Goal: Complete application form: Complete application form

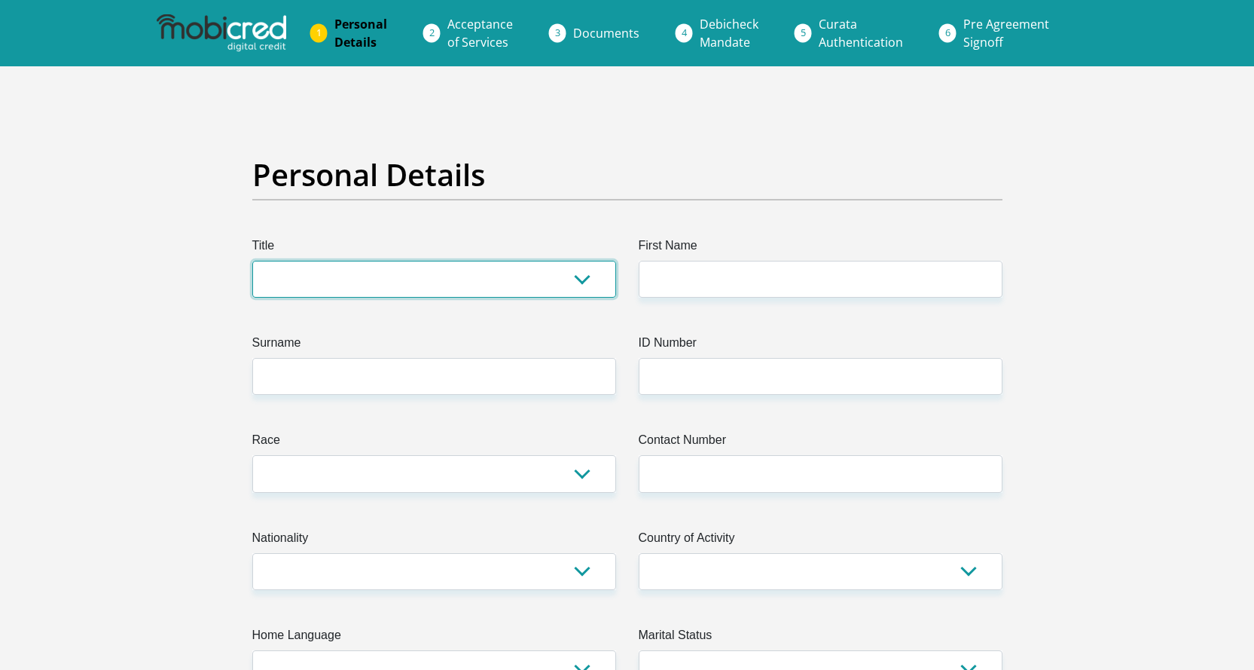
click at [385, 273] on select "Mr Ms Mrs Dr [PERSON_NAME]" at bounding box center [434, 279] width 364 height 37
select select "Mr"
click at [252, 261] on select "Mr Ms Mrs Dr [PERSON_NAME]" at bounding box center [434, 279] width 364 height 37
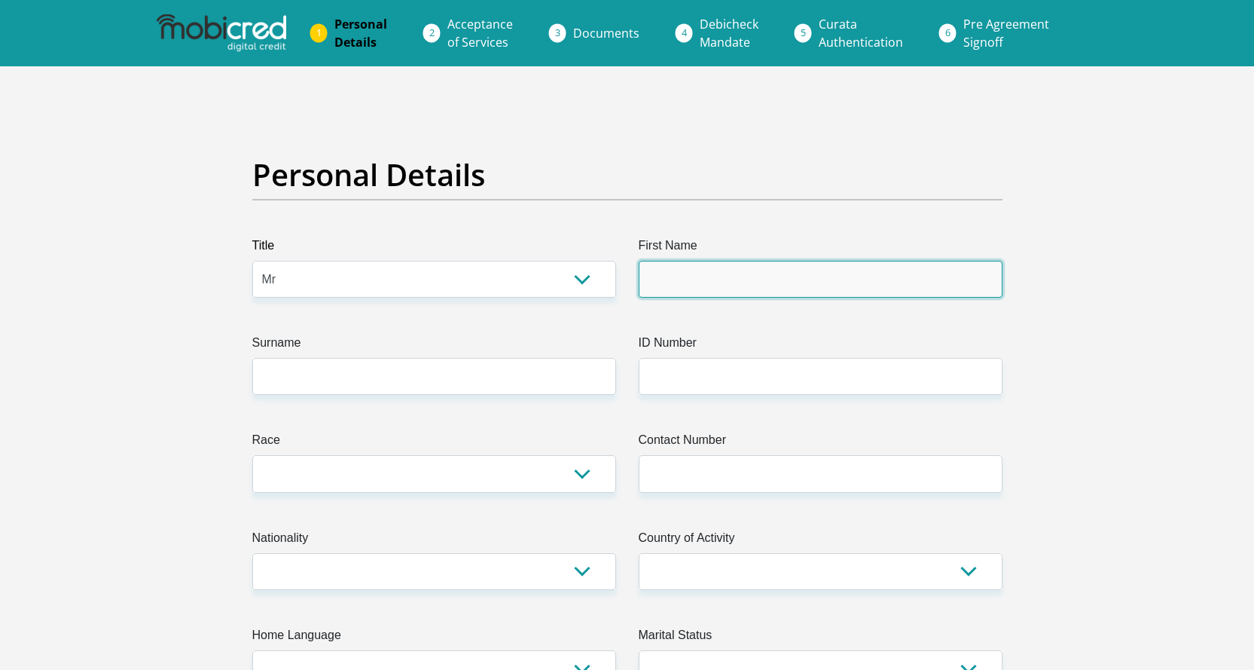
click at [706, 285] on input "First Name" at bounding box center [821, 279] width 364 height 37
type input "ashvin"
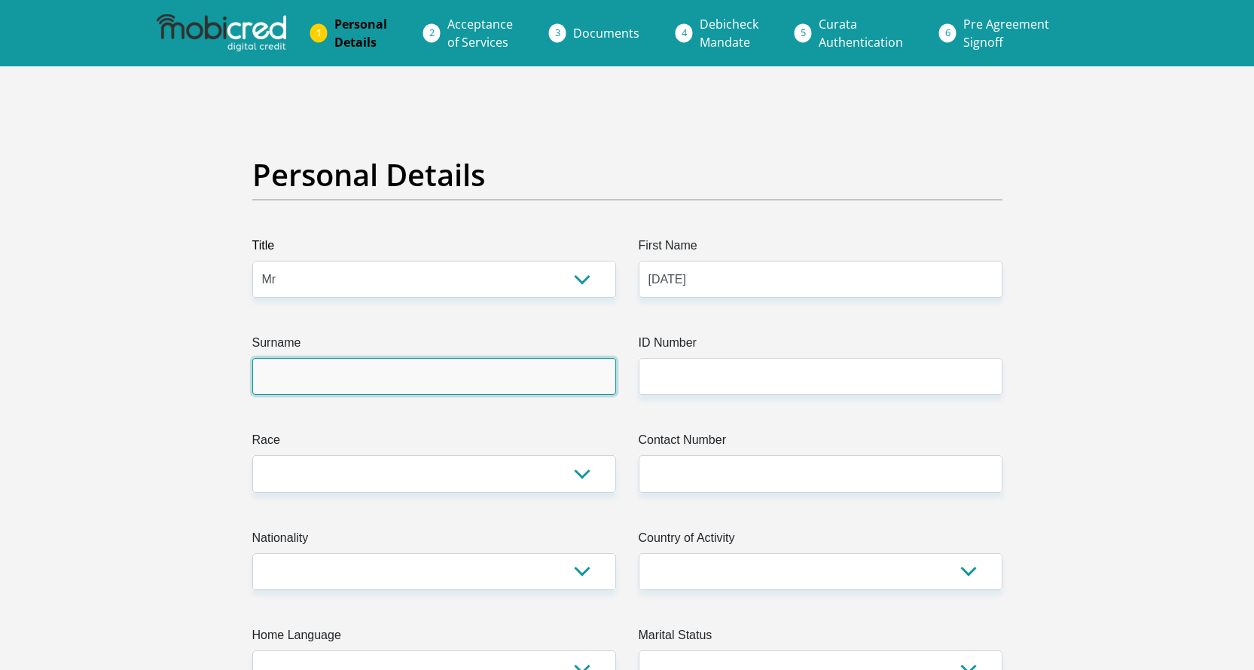
type input "Laljit"
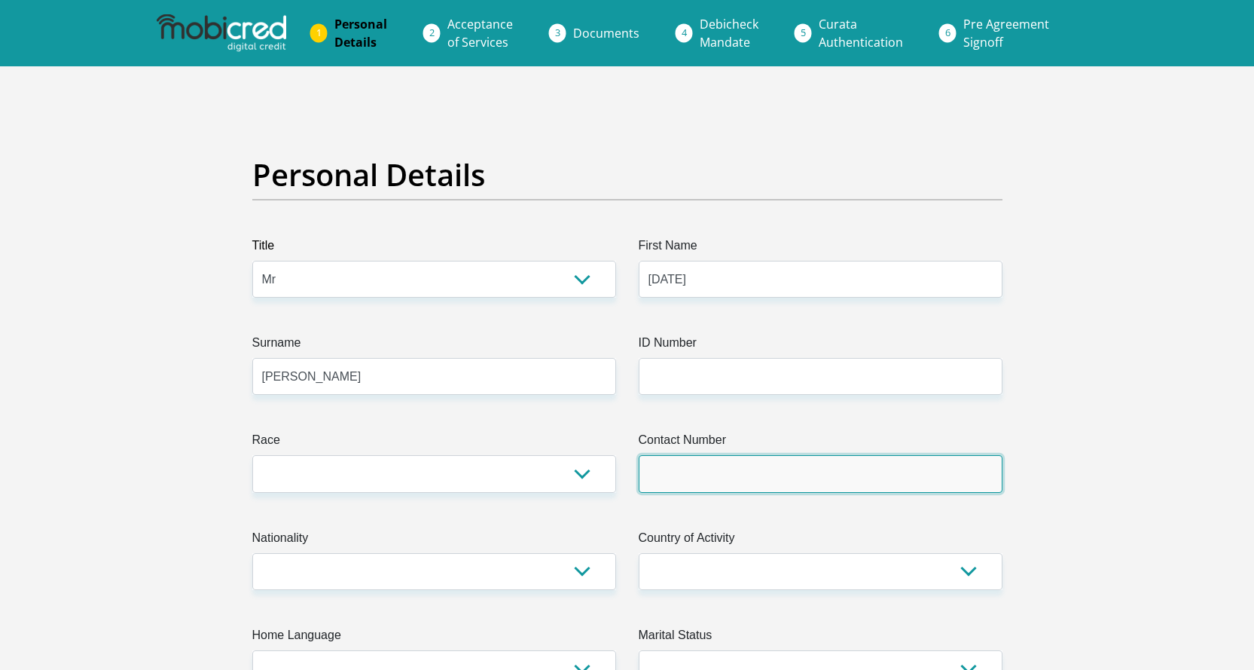
type input "0631344206"
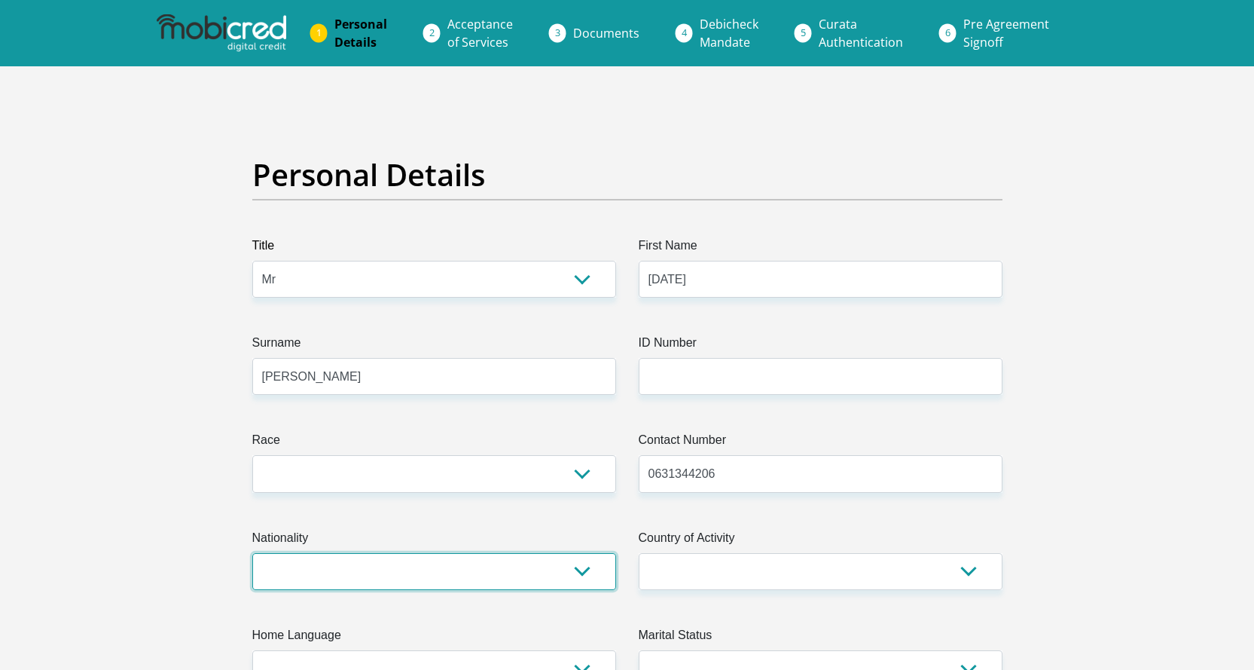
select select "ZAF"
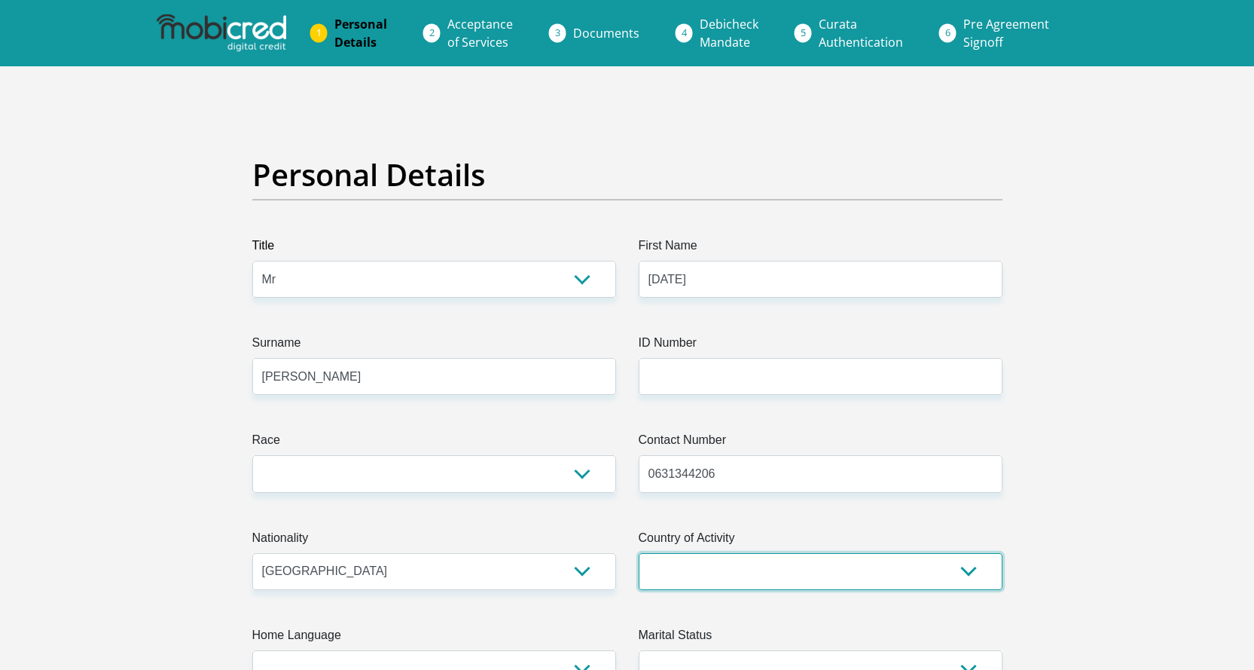
select select "ZAF"
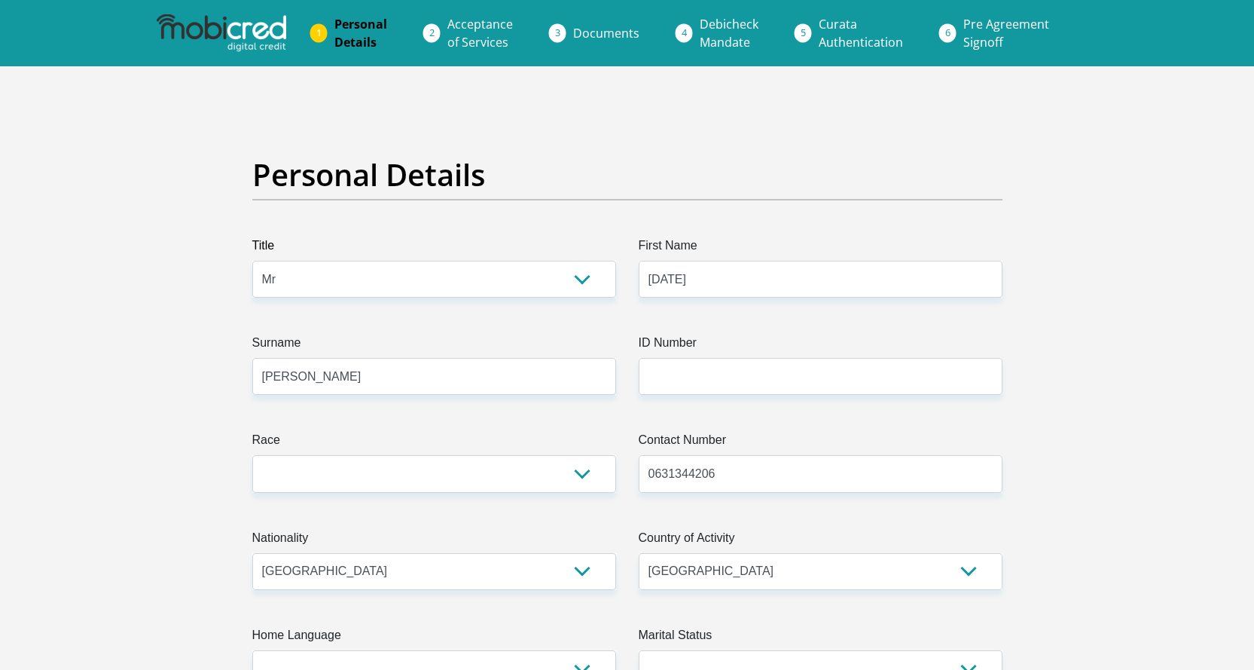
type input "74 Hendry Rd"
type input "Founder"
type input "4091"
click at [699, 369] on input "ID Number" at bounding box center [821, 376] width 364 height 37
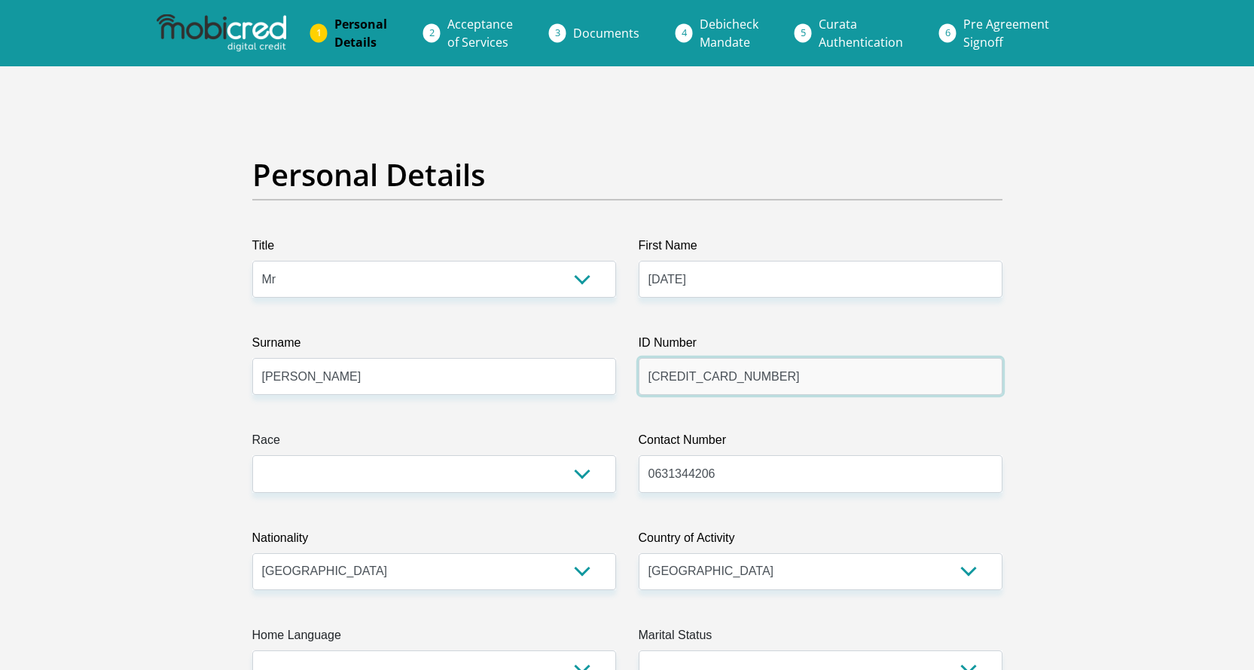
type input "6202275189088"
click at [725, 485] on input "0631344206" at bounding box center [821, 473] width 364 height 37
type input "0761712656"
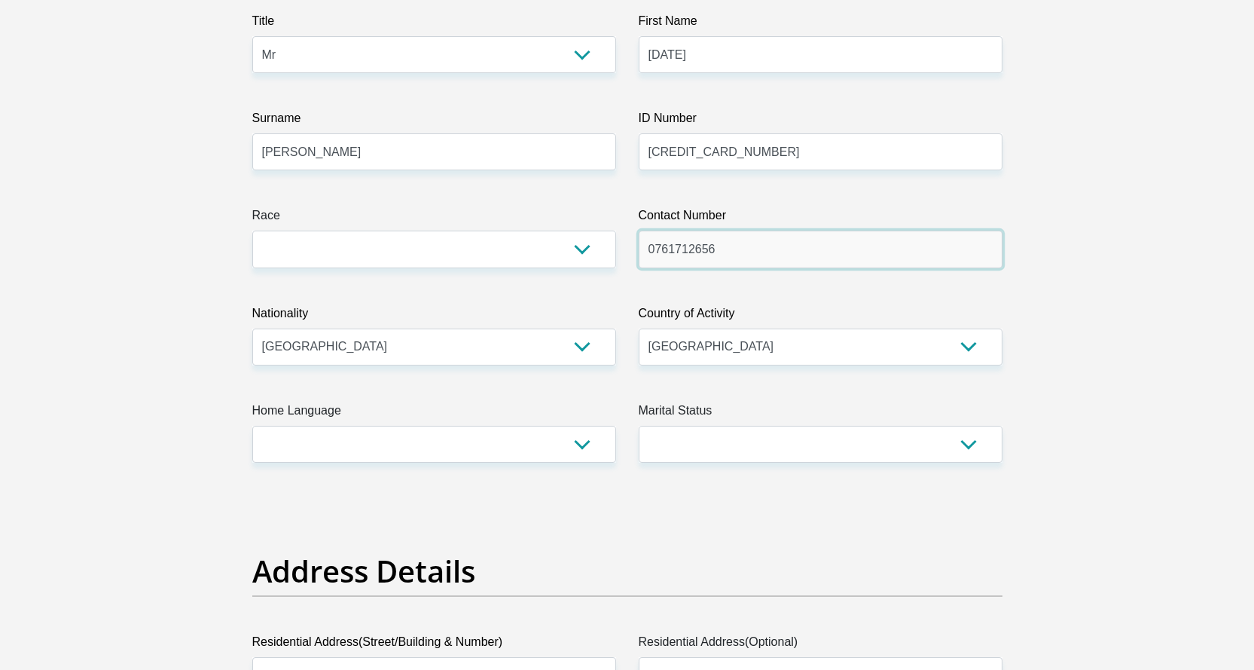
scroll to position [226, 0]
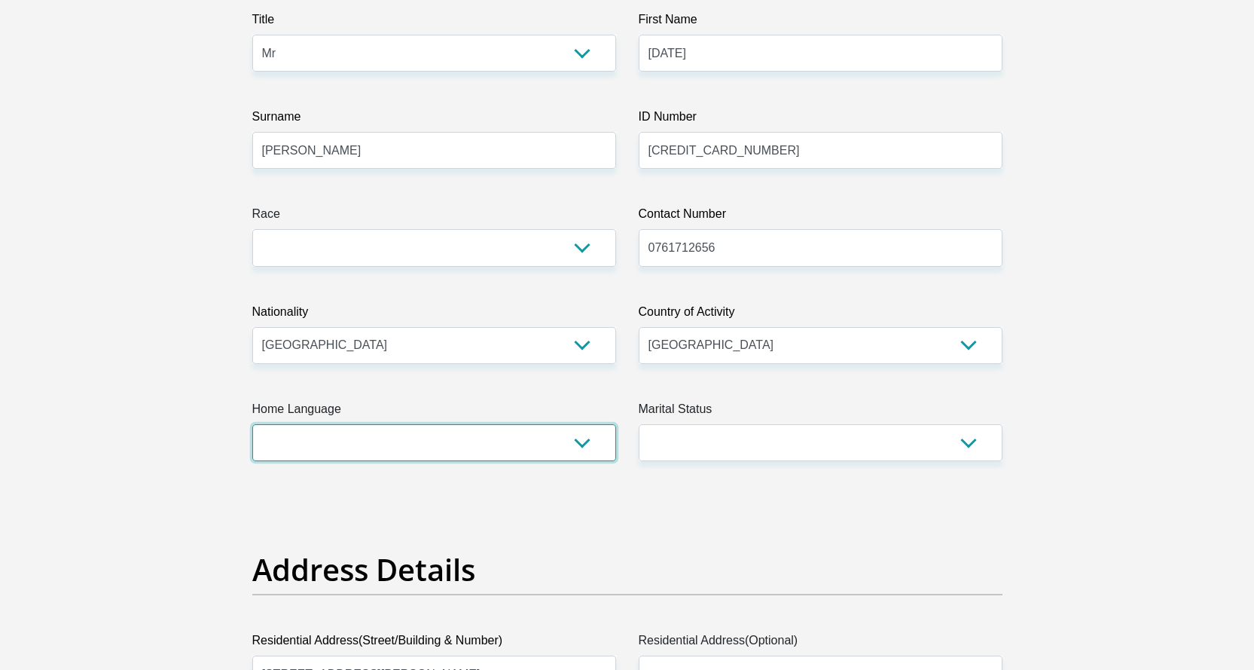
click at [570, 453] on select "Afrikaans English Sepedi South Ndebele Southern Sotho Swati Tsonga Tswana Venda…" at bounding box center [434, 442] width 364 height 37
select select "eng"
click at [252, 424] on select "Afrikaans English Sepedi South Ndebele Southern Sotho Swati Tsonga Tswana Venda…" at bounding box center [434, 442] width 364 height 37
click at [967, 441] on select "Married ANC Single Divorced Widowed Married COP or Customary Law" at bounding box center [821, 442] width 364 height 37
select select "3"
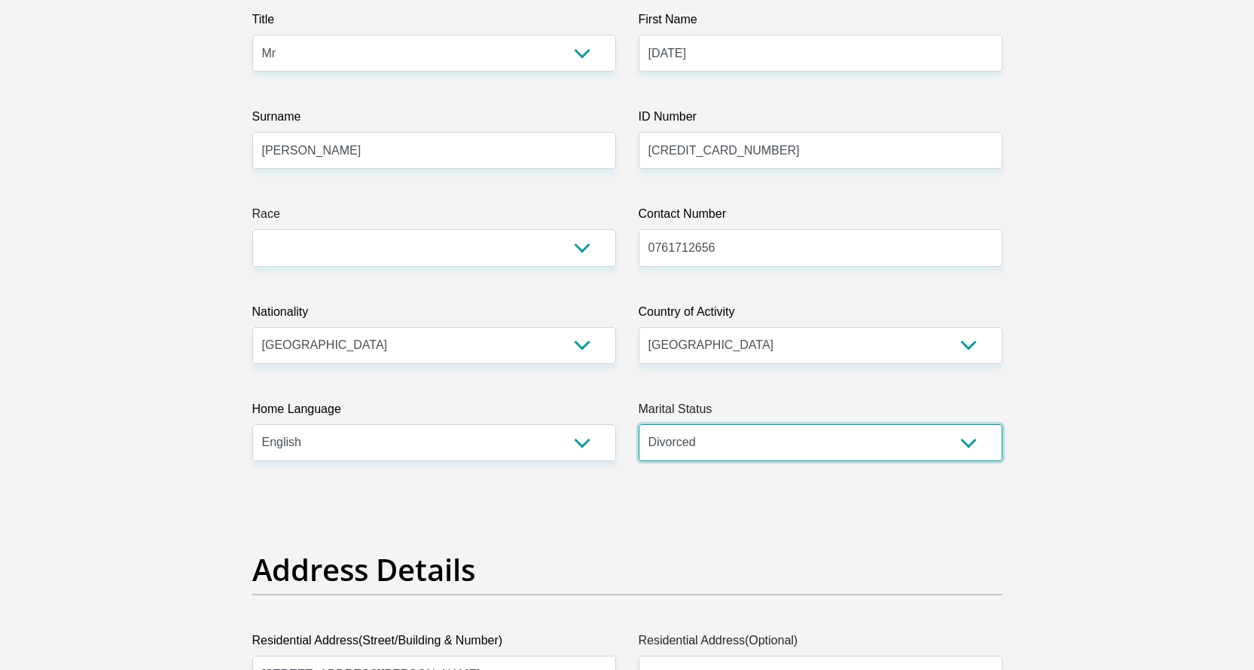
click at [639, 424] on select "Married ANC Single Divorced Widowed Married COP or Customary Law" at bounding box center [821, 442] width 364 height 37
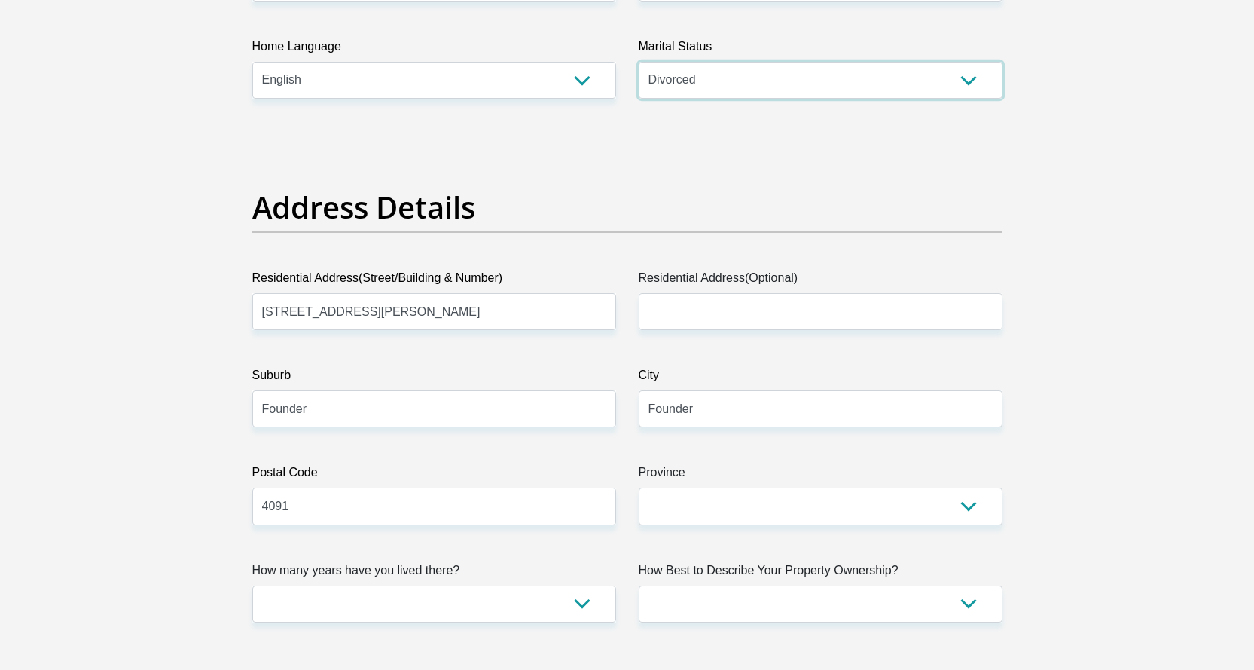
scroll to position [603, 0]
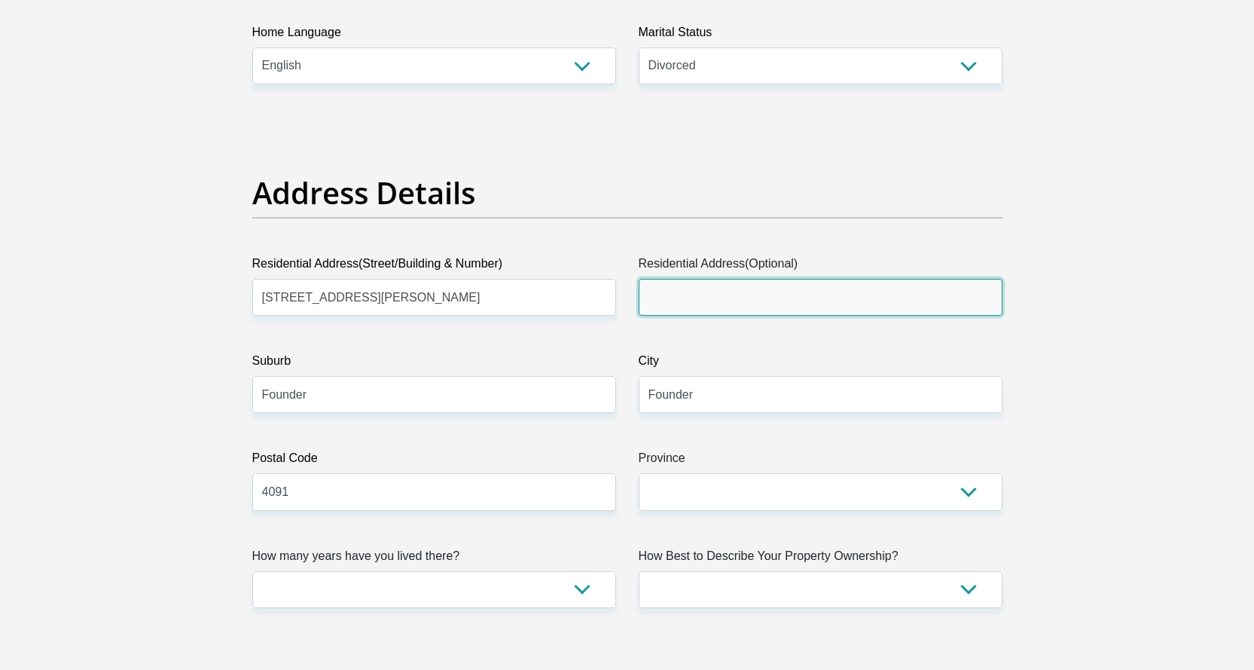
click at [697, 297] on input "Residential Address(Optional)" at bounding box center [821, 297] width 364 height 37
type input "overport"
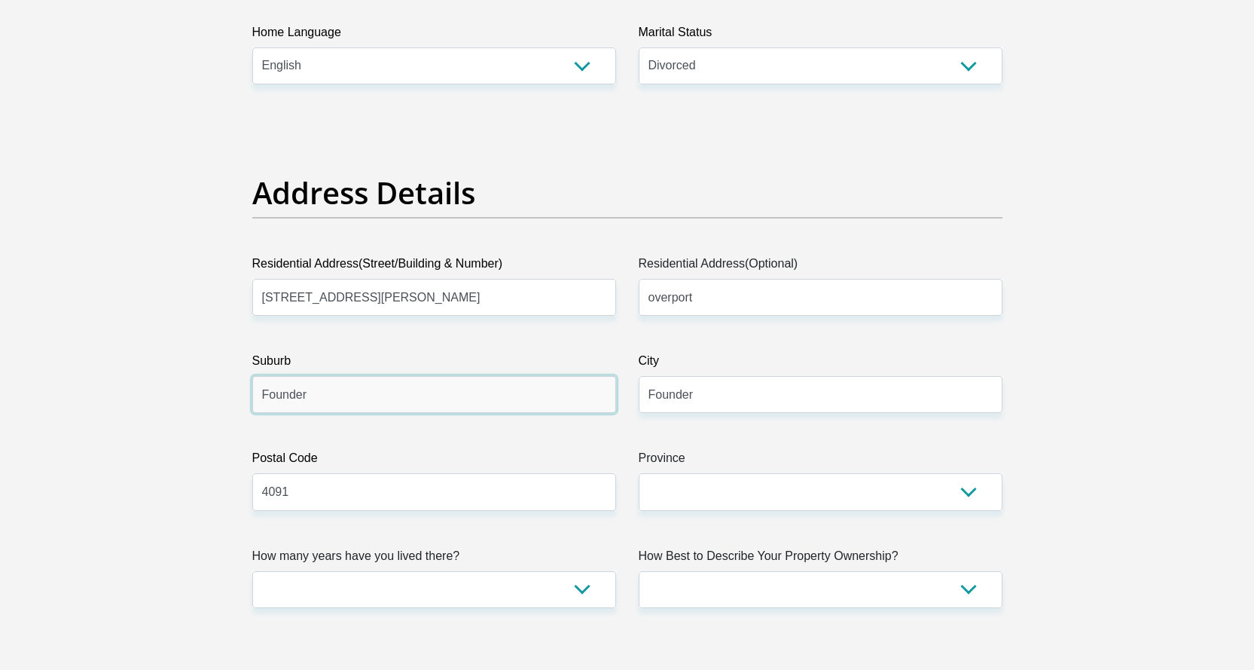
click at [316, 400] on input "Founder" at bounding box center [434, 394] width 364 height 37
type input "overport"
click at [702, 384] on input "Founder" at bounding box center [821, 394] width 364 height 37
type input "Durban"
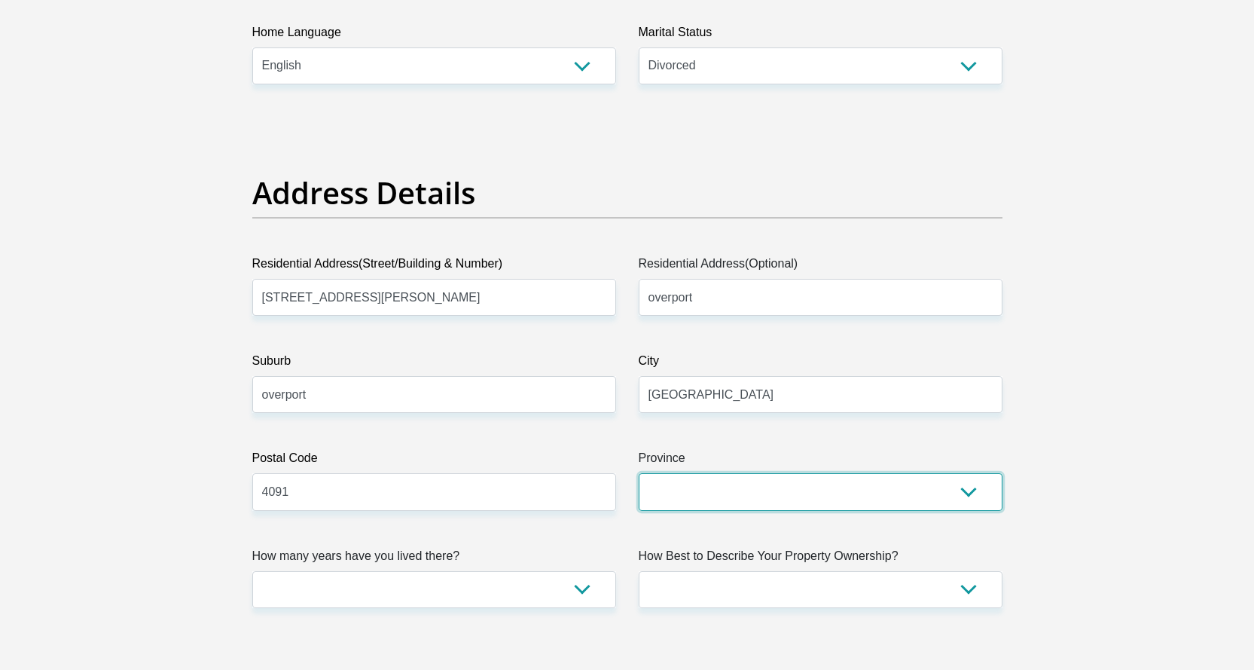
click at [957, 490] on select "Eastern Cape Free State Gauteng KwaZulu-Natal Limpopo Mpumalanga Northern Cape …" at bounding box center [821, 491] width 364 height 37
select select "KwaZulu-Natal"
click at [639, 473] on select "Eastern Cape Free State Gauteng KwaZulu-Natal Limpopo Mpumalanga Northern Cape …" at bounding box center [821, 491] width 364 height 37
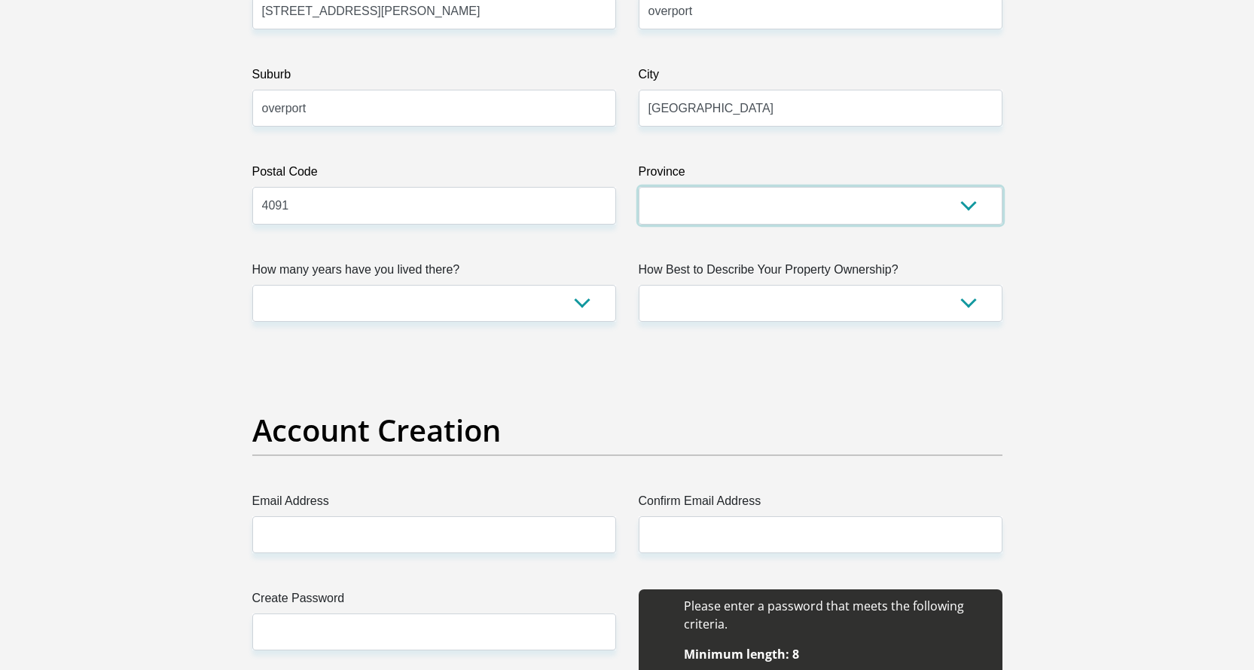
scroll to position [904, 0]
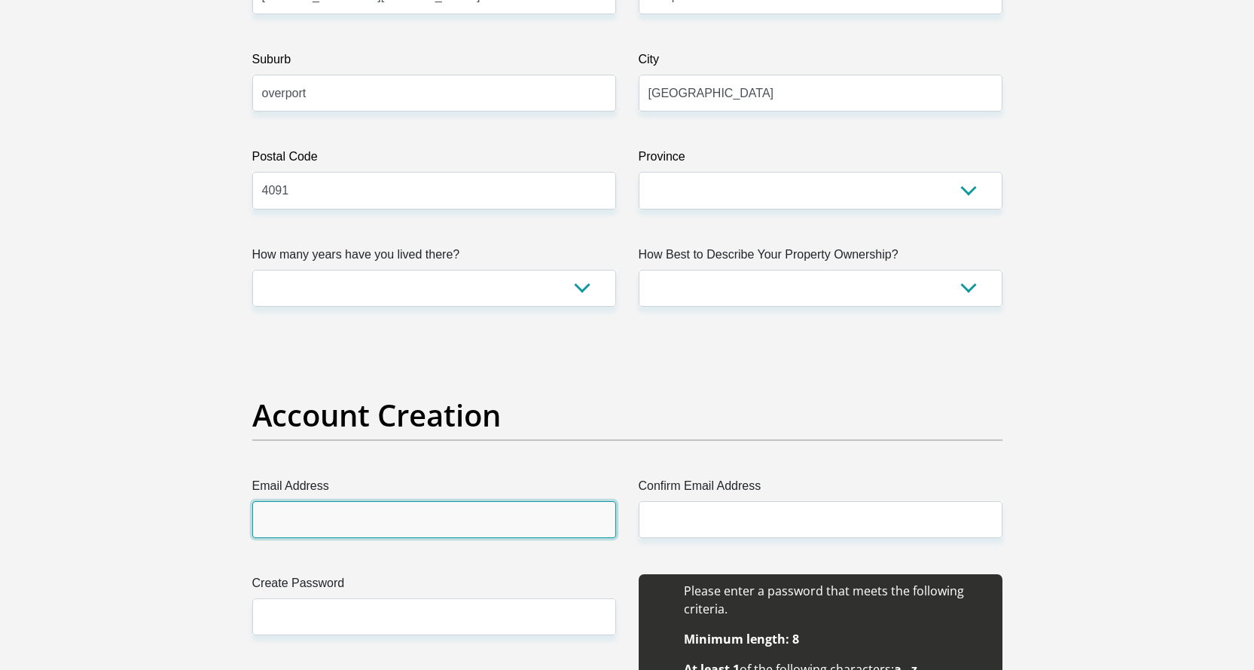
click at [402, 510] on input "Email Address" at bounding box center [434, 519] width 364 height 37
type input "ashvinlaljit@gmail.com"
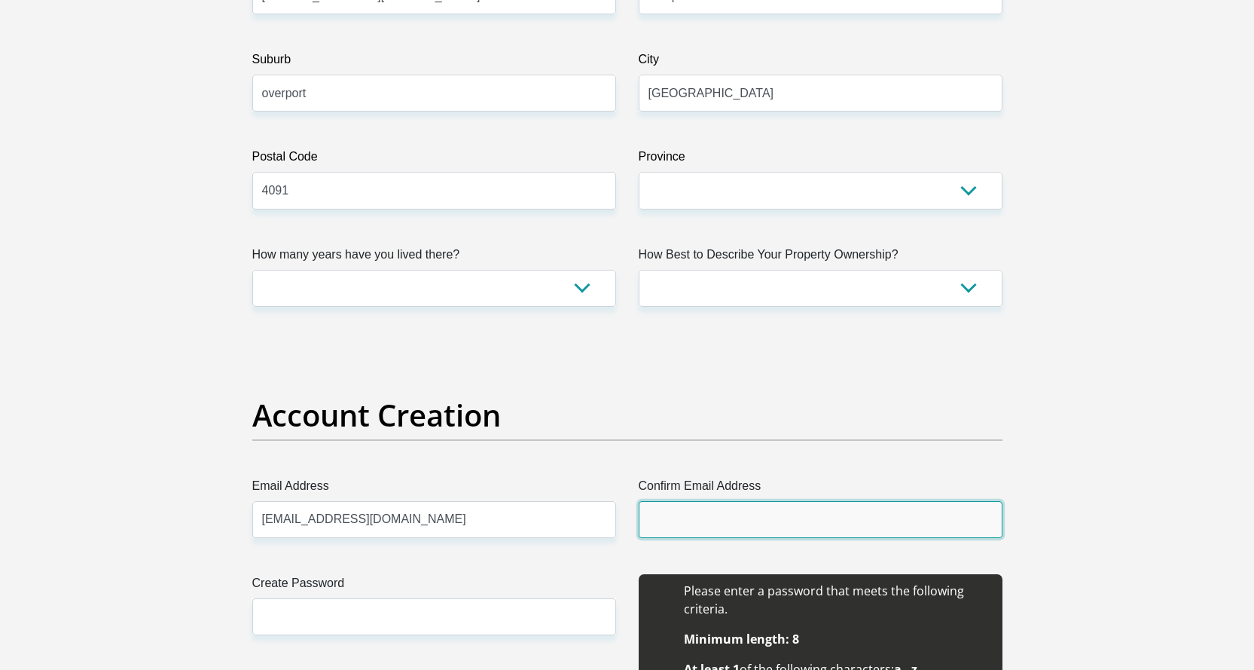
type input "ashvinlaljit@gmail.com"
type input "ashvin"
type input "Laljit"
type input "0631344206"
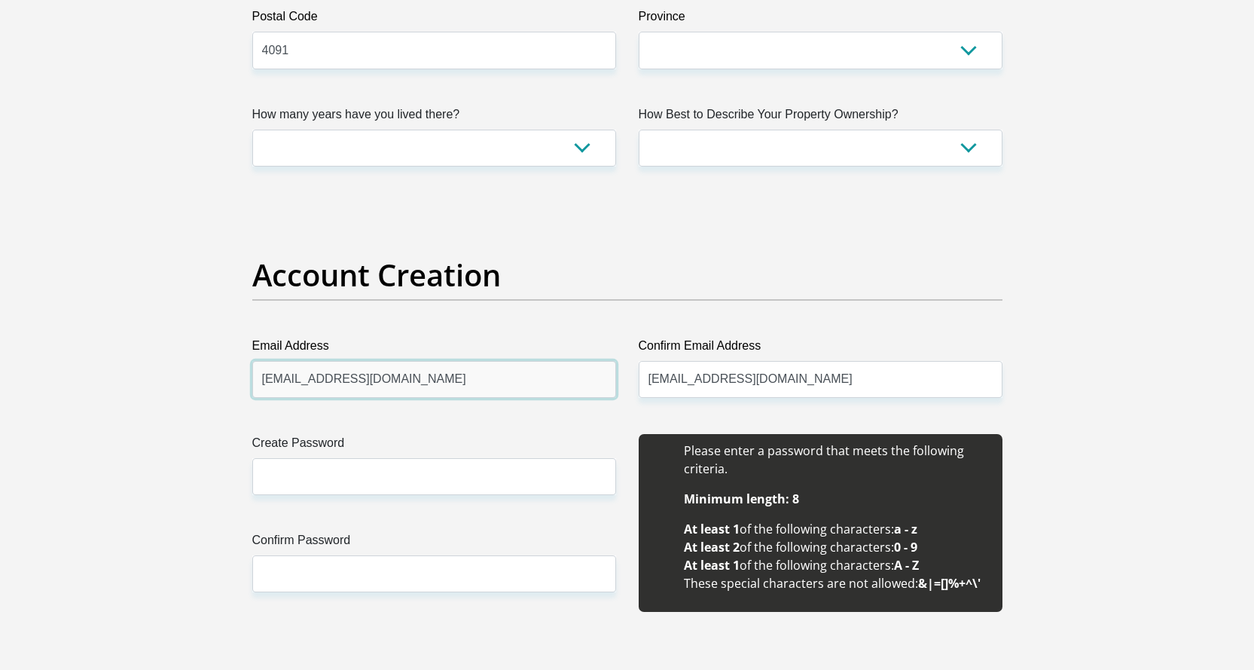
scroll to position [1055, 0]
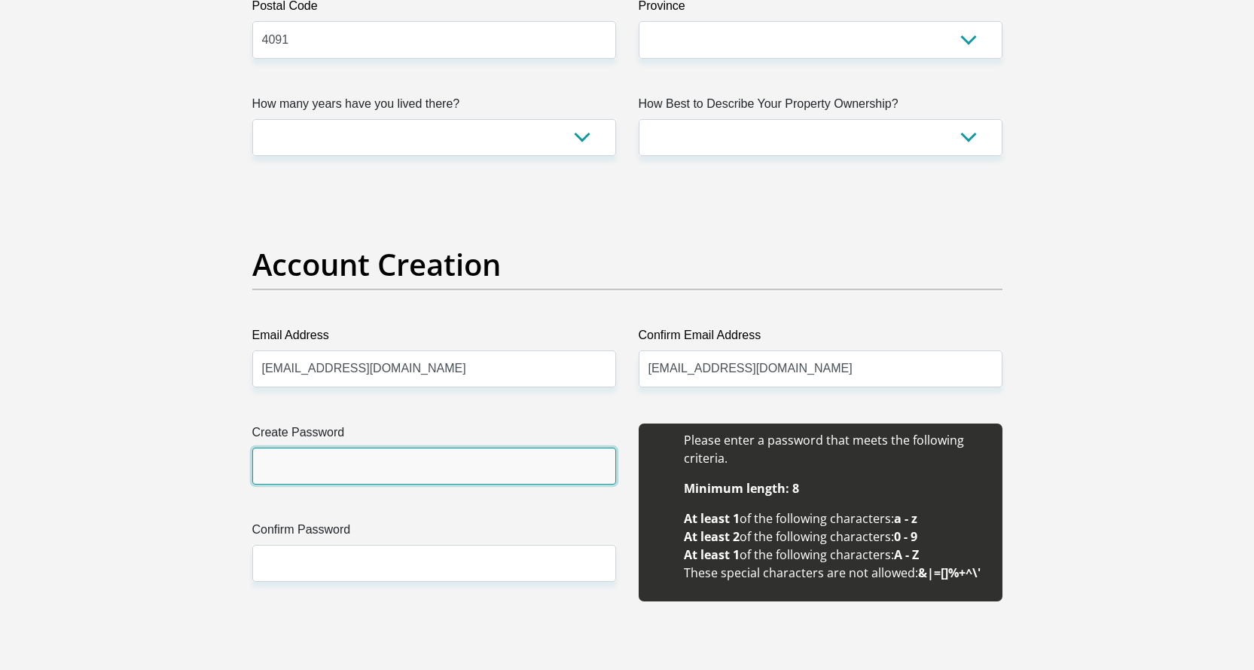
click at [423, 470] on input "Create Password" at bounding box center [434, 466] width 364 height 37
type input "Ashy24789"
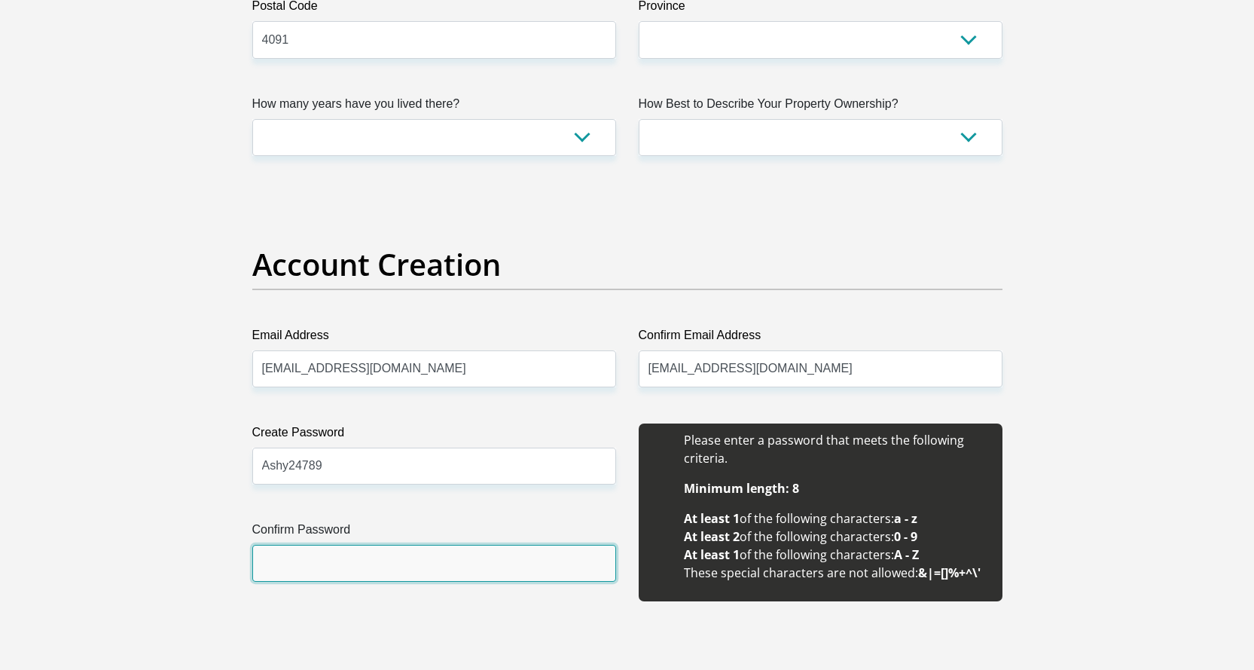
click at [270, 561] on input "Confirm Password" at bounding box center [434, 563] width 364 height 37
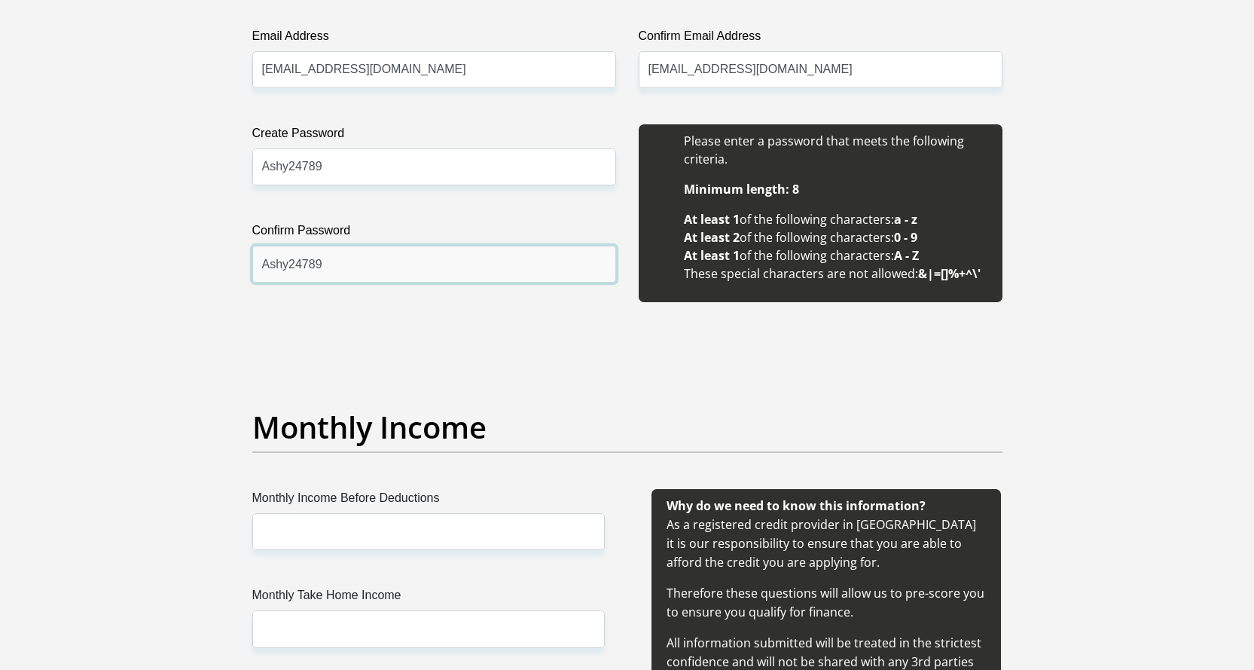
scroll to position [1356, 0]
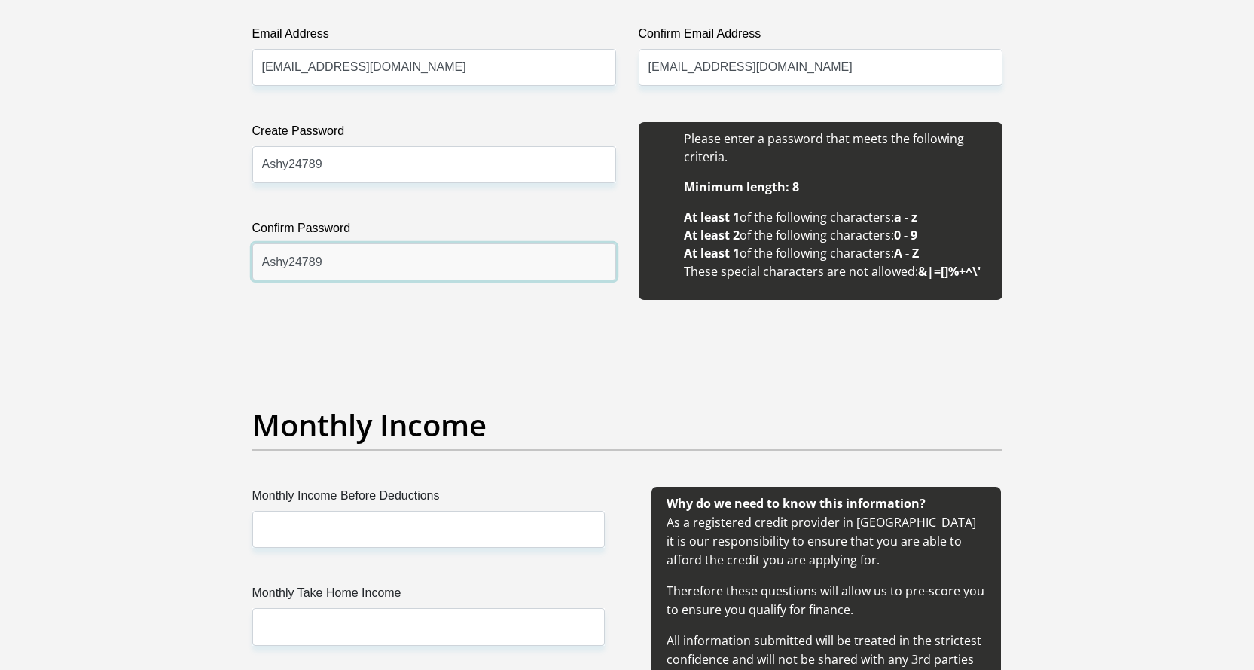
type input "Ashy24789"
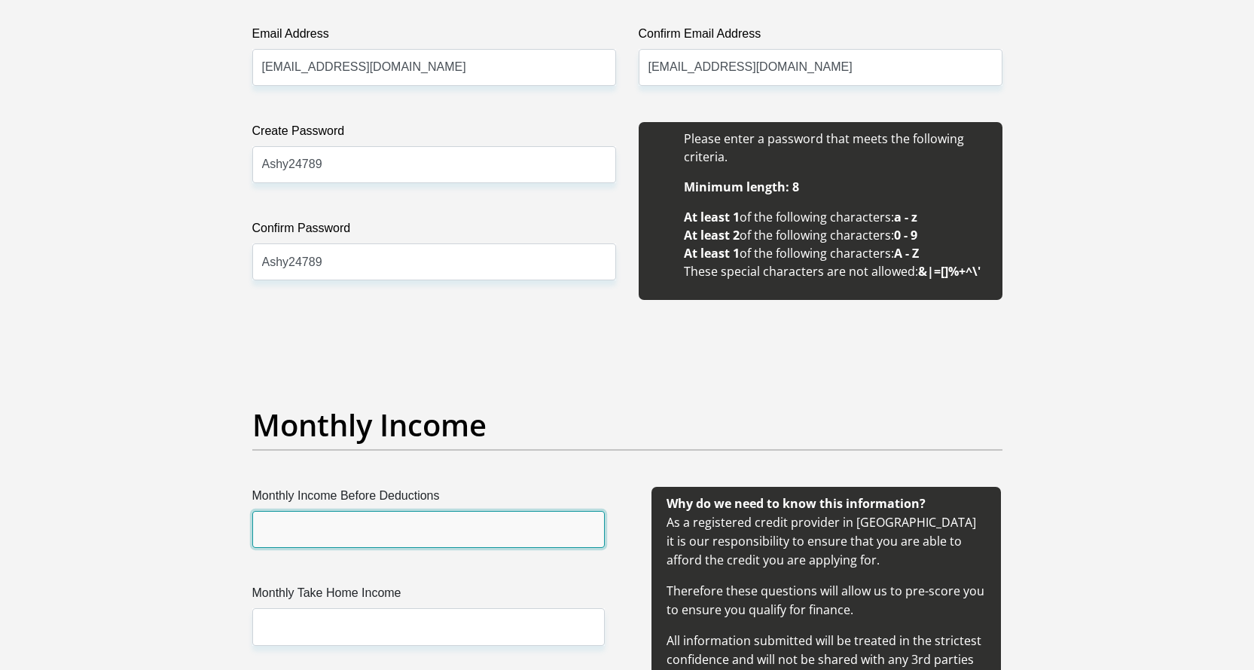
click at [353, 531] on input "Monthly Income Before Deductions" at bounding box center [428, 529] width 353 height 37
type input "5"
type input "45000"
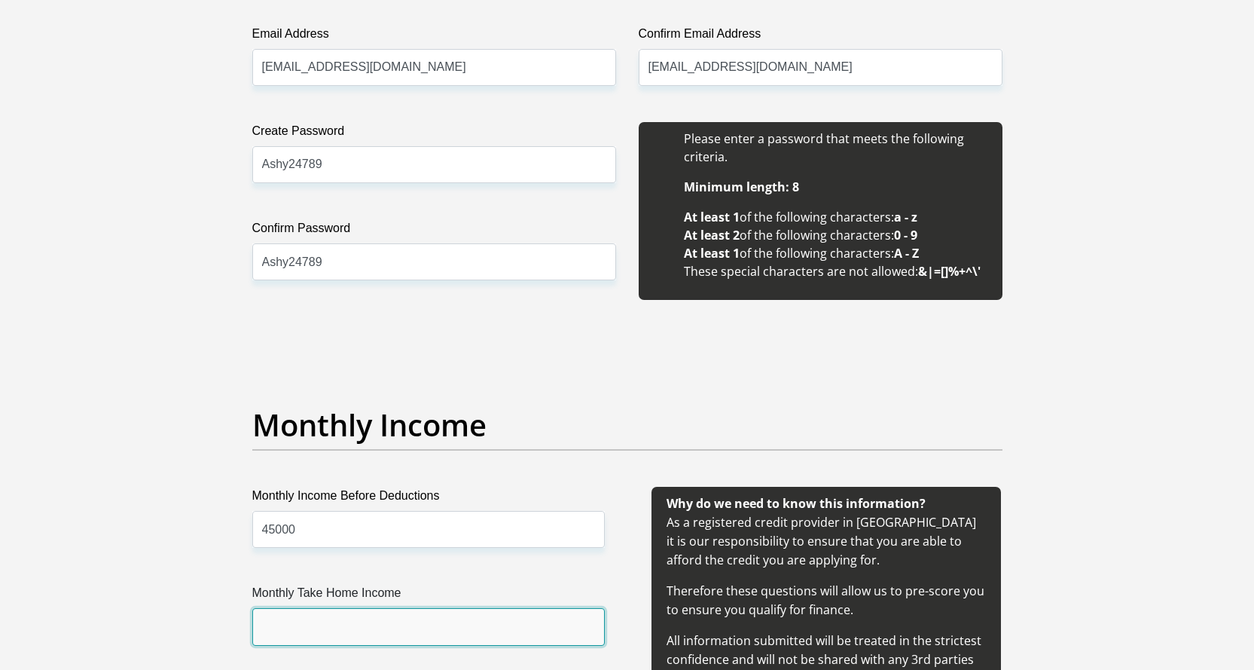
click at [339, 629] on input "Monthly Take Home Income" at bounding box center [428, 626] width 353 height 37
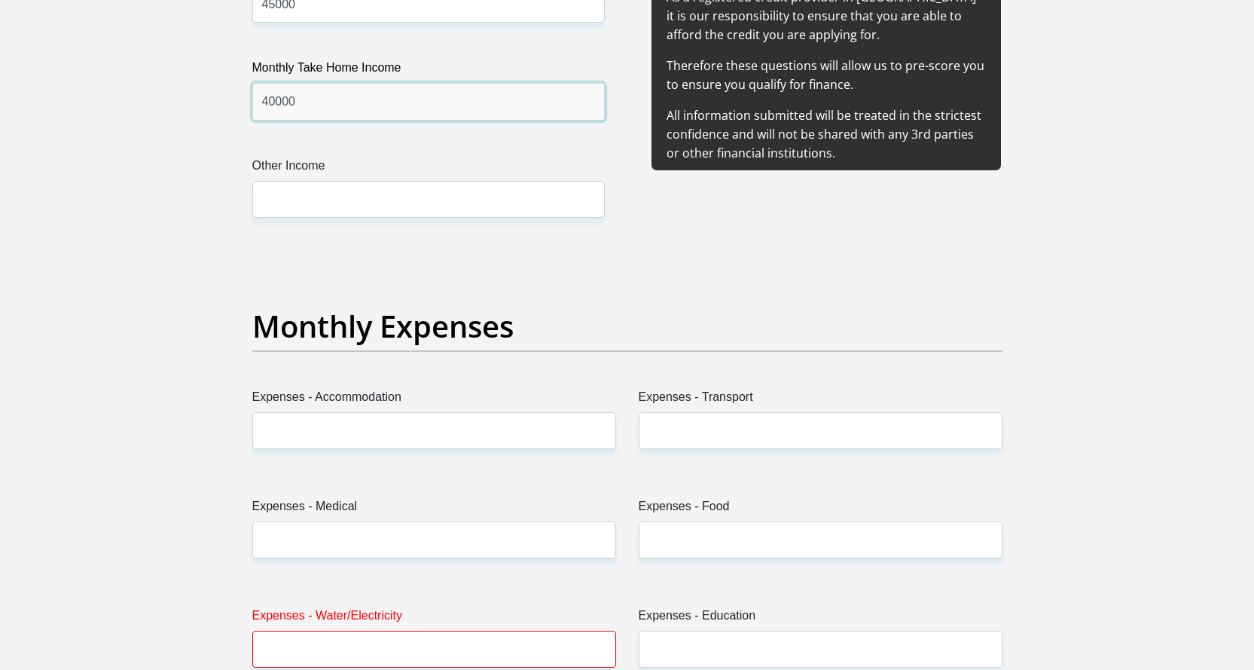
scroll to position [1883, 0]
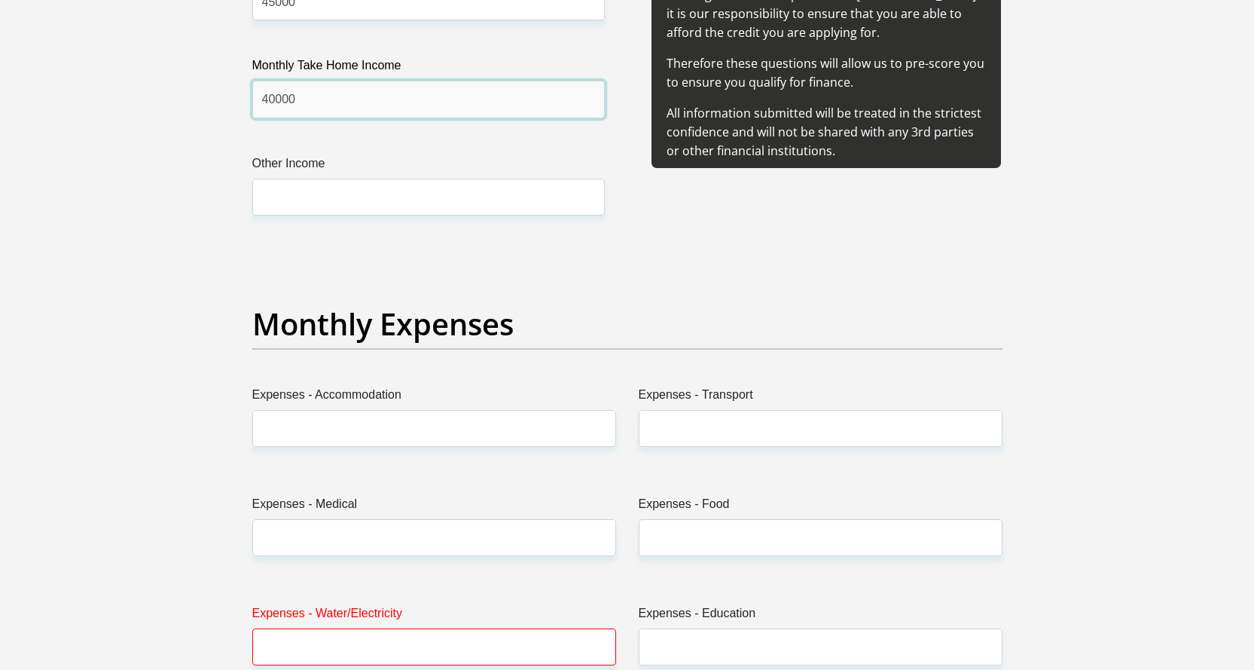
type input "40000"
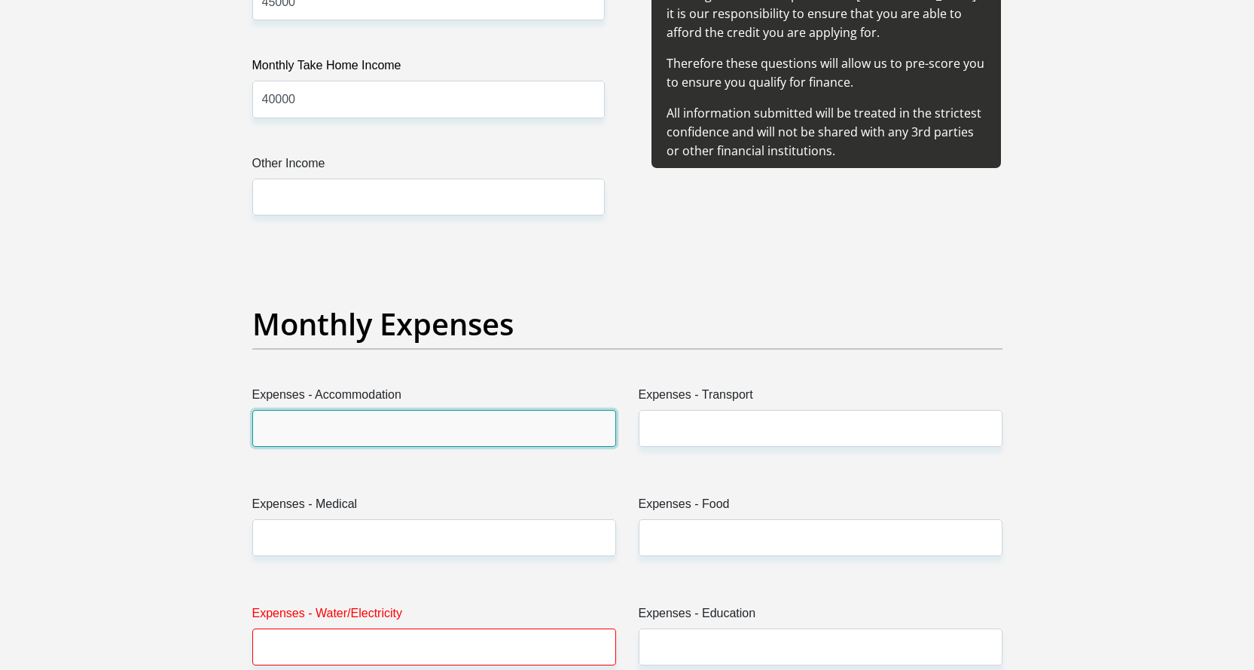
click at [429, 432] on input "Expenses - Accommodation" at bounding box center [434, 428] width 364 height 37
type input "0"
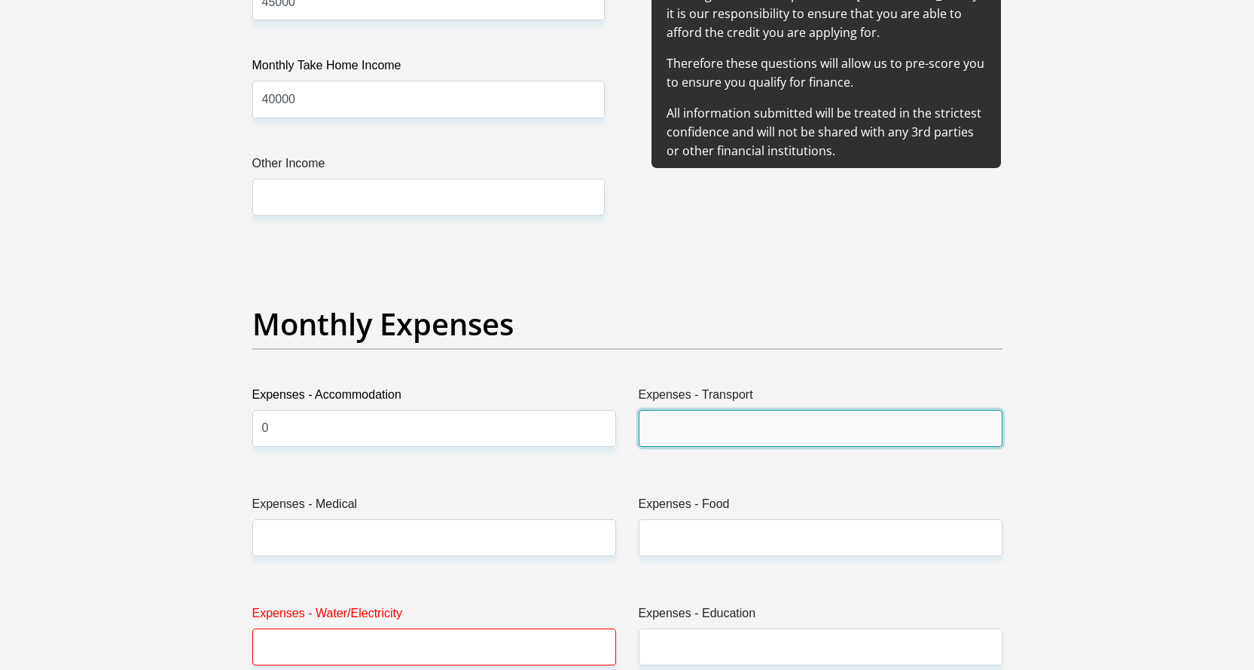
click at [715, 439] on input "Expenses - Transport" at bounding box center [821, 428] width 364 height 37
type input "2500"
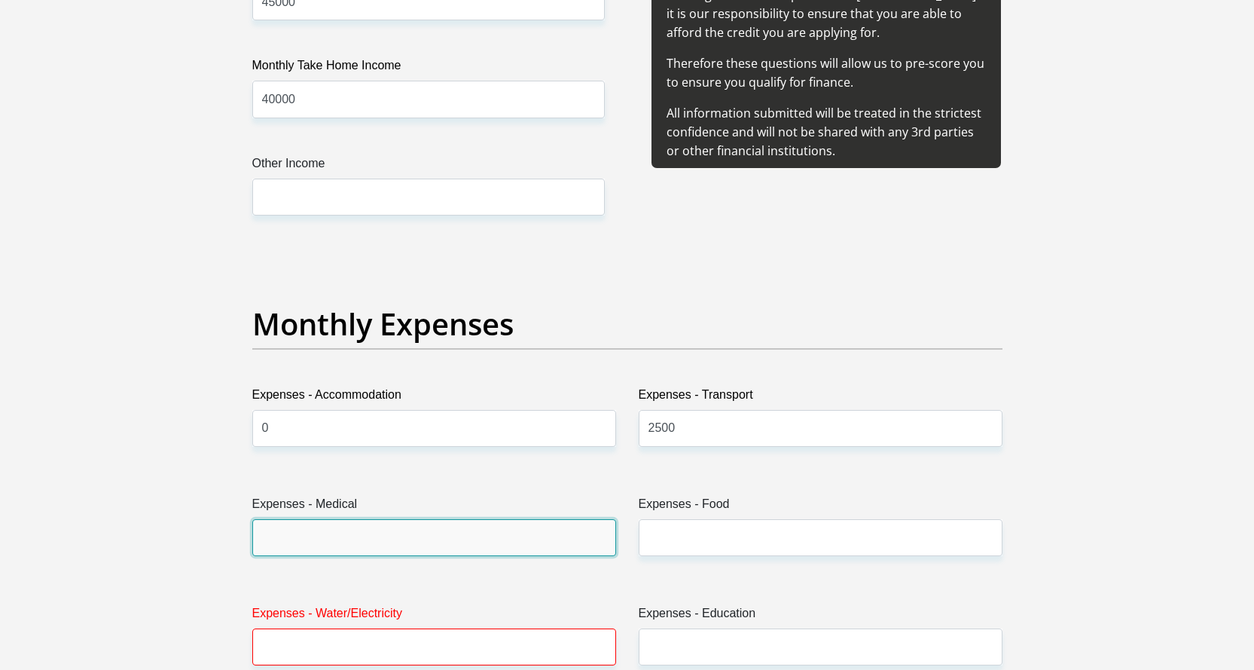
click at [377, 552] on input "Expenses - Medical" at bounding box center [434, 537] width 364 height 37
type input "0"
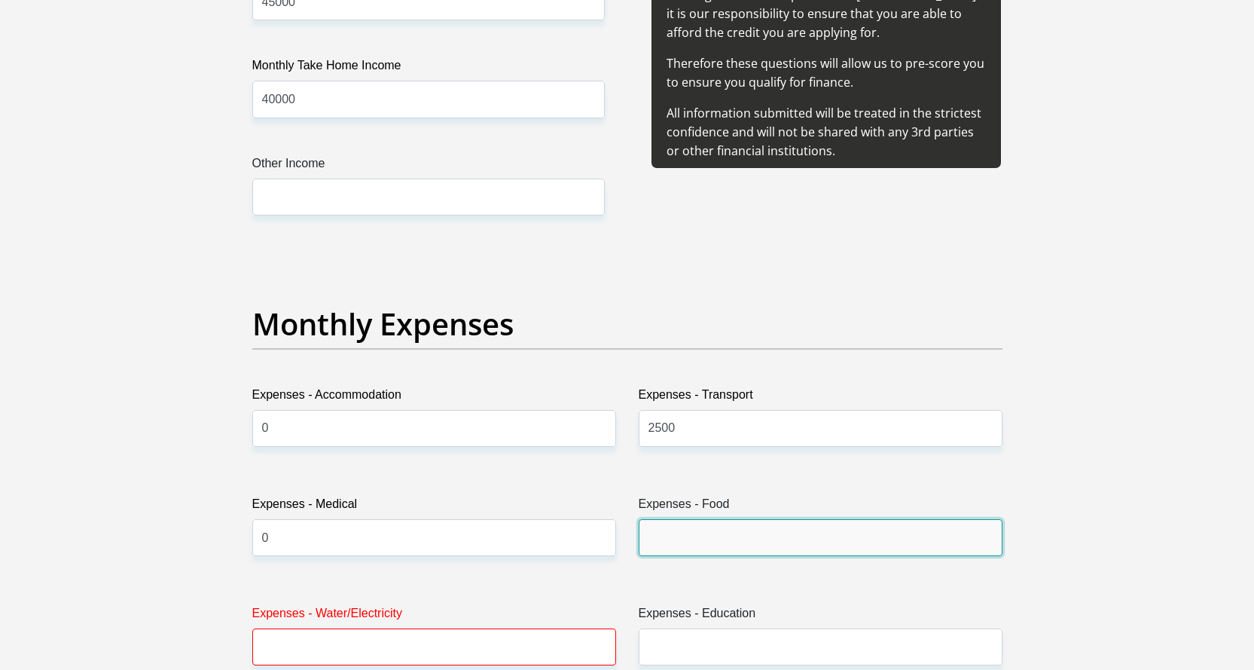
click at [672, 547] on input "Expenses - Food" at bounding box center [821, 537] width 364 height 37
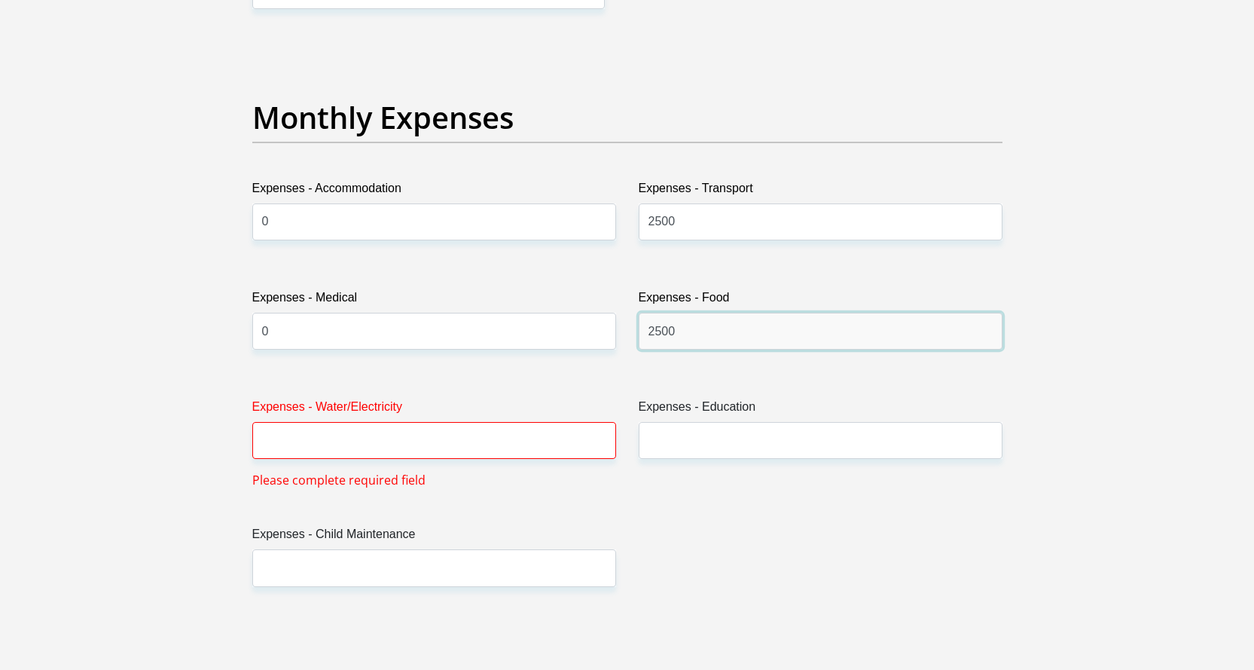
scroll to position [2109, 0]
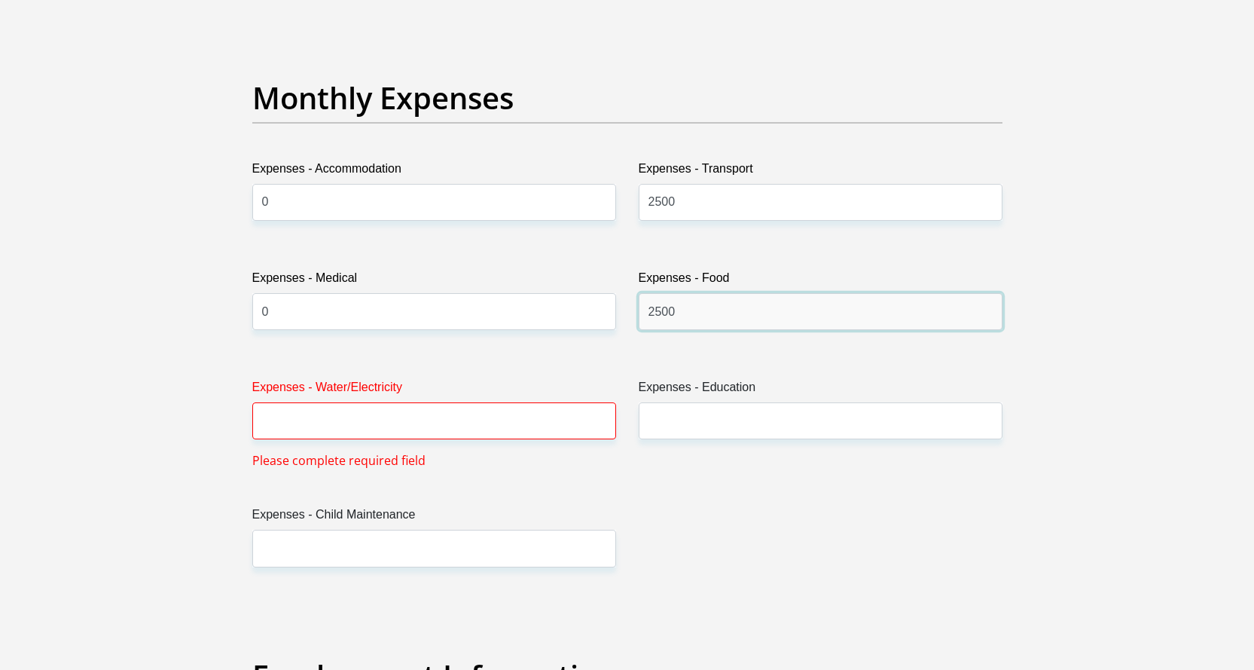
type input "2500"
click at [377, 427] on input "Expenses - Water/Electricity" at bounding box center [434, 420] width 364 height 37
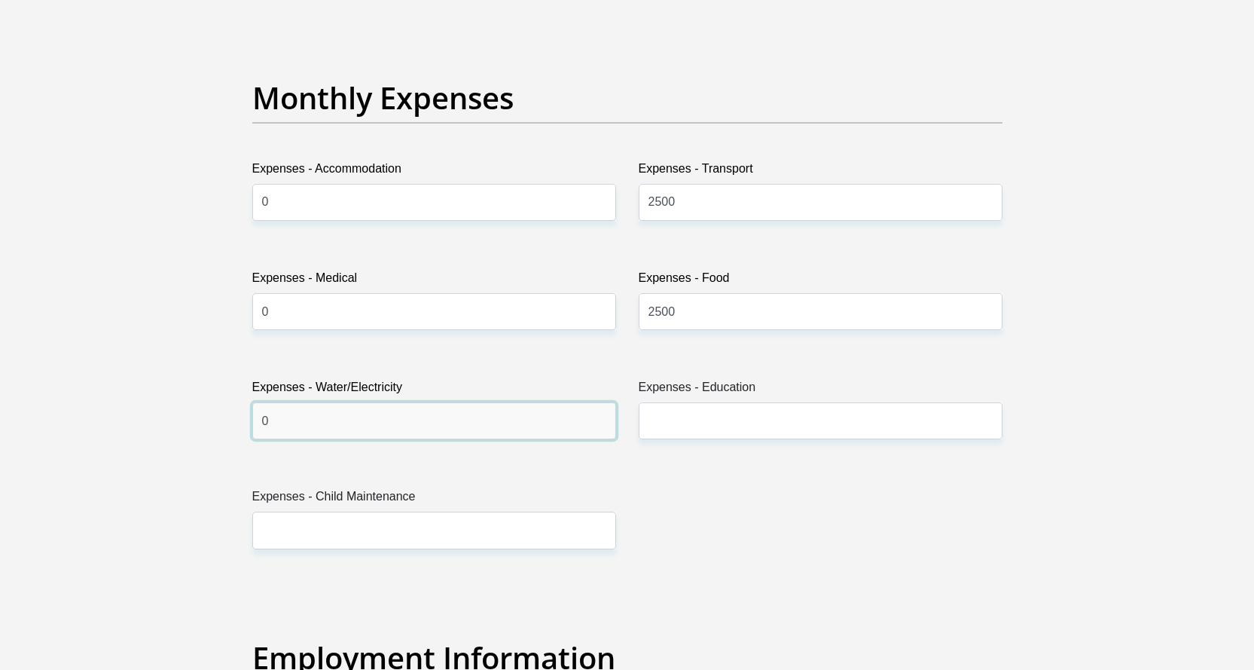
type input "0"
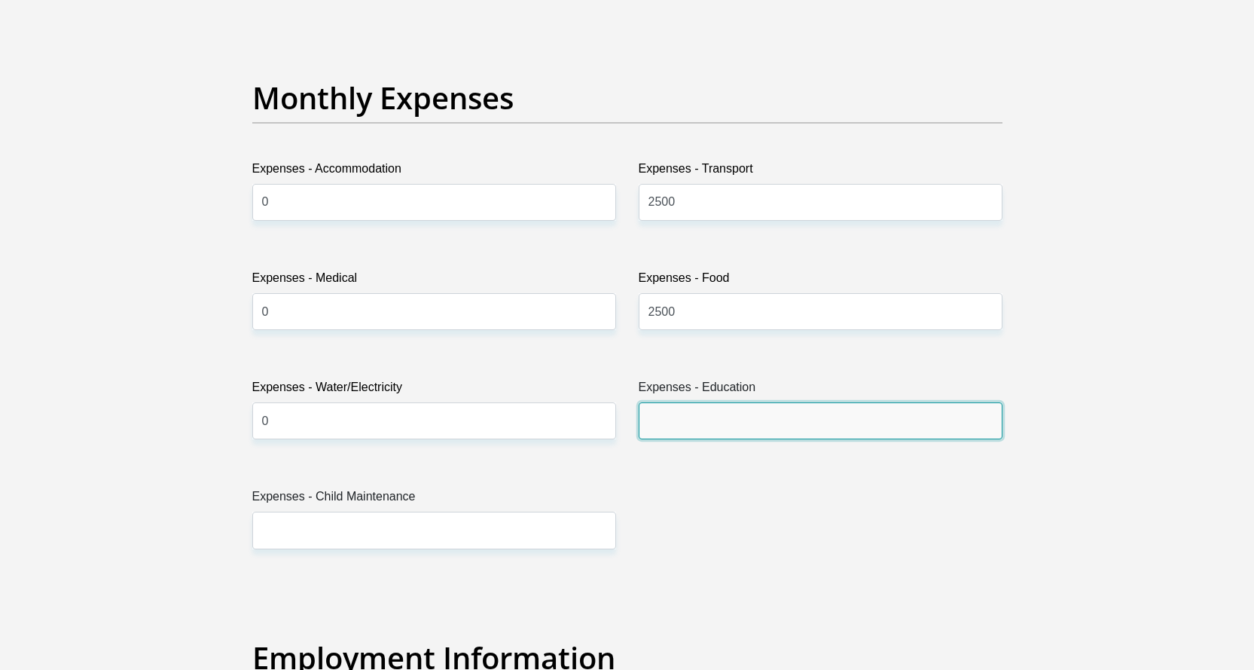
click at [661, 423] on input "Expenses - Education" at bounding box center [821, 420] width 364 height 37
type input "0"
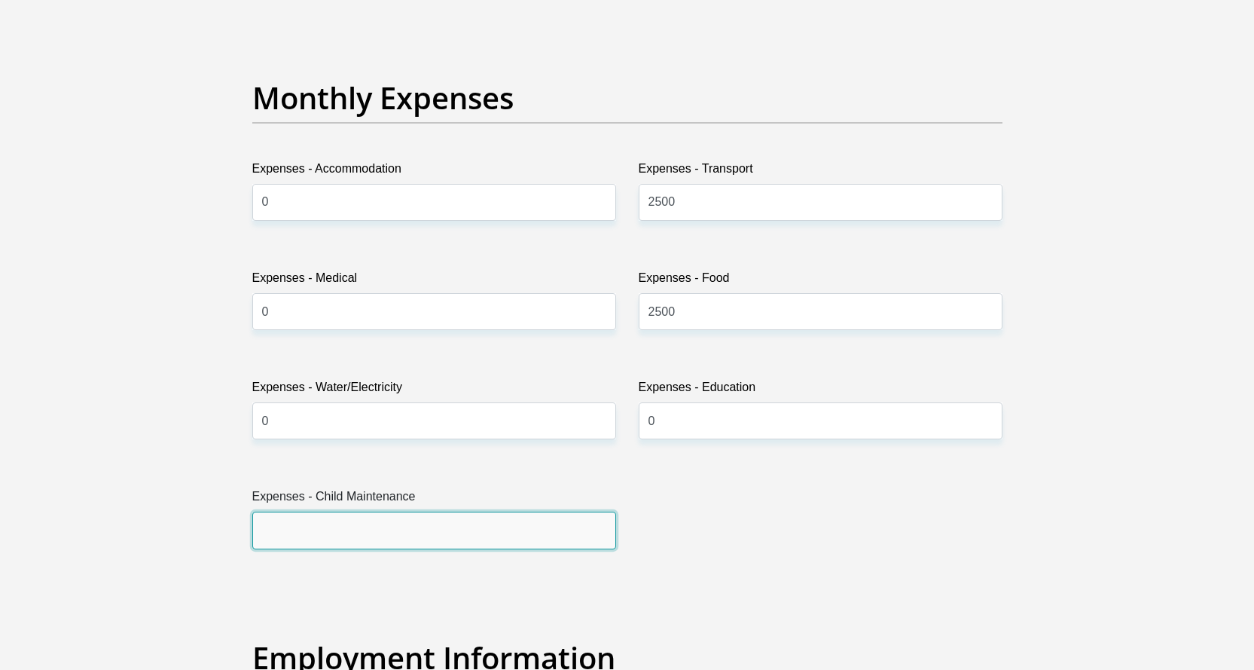
click at [331, 521] on input "Expenses - Child Maintenance" at bounding box center [434, 530] width 364 height 37
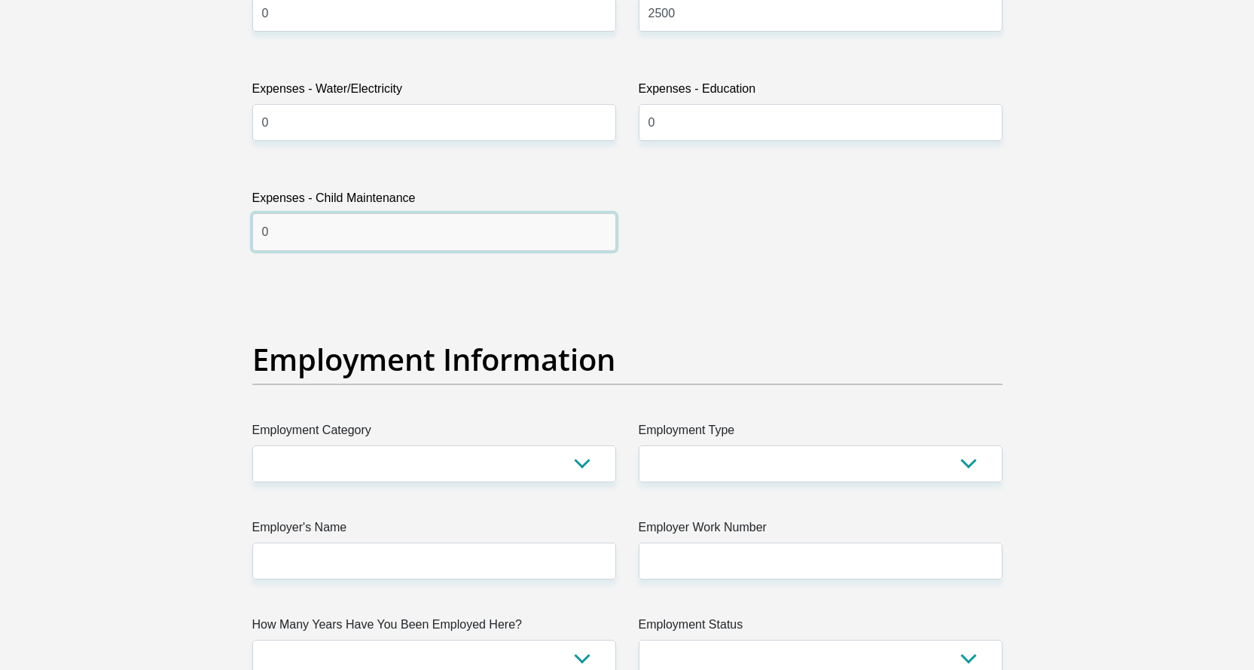
scroll to position [2411, 0]
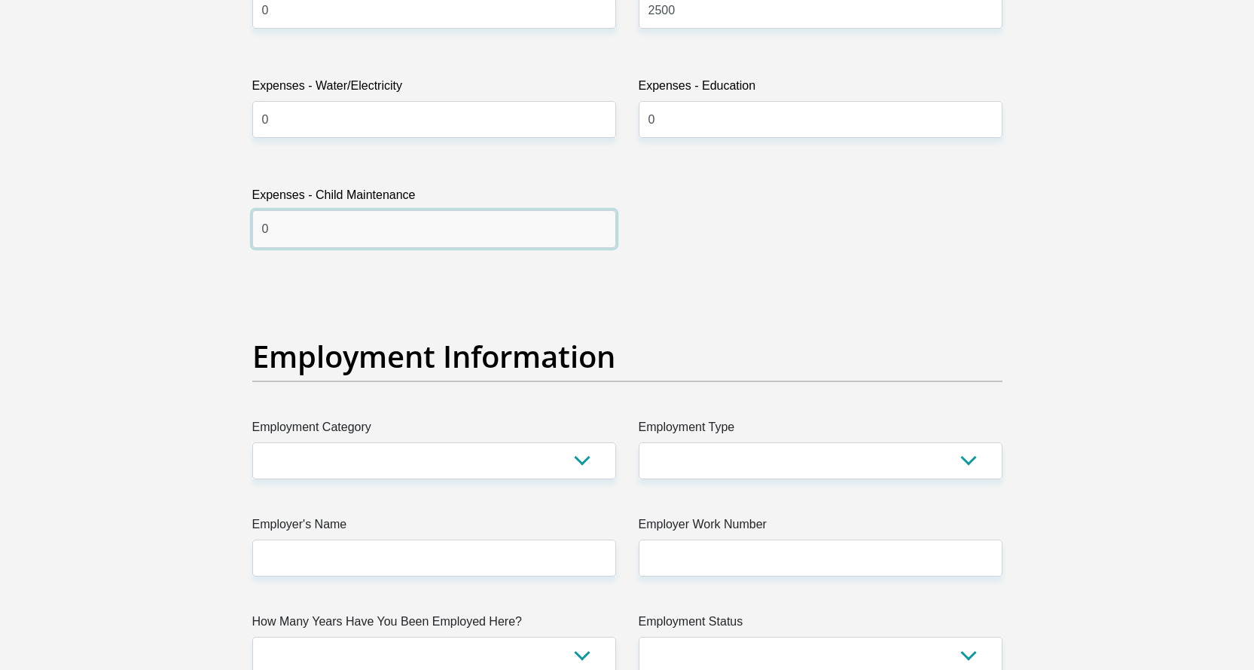
type input "0"
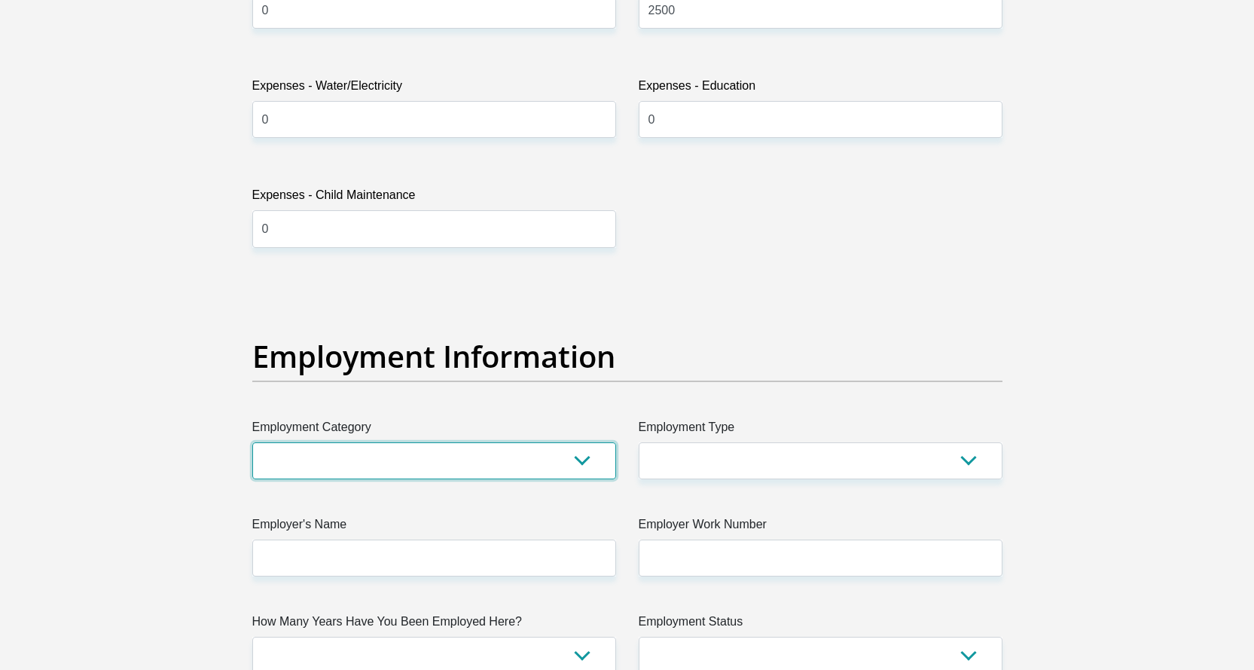
click at [389, 455] on select "AGRICULTURE ALCOHOL & TOBACCO CONSTRUCTION MATERIALS METALLURGY EQUIPMENT FOR R…" at bounding box center [434, 460] width 364 height 37
select select "76"
click at [252, 442] on select "AGRICULTURE ALCOHOL & TOBACCO CONSTRUCTION MATERIALS METALLURGY EQUIPMENT FOR R…" at bounding box center [434, 460] width 364 height 37
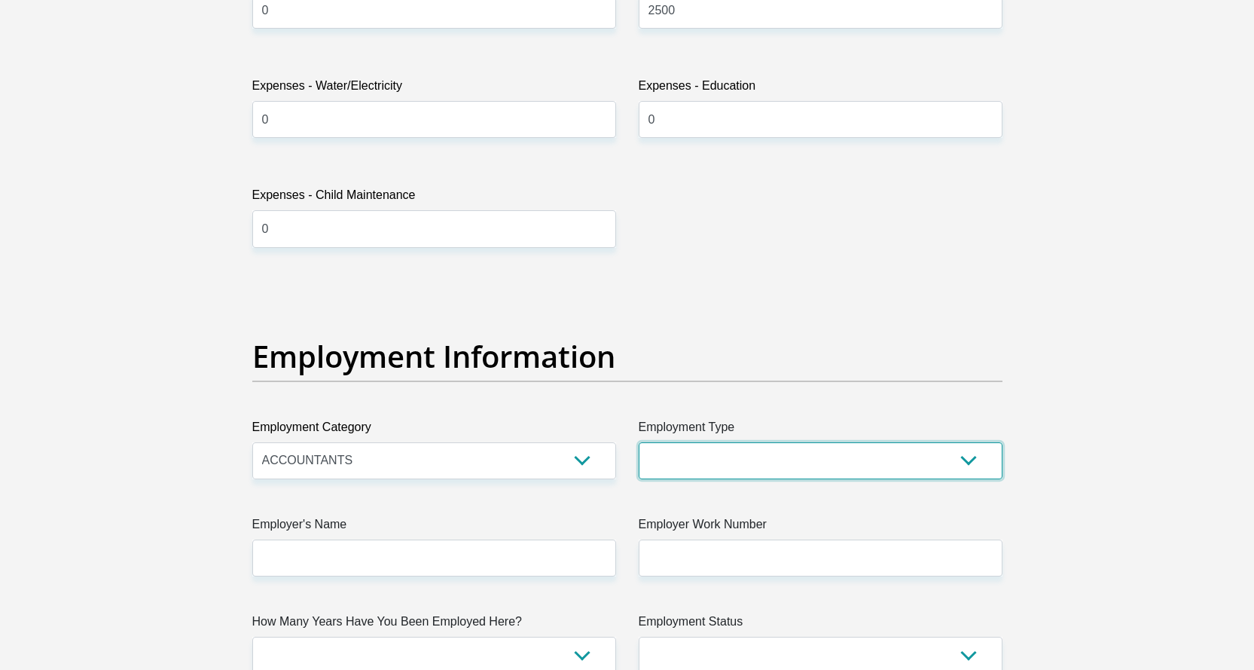
click at [970, 465] on select "College/Lecturer Craft Seller Creative Driver Executive Farmer Forces - Non Com…" at bounding box center [821, 460] width 364 height 37
select select "Manager"
click at [639, 442] on select "College/Lecturer Craft Seller Creative Driver Executive Farmer Forces - Non Com…" at bounding box center [821, 460] width 364 height 37
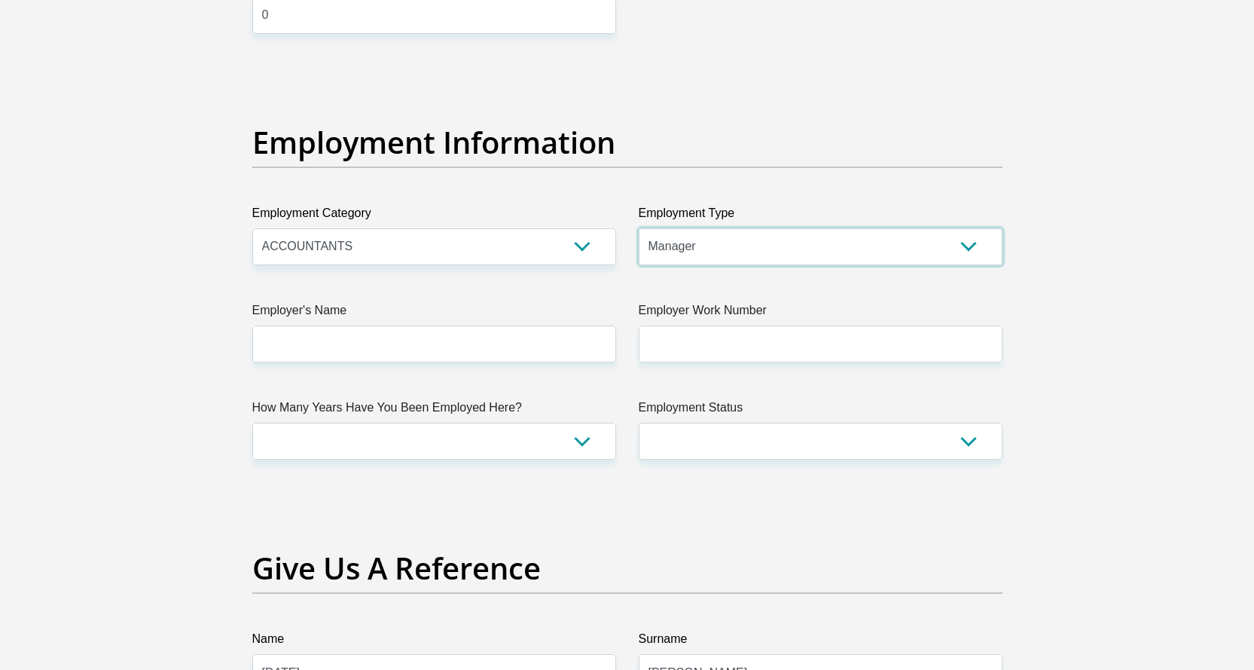
scroll to position [2637, 0]
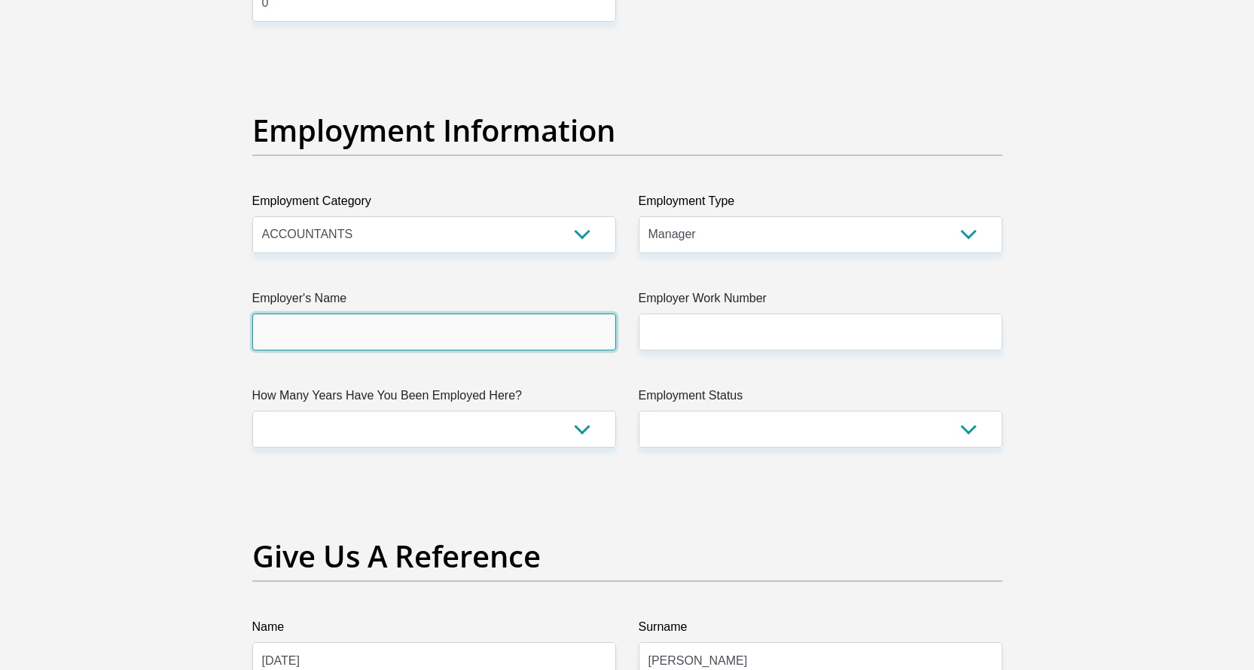
click at [376, 322] on input "Employer's Name" at bounding box center [434, 331] width 364 height 37
click at [311, 331] on input "blueberryfinancial" at bounding box center [434, 331] width 364 height 37
click at [315, 332] on input "blueberryfinancial" at bounding box center [434, 331] width 364 height 37
click at [311, 334] on input "blueberryfinancial" at bounding box center [434, 331] width 364 height 37
click at [374, 328] on input "blueberry" at bounding box center [434, 331] width 364 height 37
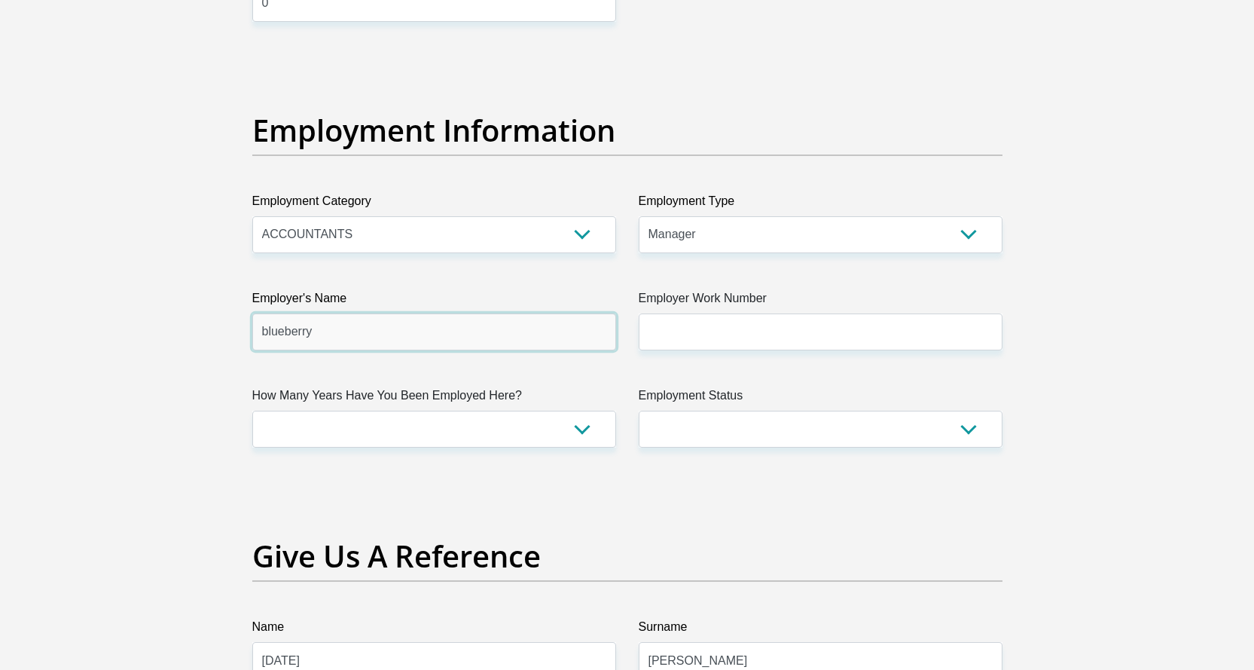
click at [380, 334] on input "blueberry" at bounding box center [434, 331] width 364 height 37
type input "blueberryfinancialservices"
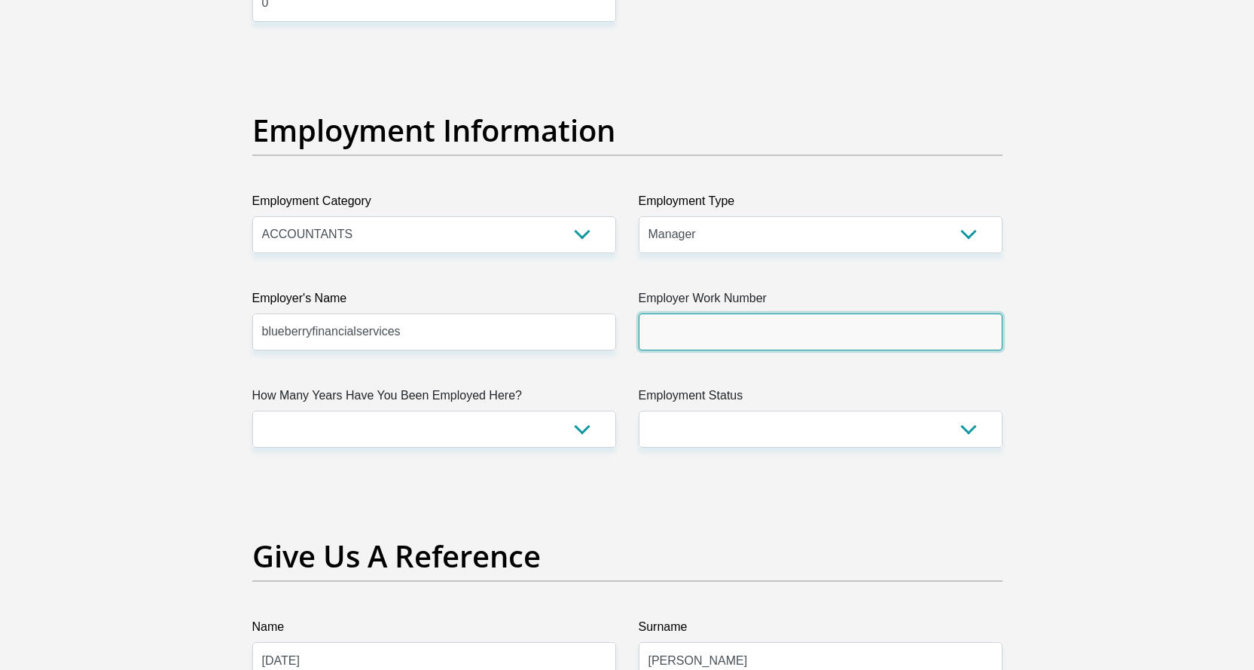
click at [678, 345] on input "Employer Work Number" at bounding box center [821, 331] width 364 height 37
type input "0631344206"
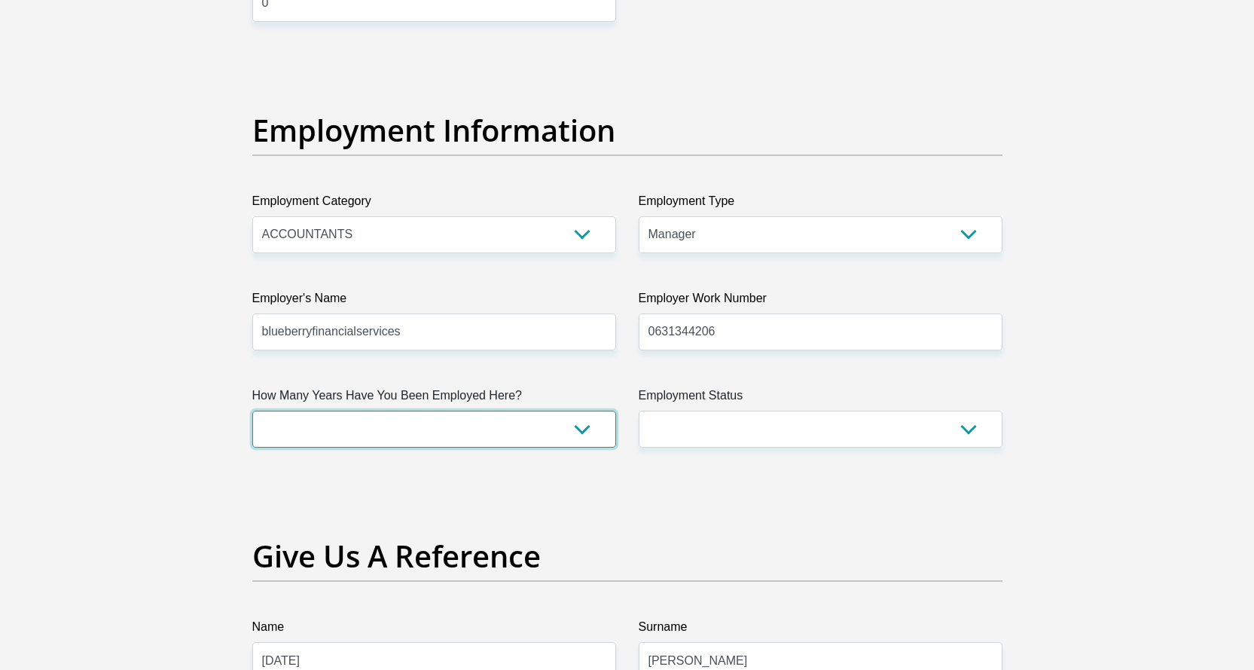
click at [578, 432] on select "less than 1 year 1-3 years 3-5 years 5+ years" at bounding box center [434, 429] width 364 height 37
select select "60"
click at [252, 411] on select "less than 1 year 1-3 years 3-5 years 5+ years" at bounding box center [434, 429] width 364 height 37
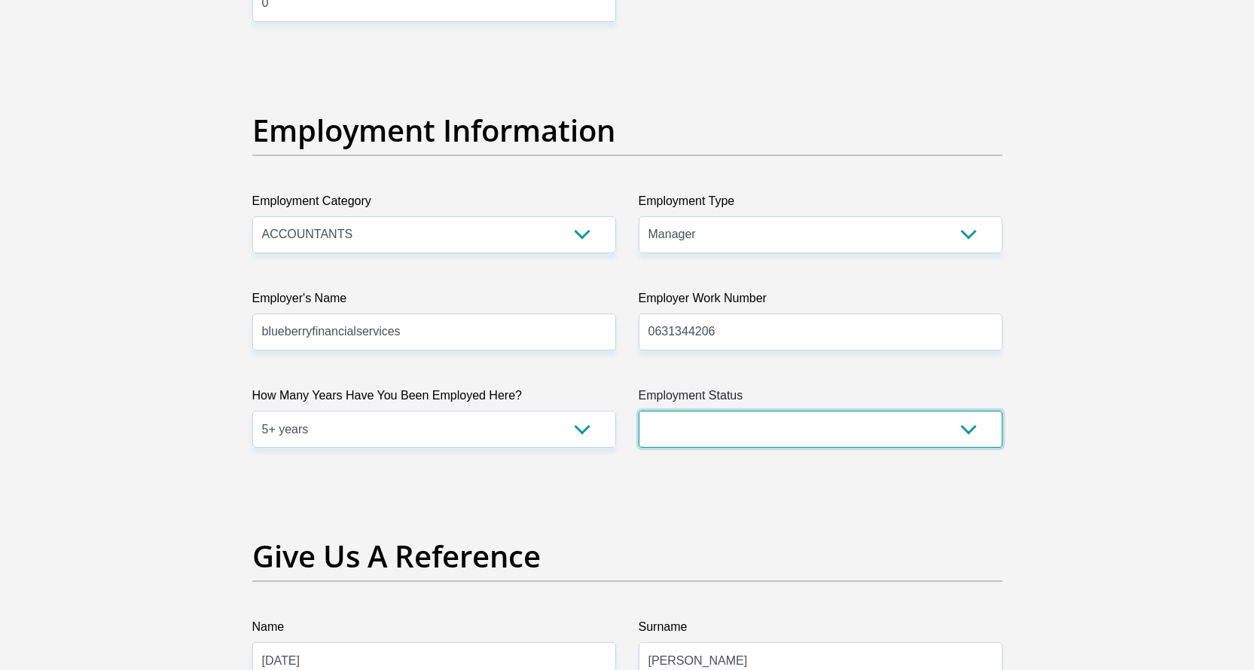
click at [961, 432] on select "Permanent/Full-time Part-time/Casual Contract Worker Self-Employed Housewife Re…" at bounding box center [821, 429] width 364 height 37
select select "1"
click at [639, 411] on select "Permanent/Full-time Part-time/Casual Contract Worker Self-Employed Housewife Re…" at bounding box center [821, 429] width 364 height 37
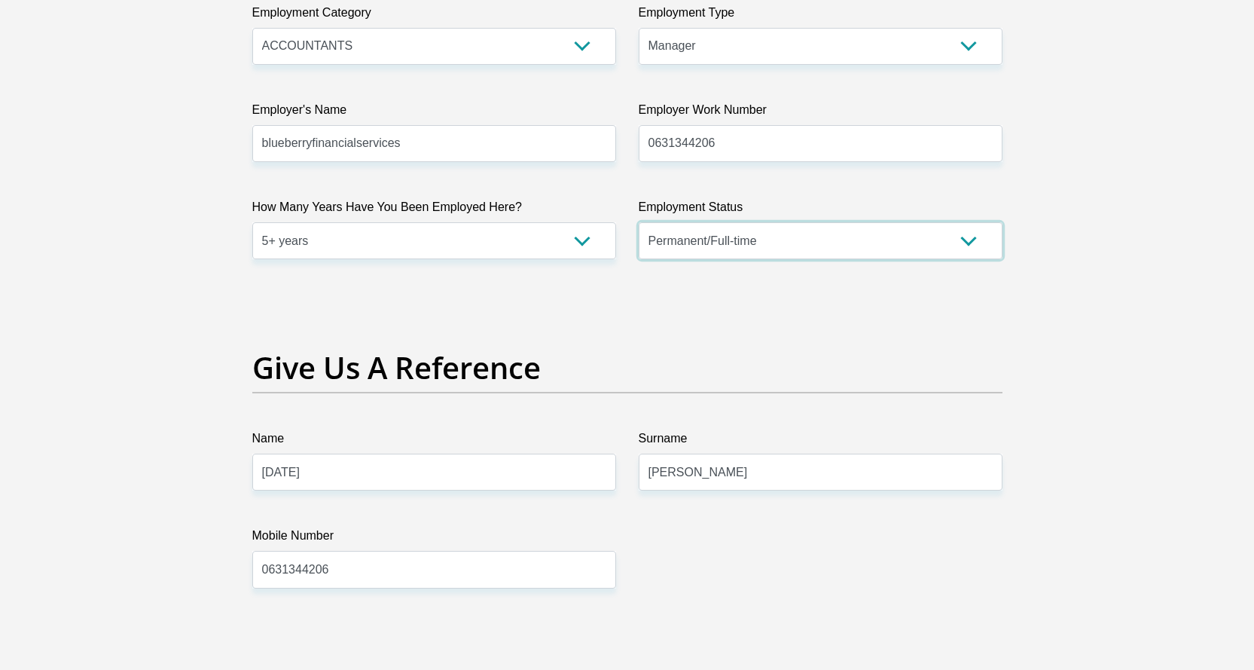
scroll to position [2863, 0]
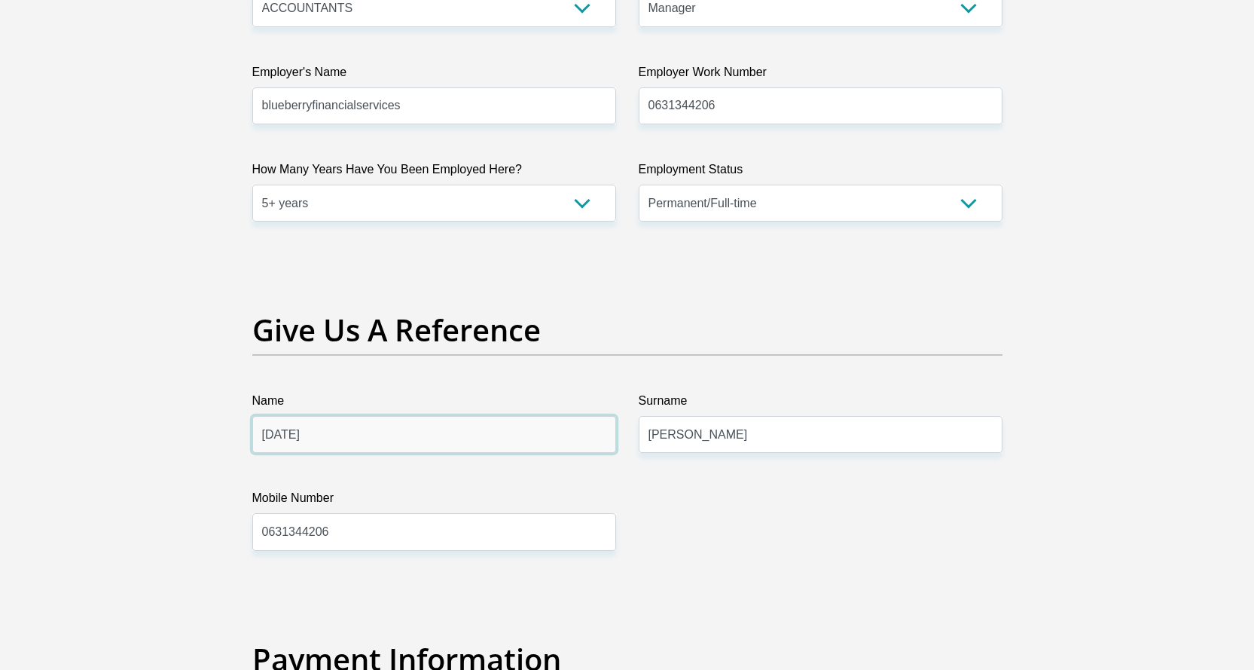
click at [310, 437] on input "ashvin" at bounding box center [434, 434] width 364 height 37
type input "a"
type input "ravin"
click at [358, 530] on input "0631344206" at bounding box center [434, 531] width 364 height 37
type input "0"
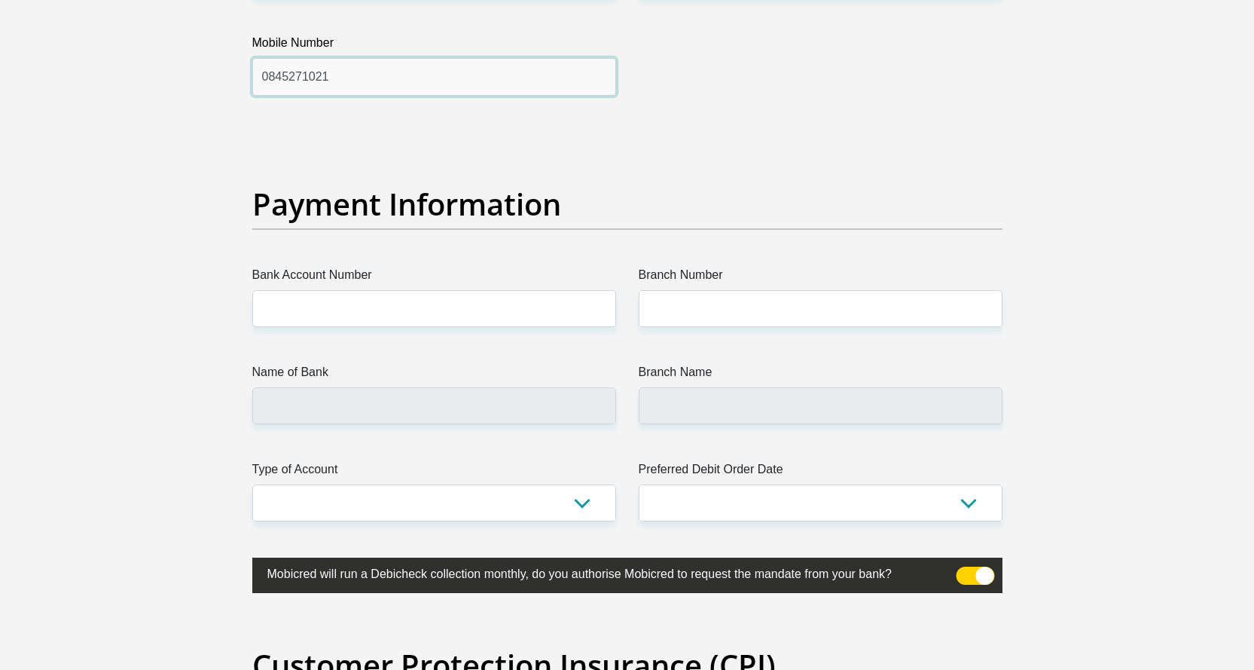
scroll to position [3315, 0]
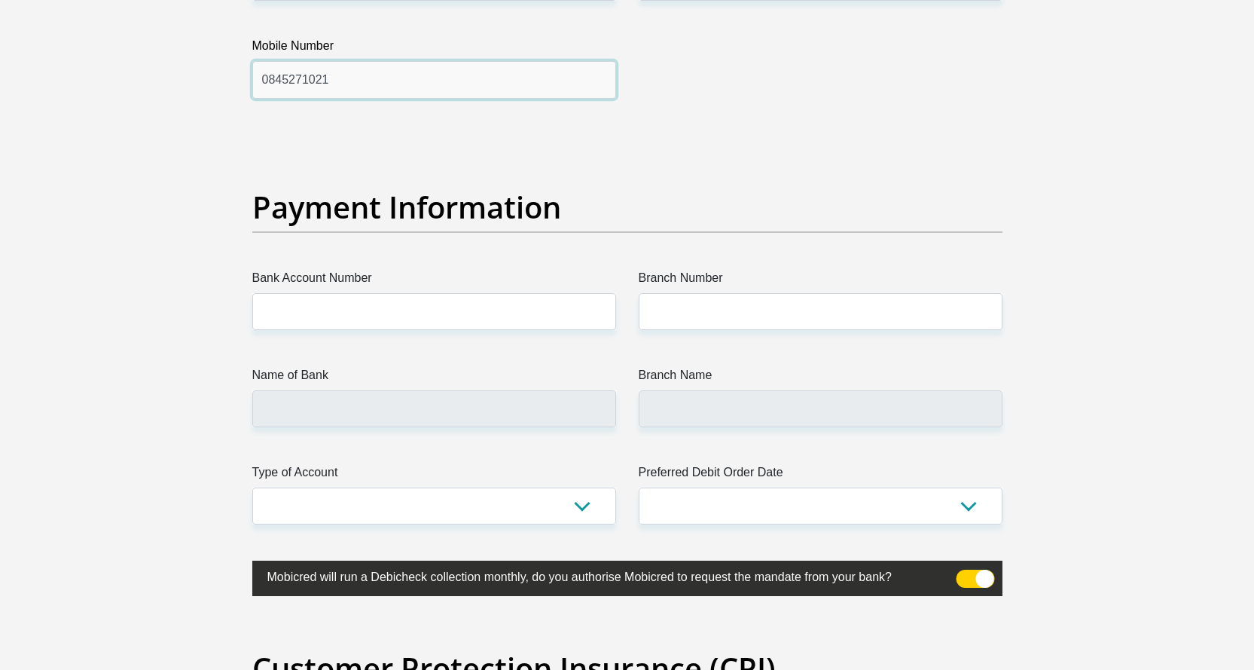
type input "0845271021"
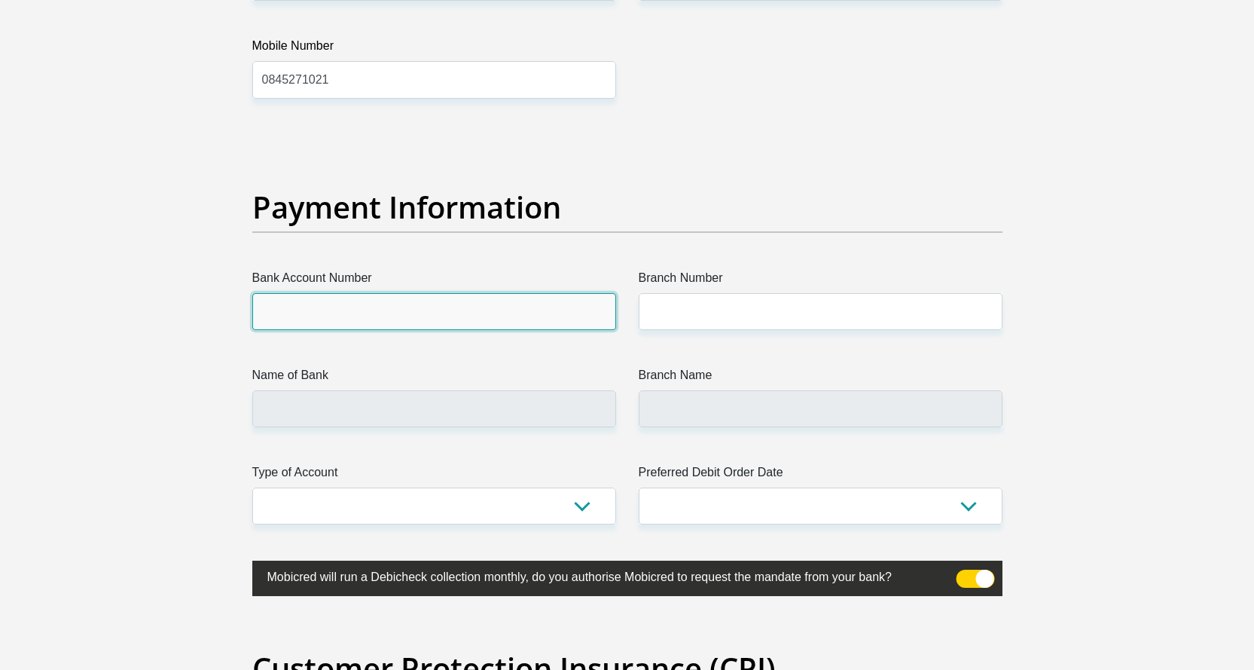
click at [336, 319] on input "Bank Account Number" at bounding box center [434, 311] width 364 height 37
type input "10195810901"
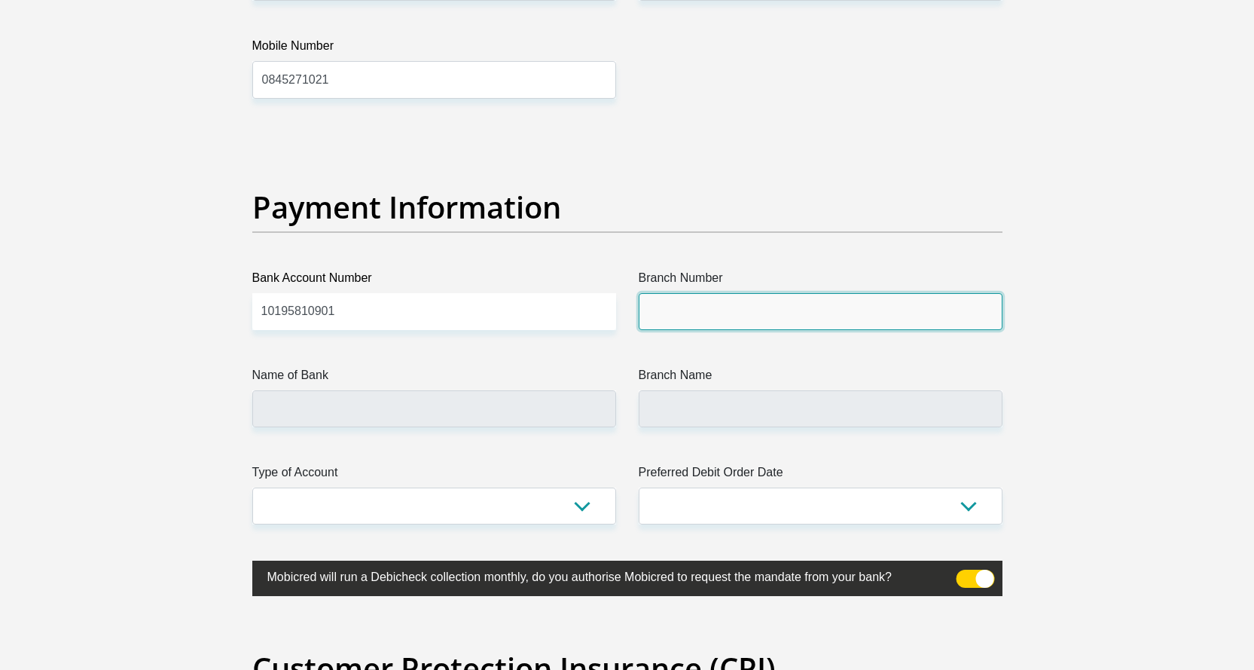
click at [656, 319] on input "Branch Number" at bounding box center [821, 311] width 364 height 37
type input "051001"
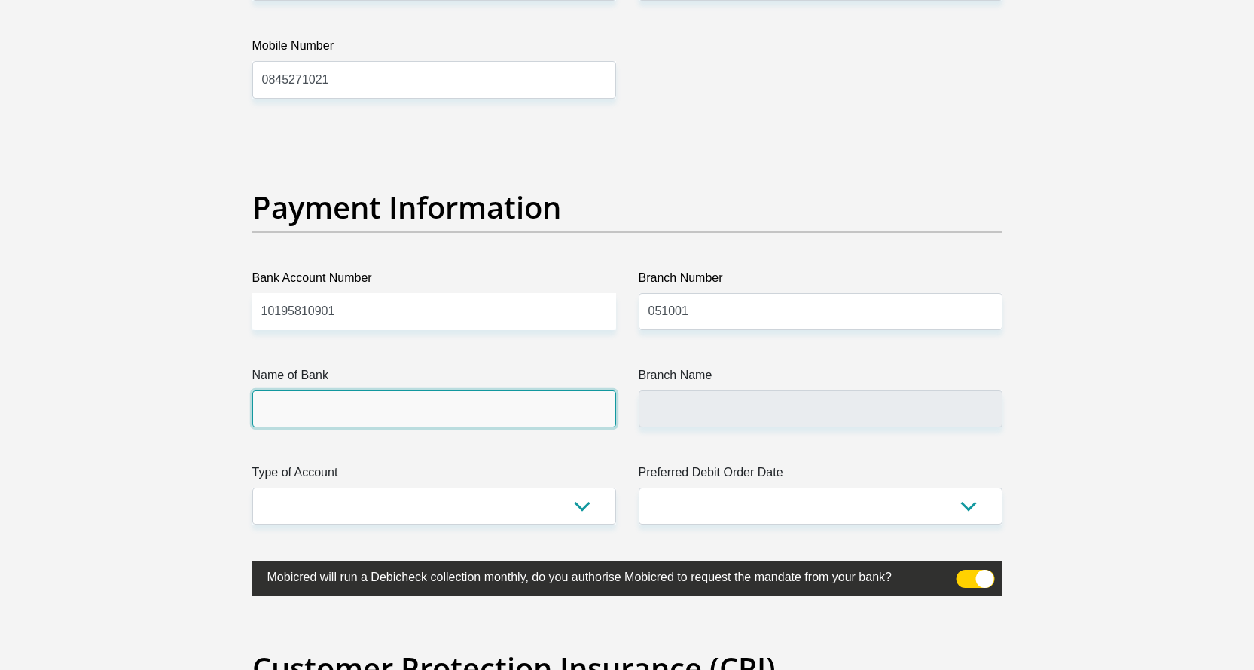
click at [333, 421] on input "Name of Bank" at bounding box center [434, 408] width 364 height 37
type input "STANDARD BANK"
type input "STANDARD BANK SOUTH AFRICA"
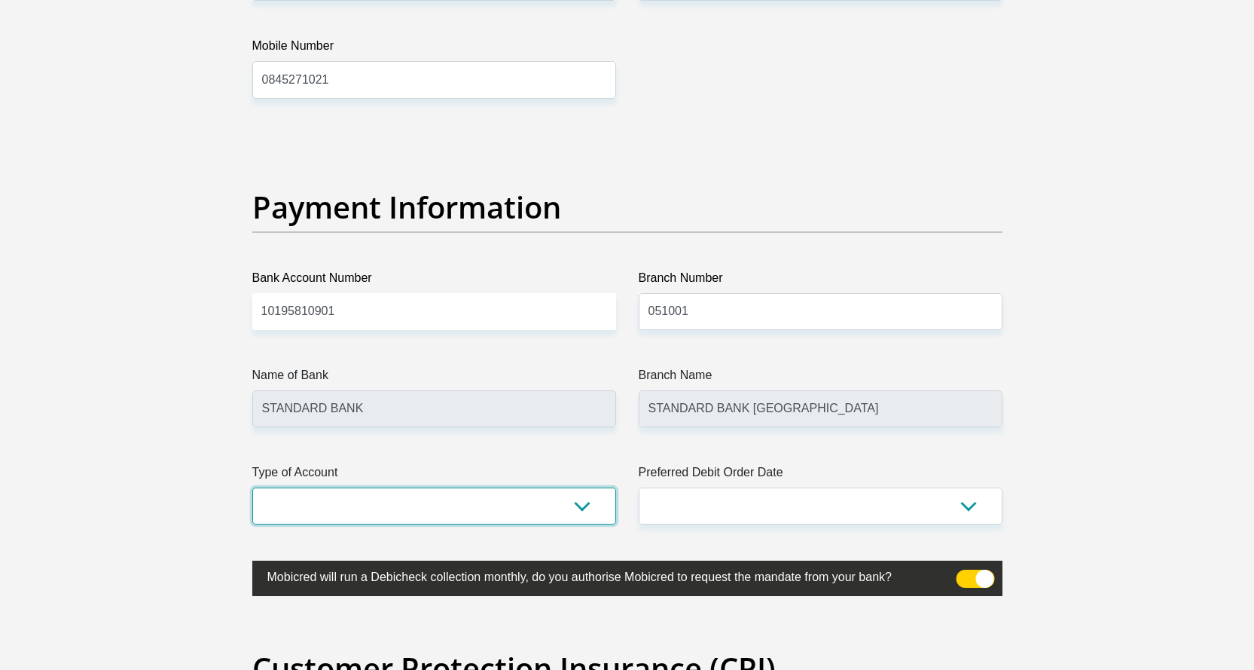
click at [582, 509] on select "Cheque Savings" at bounding box center [434, 505] width 364 height 37
select select "SAV"
click at [252, 487] on select "Cheque Savings" at bounding box center [434, 505] width 364 height 37
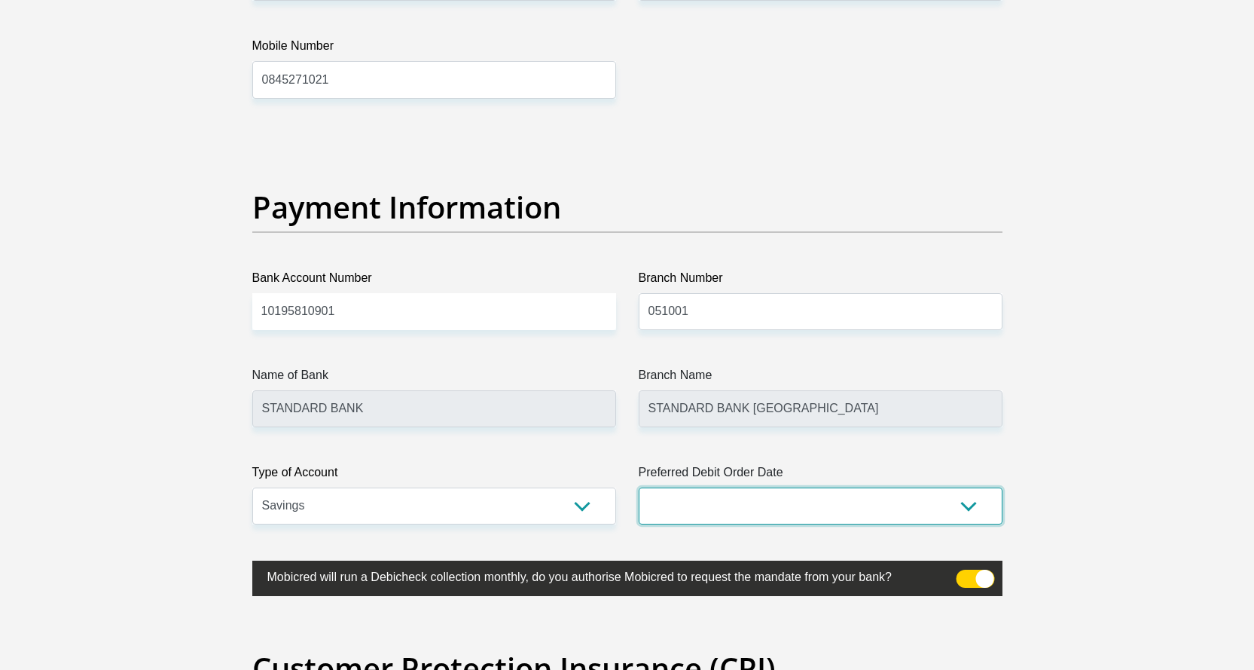
click at [966, 509] on select "1st 2nd 3rd 4th 5th 7th 18th 19th 20th 21st 22nd 23rd 24th 25th 26th 27th 28th …" at bounding box center [821, 505] width 364 height 37
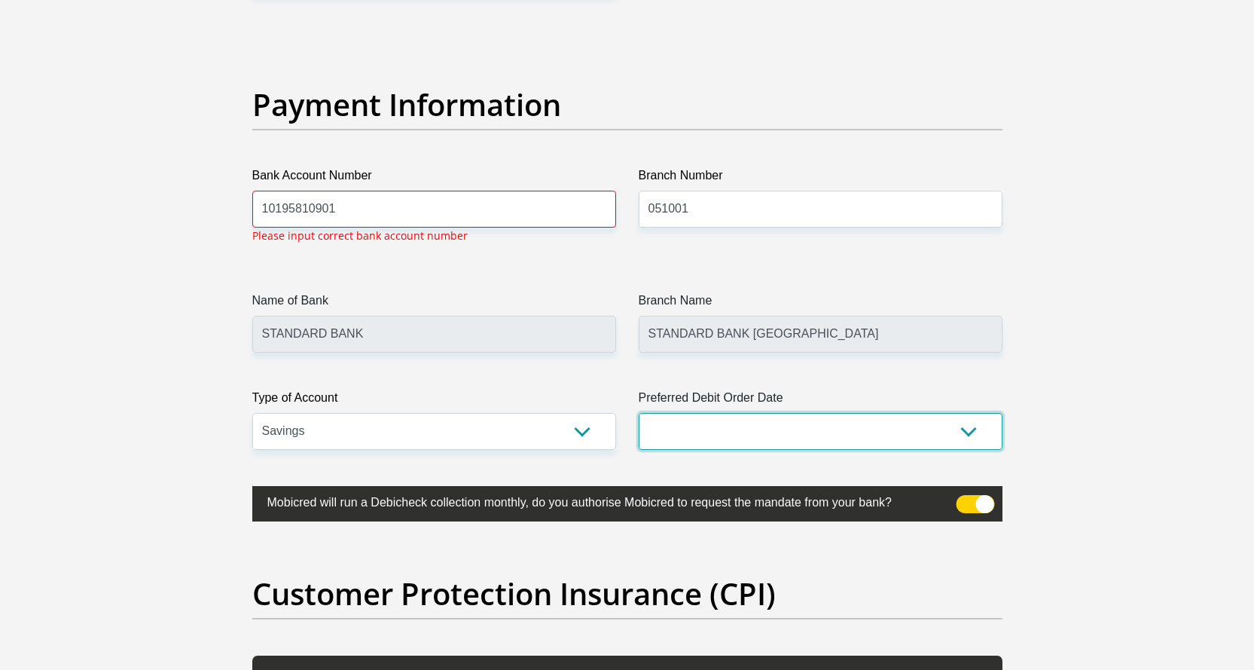
scroll to position [3419, 0]
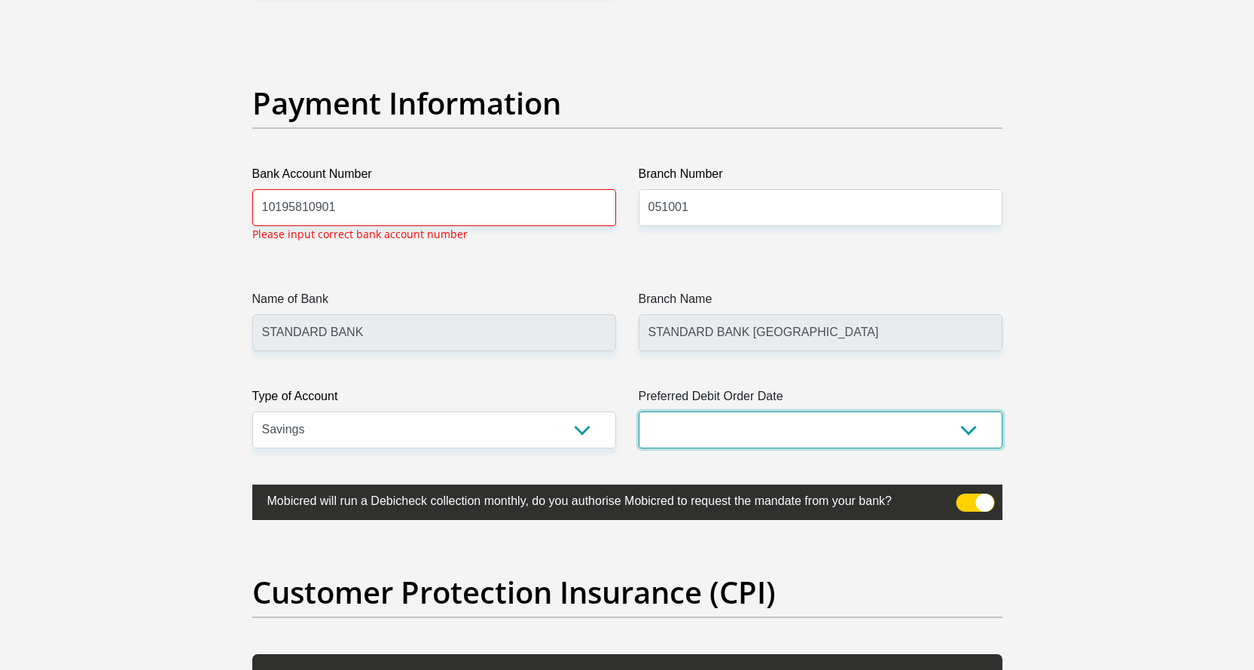
select select "20"
click at [639, 411] on select "1st 2nd 3rd 4th 5th 7th 18th 19th 20th 21st 22nd 23rd 24th 25th 26th 27th 28th …" at bounding box center [821, 429] width 364 height 37
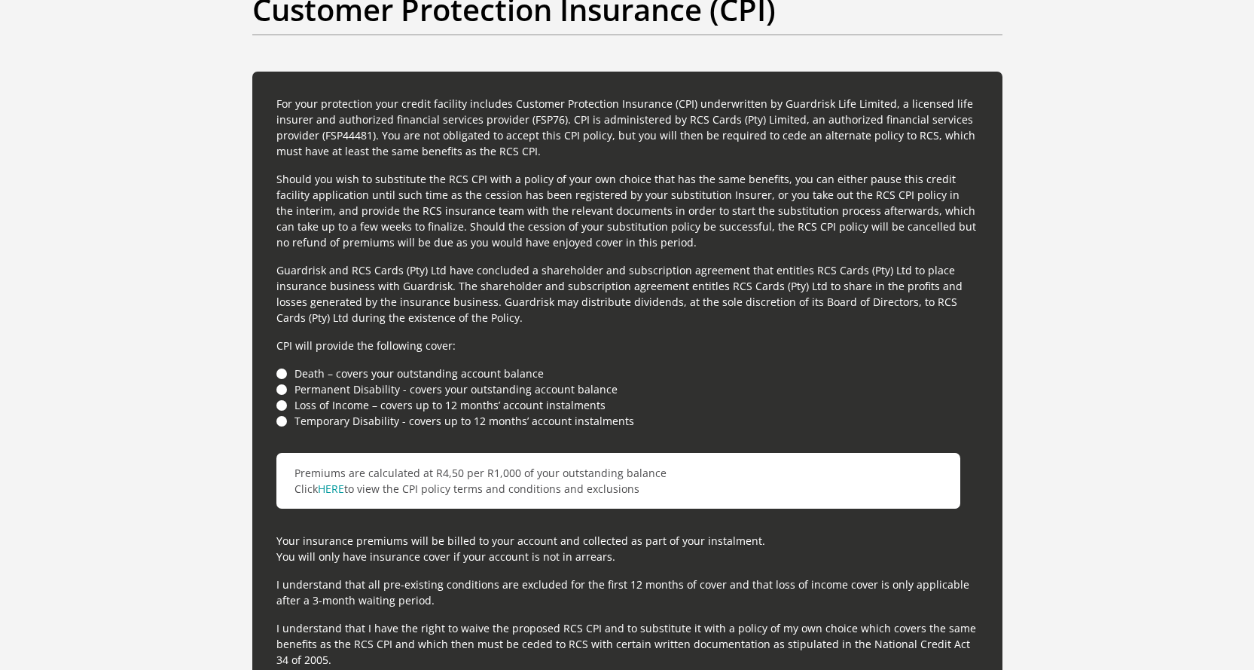
scroll to position [4022, 0]
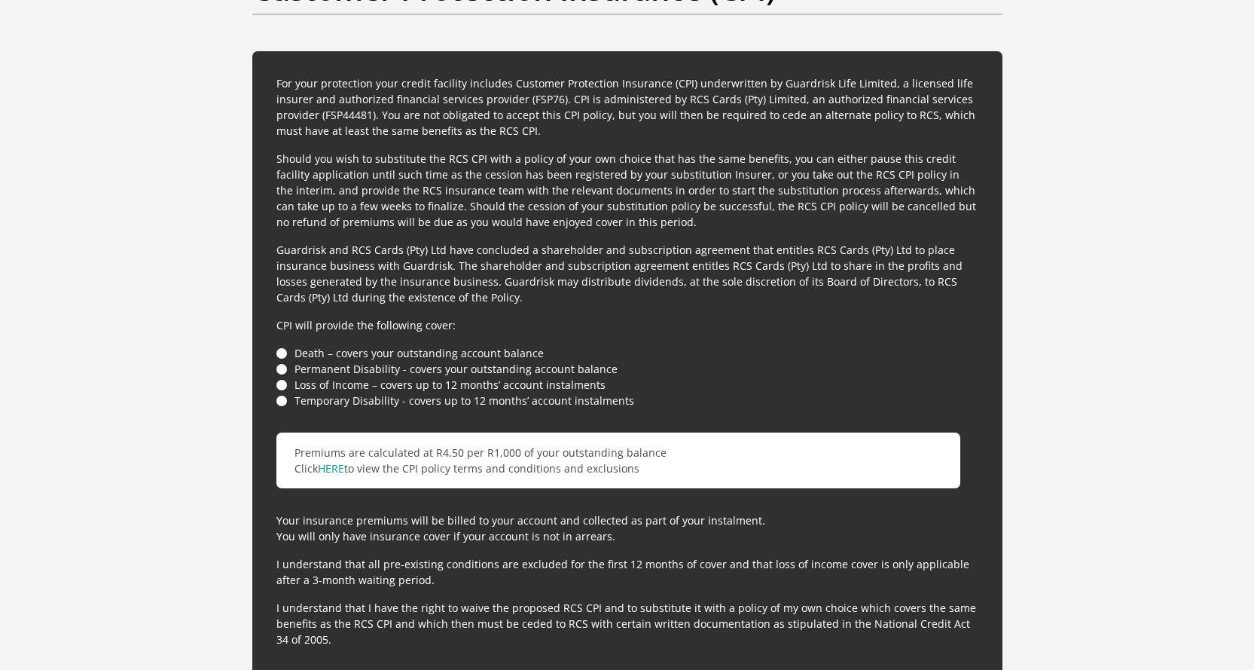
click at [281, 356] on li "Death – covers your outstanding account balance" at bounding box center [627, 353] width 702 height 16
click at [281, 350] on li "Death – covers your outstanding account balance" at bounding box center [627, 353] width 702 height 16
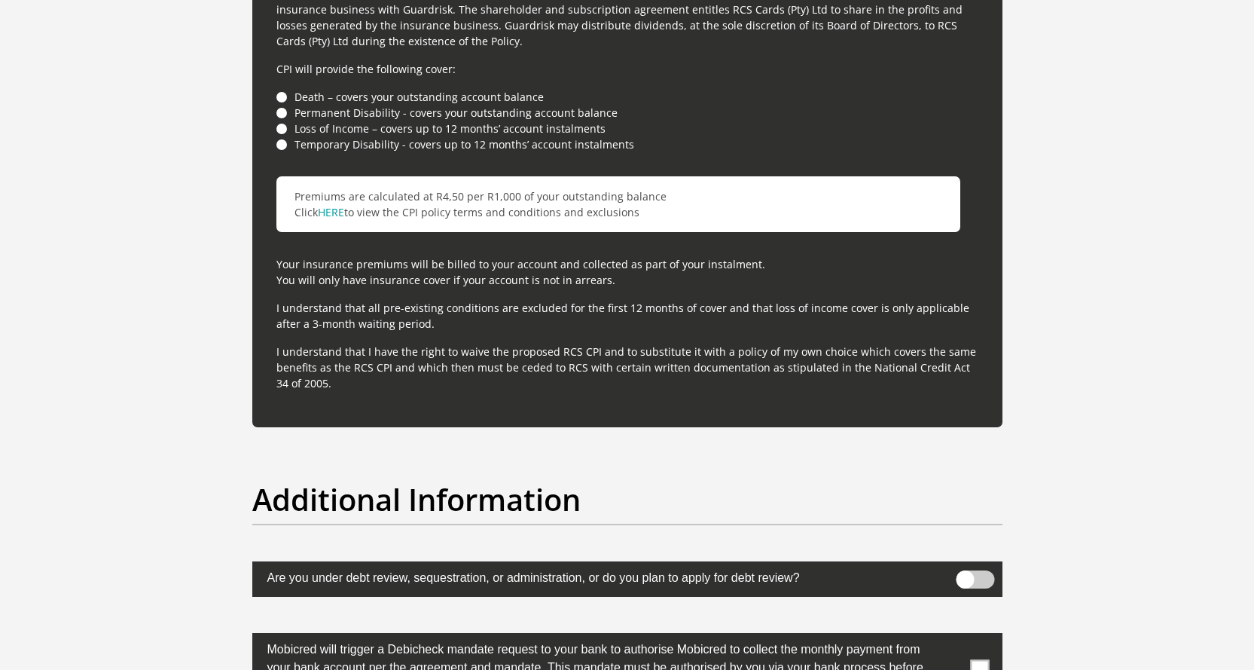
scroll to position [4474, 0]
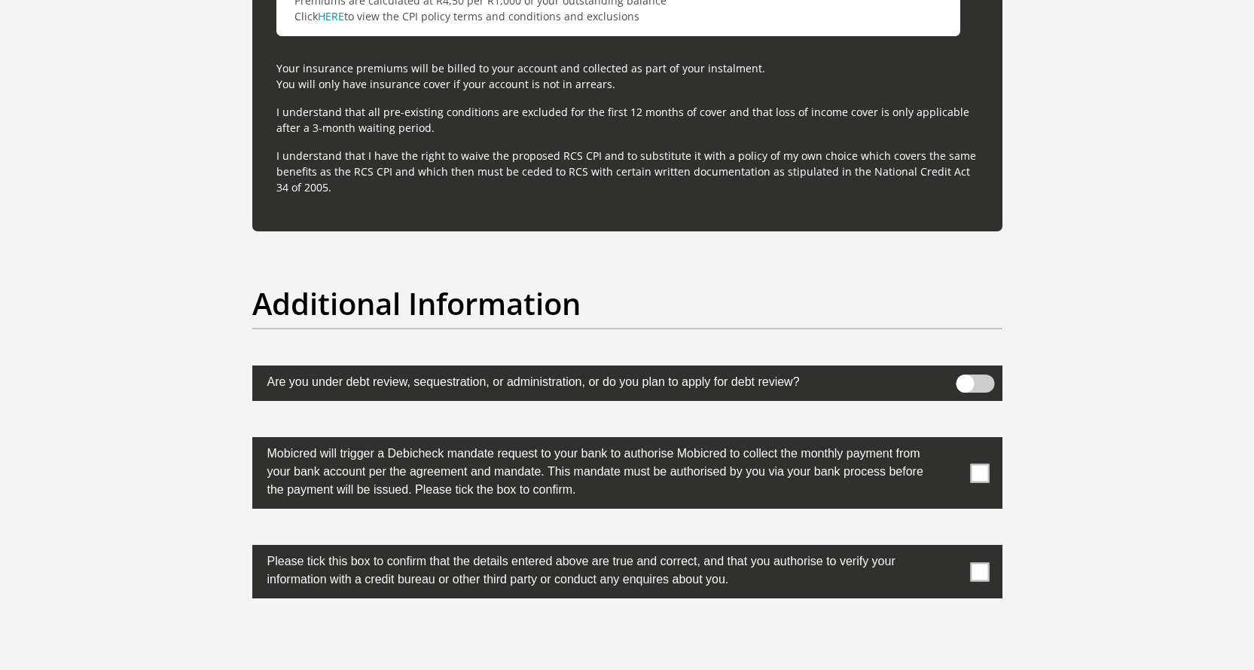
click at [981, 382] on span at bounding box center [975, 383] width 38 height 18
click at [965, 378] on input "checkbox" at bounding box center [965, 378] width 0 height 0
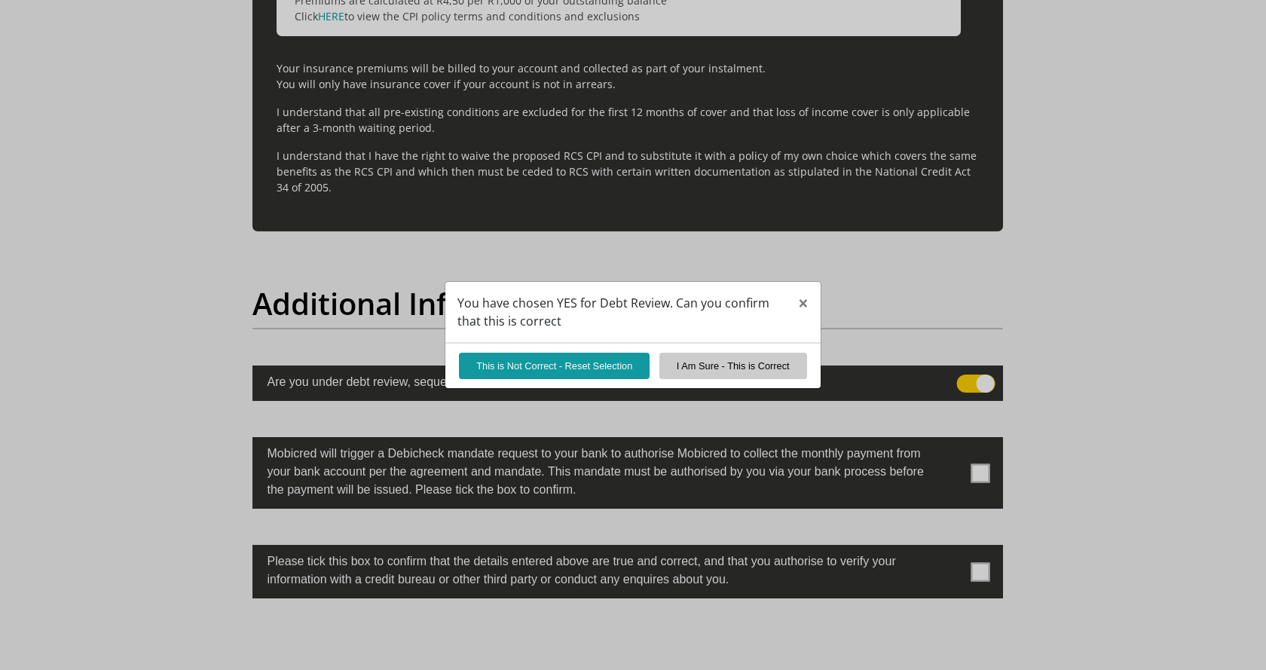
click at [952, 382] on div "You have chosen YES for Debt Review. Can you confirm that this is correct × Thi…" at bounding box center [633, 335] width 1266 height 670
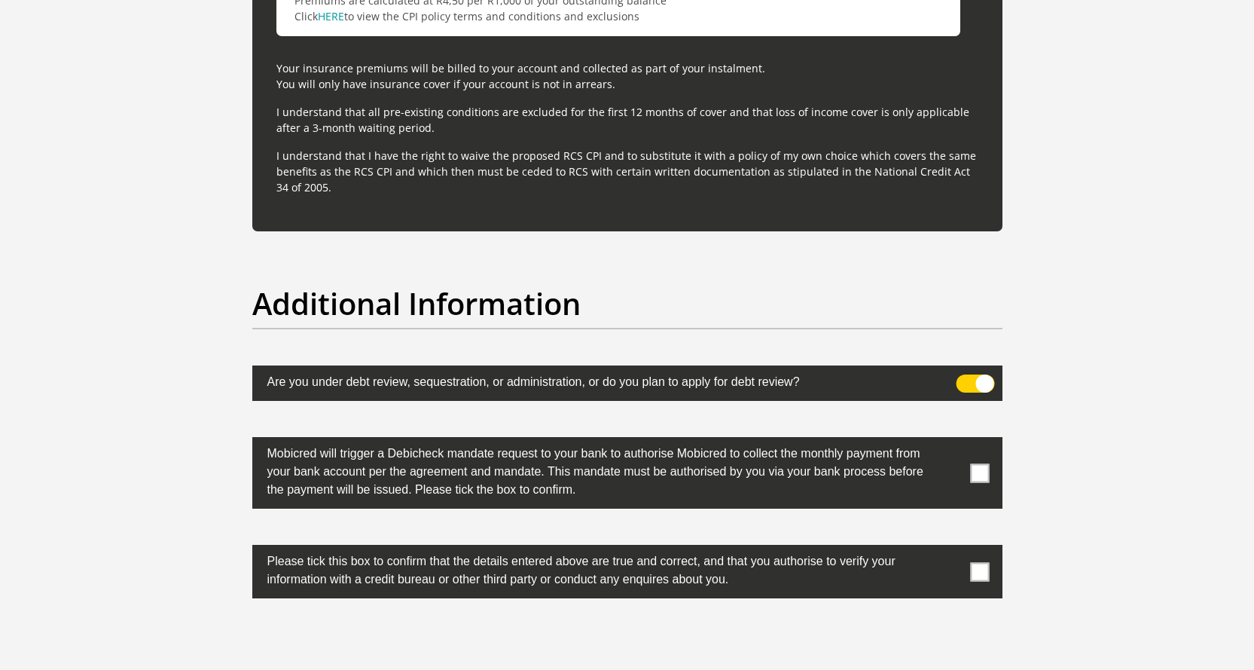
click at [956, 382] on span at bounding box center [975, 383] width 38 height 18
click at [965, 378] on input "checkbox" at bounding box center [965, 378] width 0 height 0
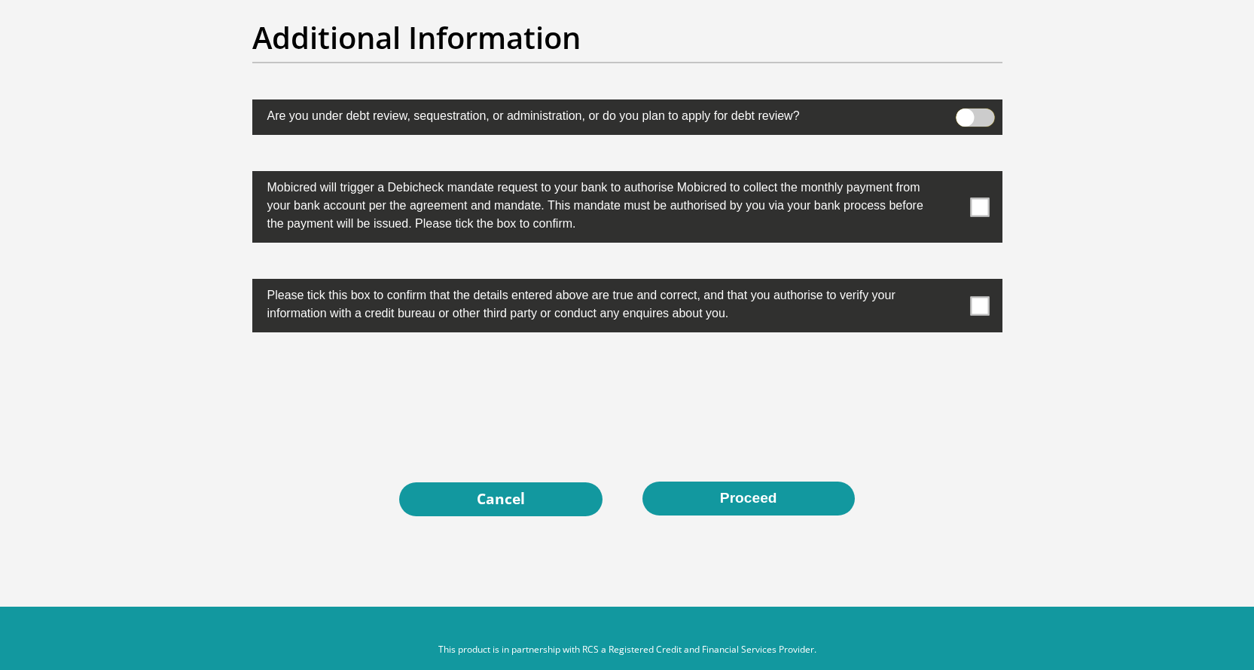
scroll to position [4764, 0]
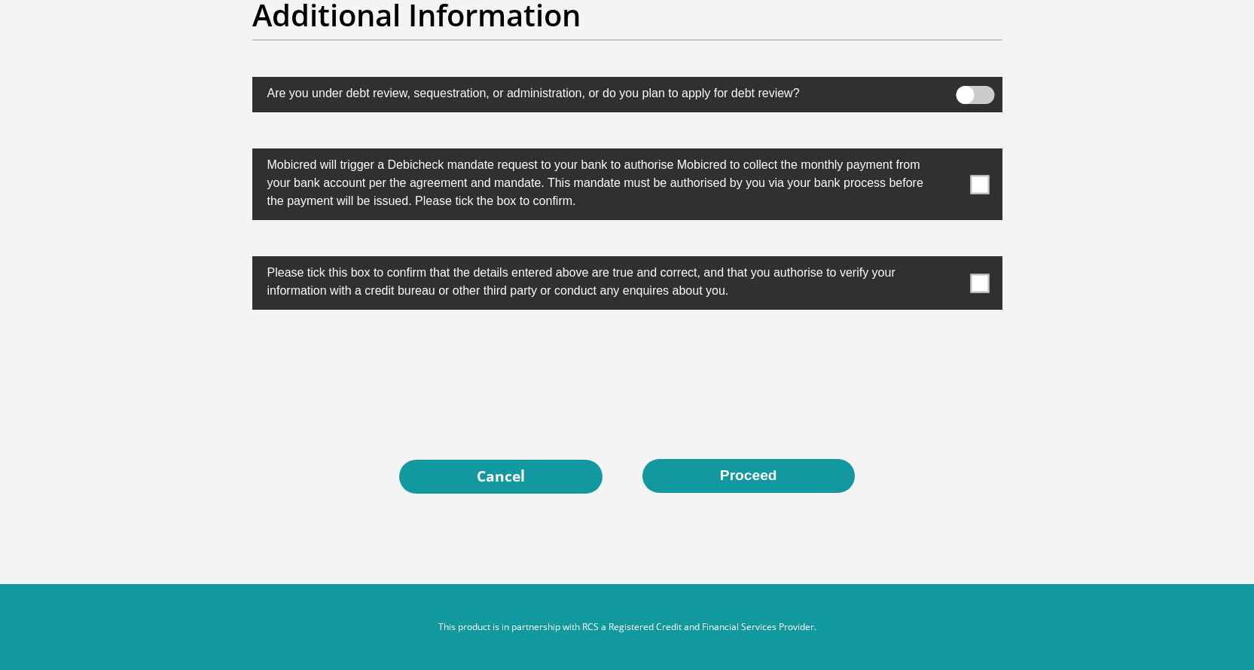
click at [974, 286] on span at bounding box center [979, 282] width 19 height 19
click at [950, 260] on input "checkbox" at bounding box center [950, 260] width 0 height 0
click at [973, 175] on span at bounding box center [979, 184] width 19 height 19
click at [950, 152] on input "checkbox" at bounding box center [950, 152] width 0 height 0
click at [973, 103] on label at bounding box center [627, 94] width 750 height 35
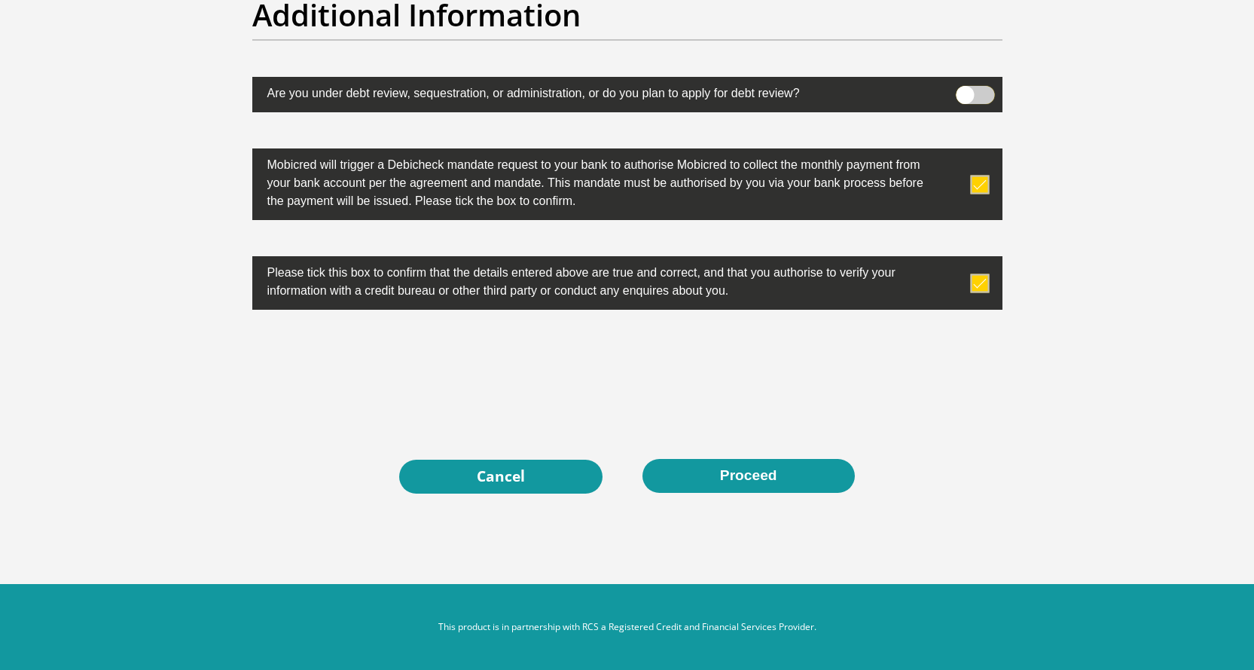
click at [965, 90] on input "checkbox" at bounding box center [965, 90] width 0 height 0
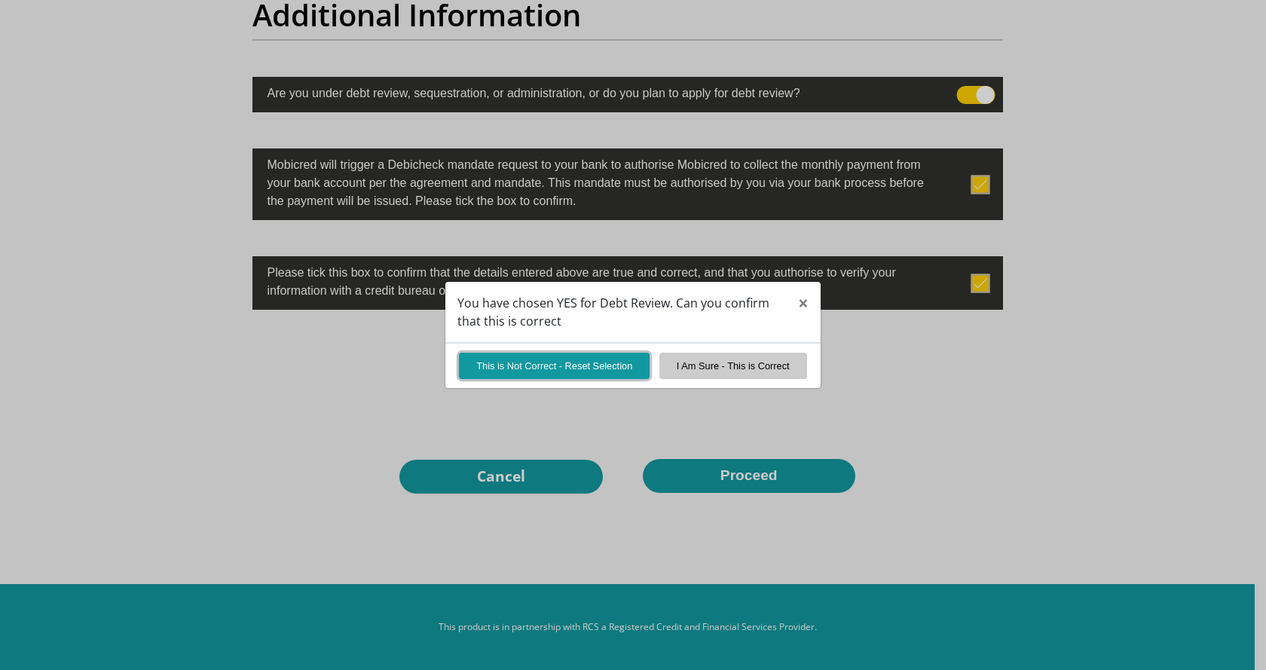
click at [560, 362] on button "This is Not Correct - Reset Selection" at bounding box center [554, 366] width 191 height 26
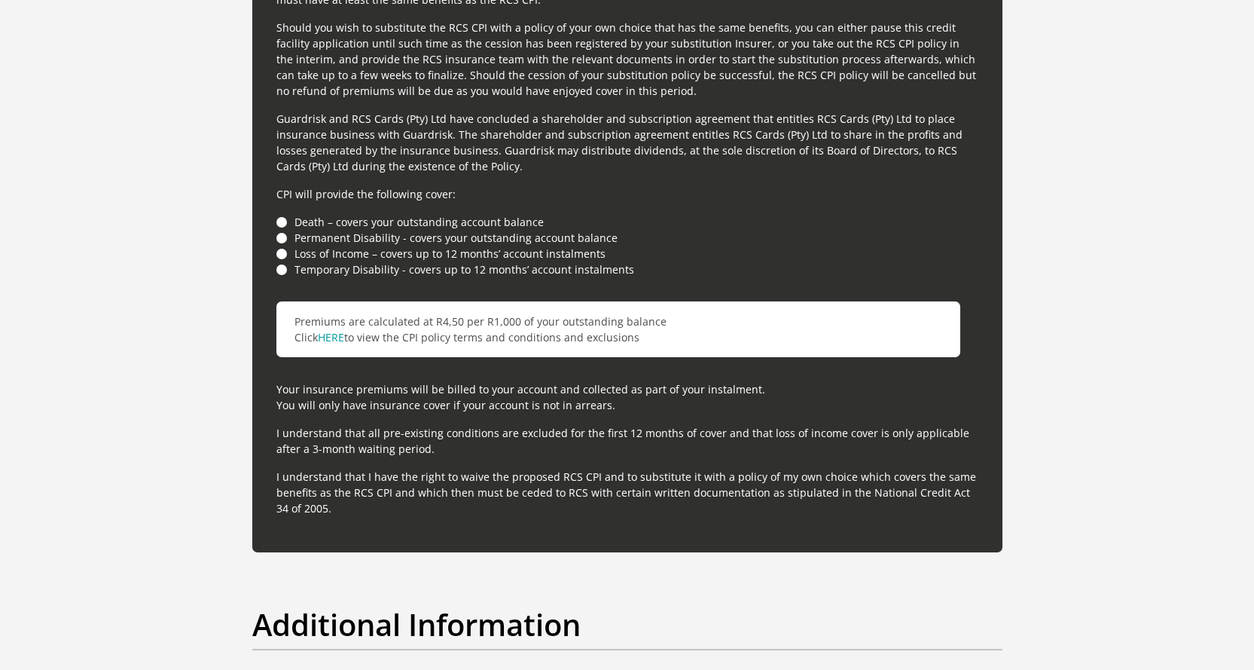
scroll to position [4161, 0]
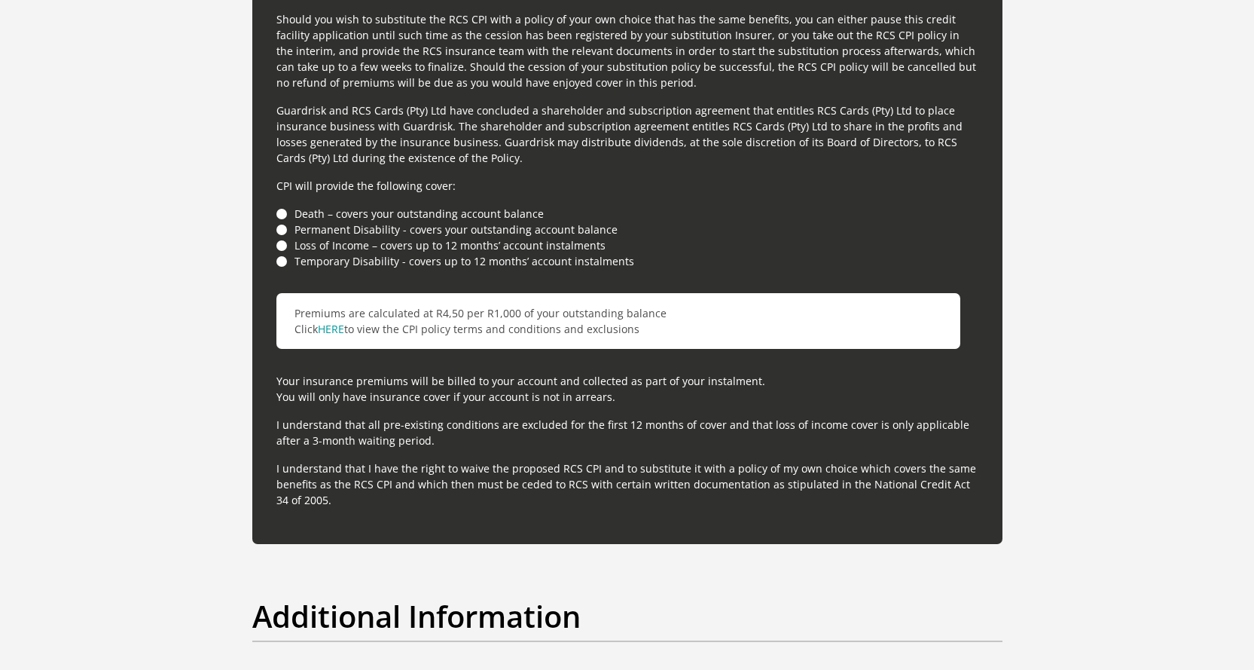
click at [282, 261] on li "Temporary Disability - covers up to 12 months’ account instalments" at bounding box center [627, 261] width 702 height 16
click at [281, 261] on li "Temporary Disability - covers up to 12 months’ account instalments" at bounding box center [627, 261] width 702 height 16
click at [277, 237] on ul "Death – covers your outstanding account balance Permanent Disability - covers y…" at bounding box center [627, 237] width 702 height 63
click at [279, 206] on li "Death – covers your outstanding account balance" at bounding box center [627, 214] width 702 height 16
click at [284, 218] on li "Death – covers your outstanding account balance" at bounding box center [627, 214] width 702 height 16
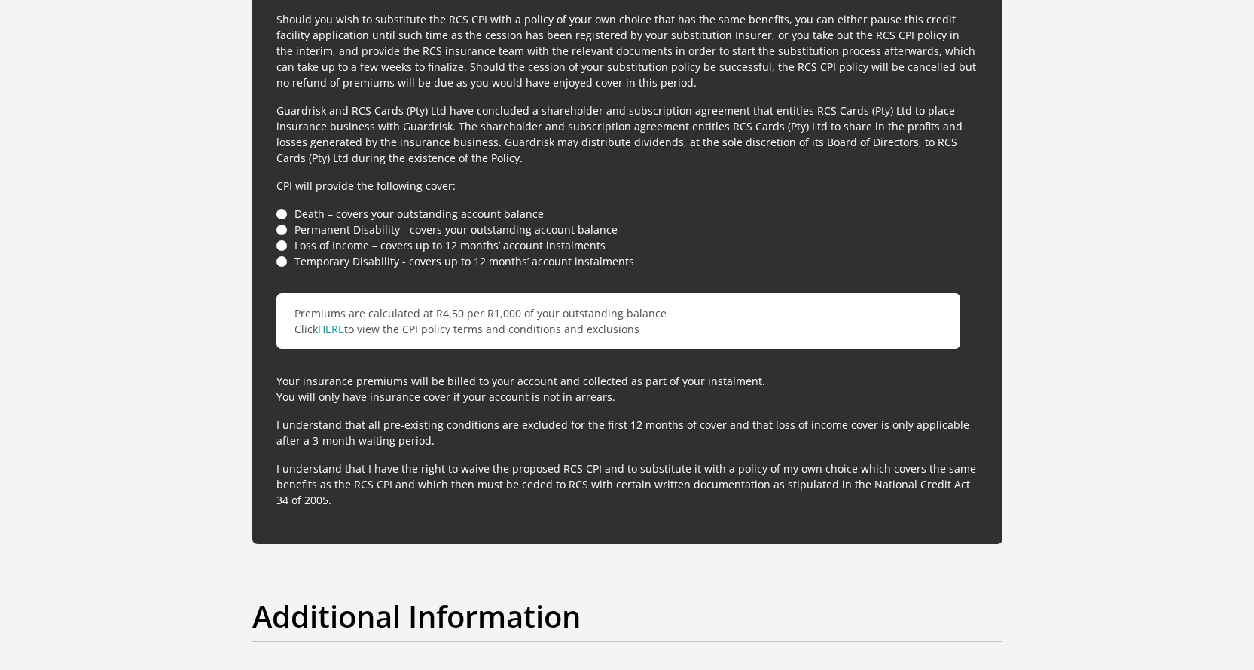
click at [282, 214] on li "Death – covers your outstanding account balance" at bounding box center [627, 214] width 702 height 16
click at [280, 213] on li "Death – covers your outstanding account balance" at bounding box center [627, 214] width 702 height 16
click at [322, 325] on link "HERE" at bounding box center [331, 329] width 26 height 14
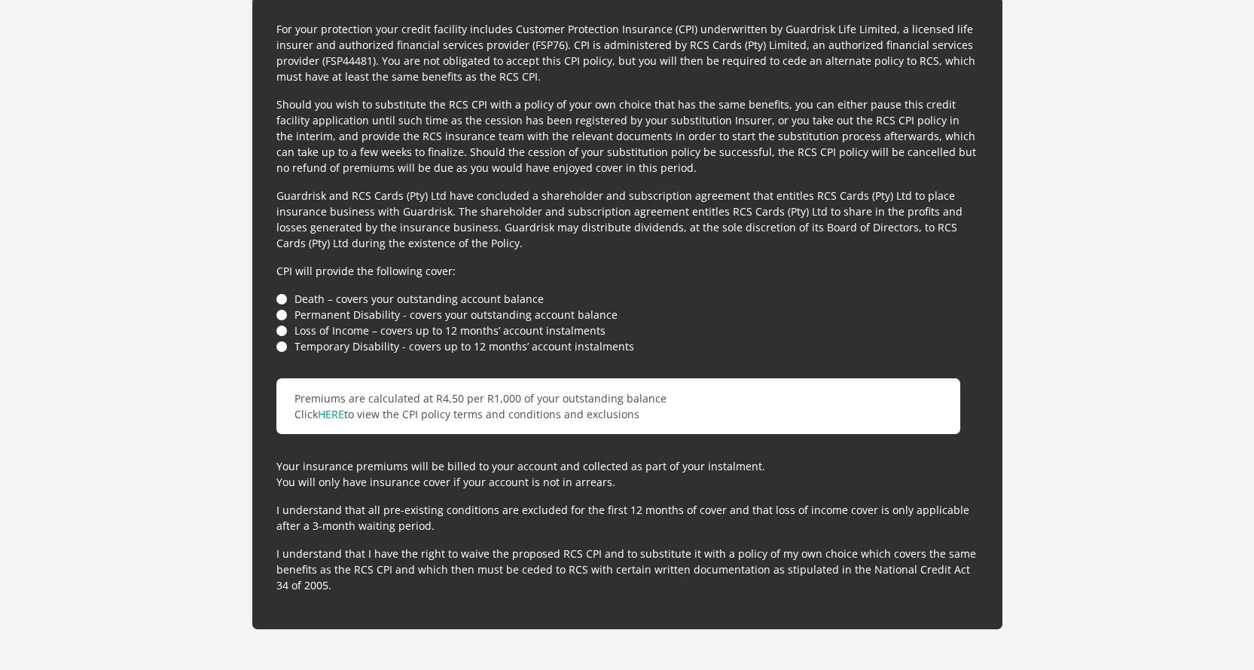
scroll to position [4086, 0]
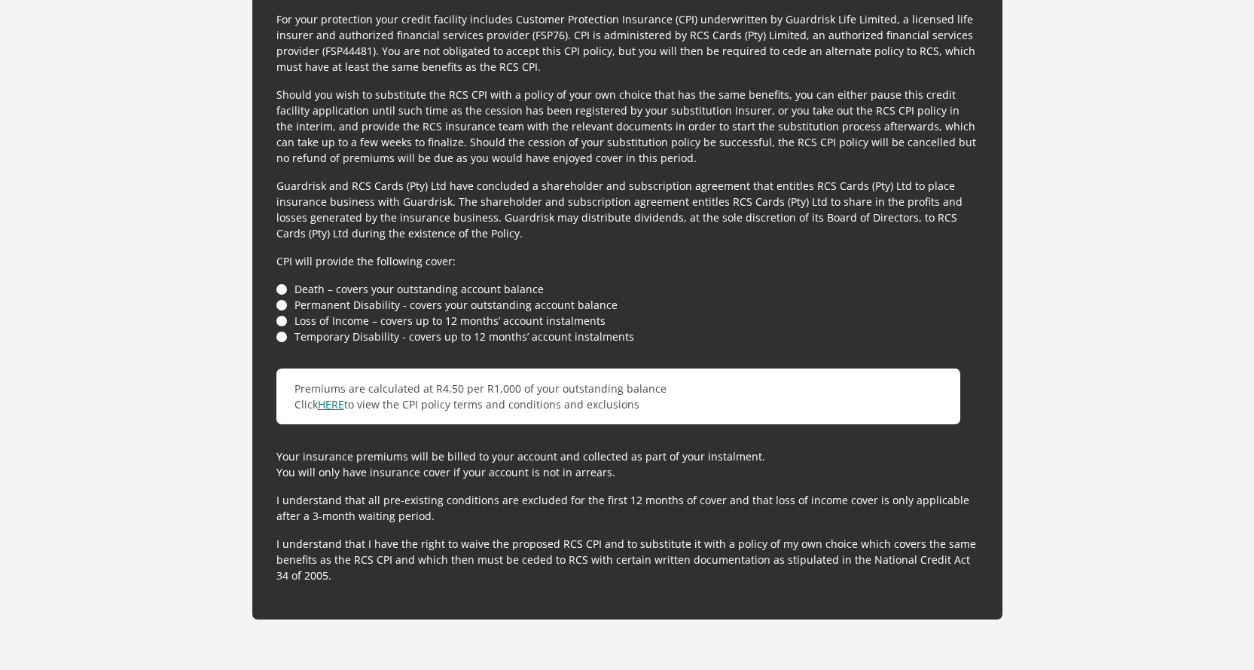
click at [334, 408] on link "HERE" at bounding box center [331, 404] width 26 height 14
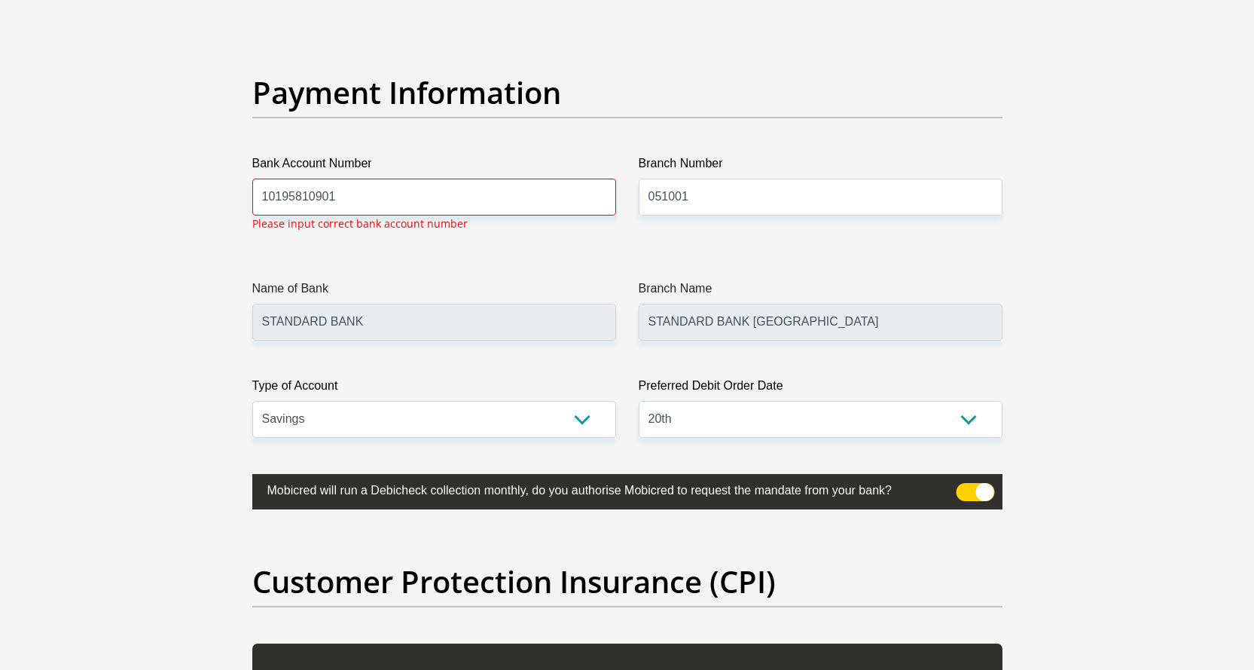
scroll to position [3332, 0]
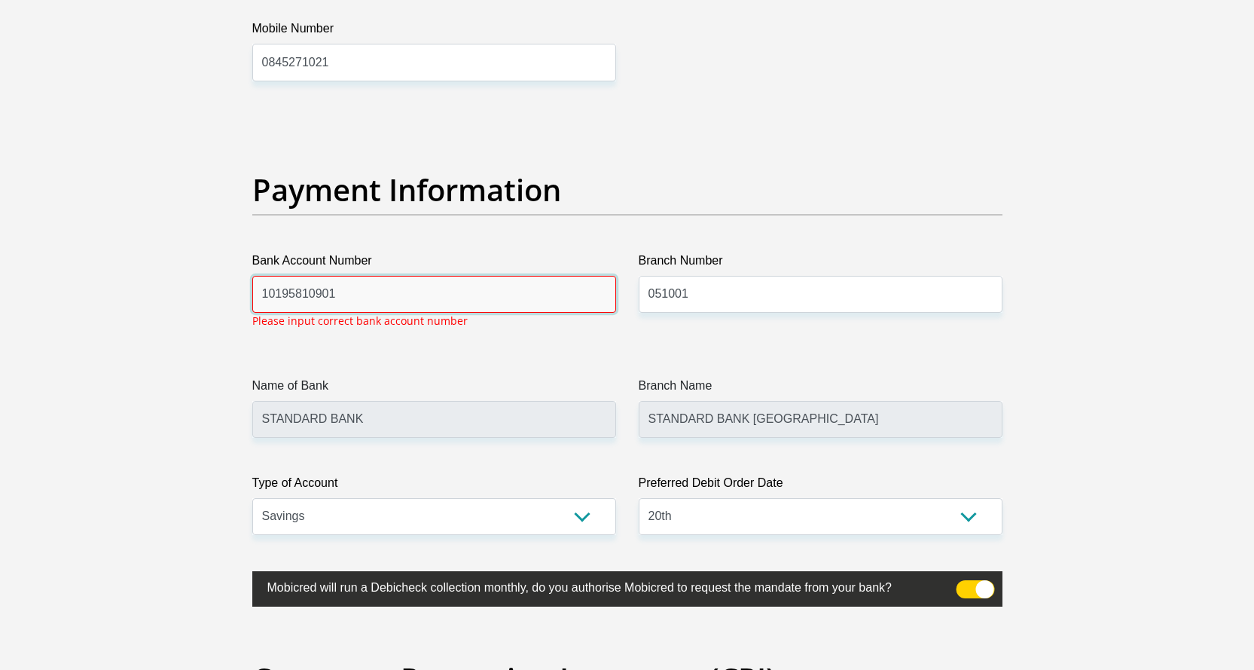
click at [356, 298] on input "10195810901" at bounding box center [434, 294] width 364 height 37
click at [296, 294] on input "10195810901" at bounding box center [434, 294] width 364 height 37
click at [564, 307] on input "10195610901" at bounding box center [434, 294] width 364 height 37
type input "1"
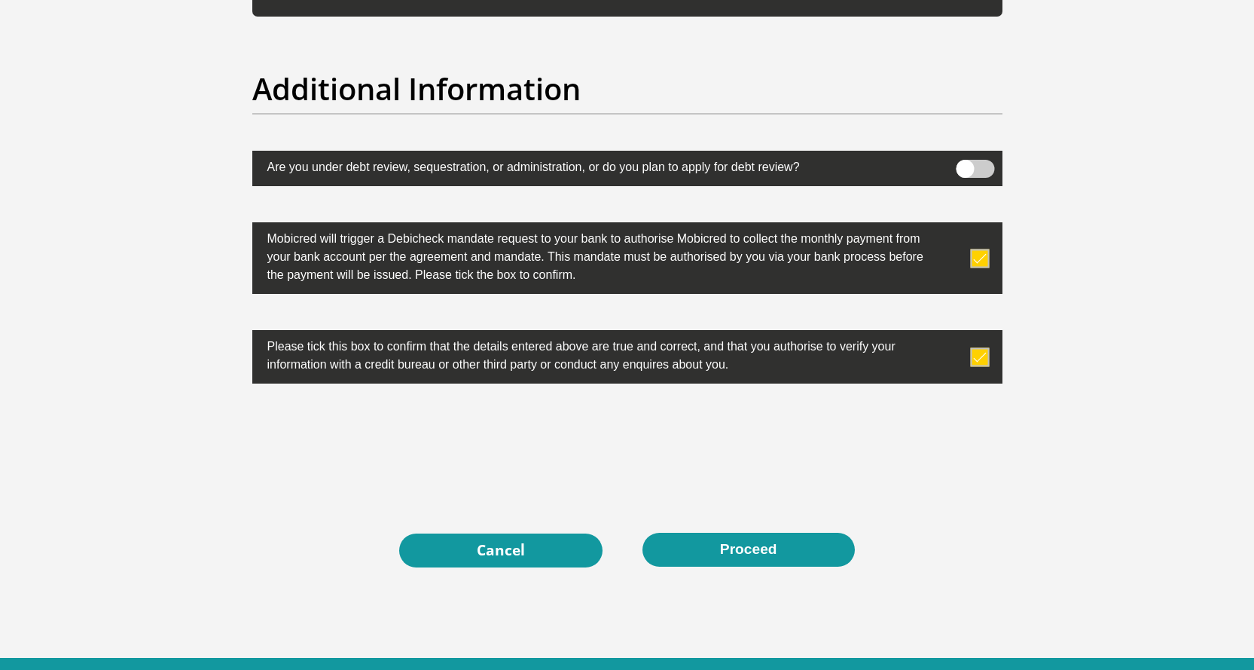
type input "10195610901"
click at [737, 551] on button "Proceed" at bounding box center [749, 550] width 212 height 34
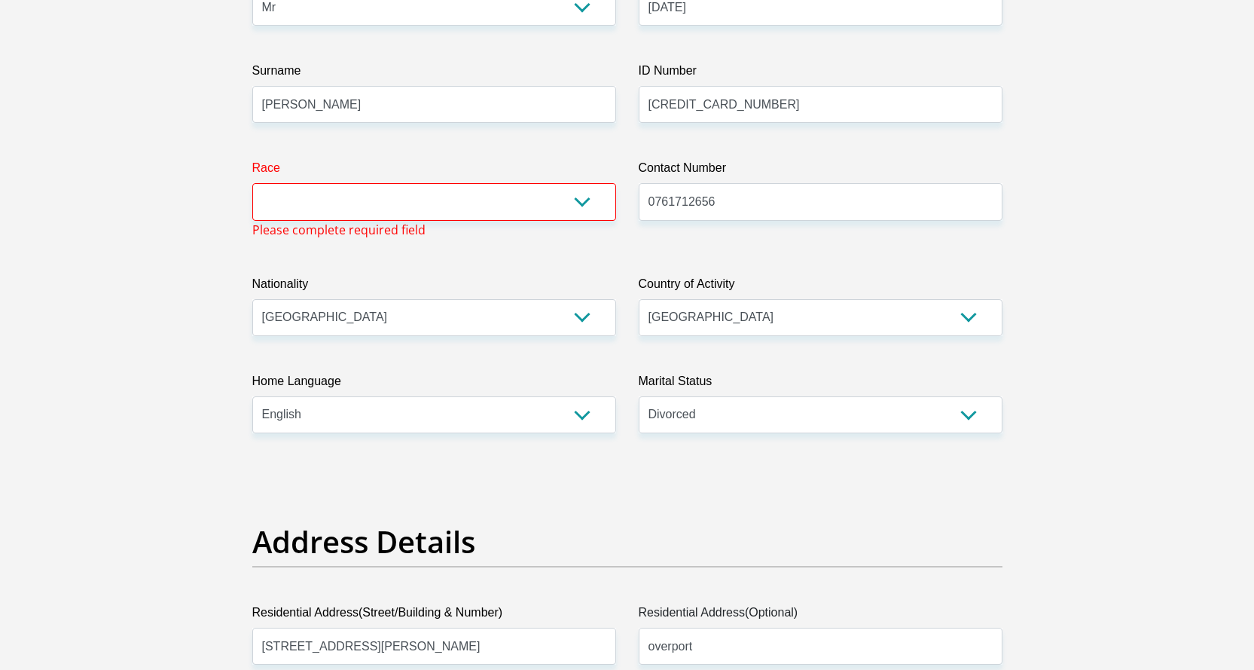
scroll to position [267, 0]
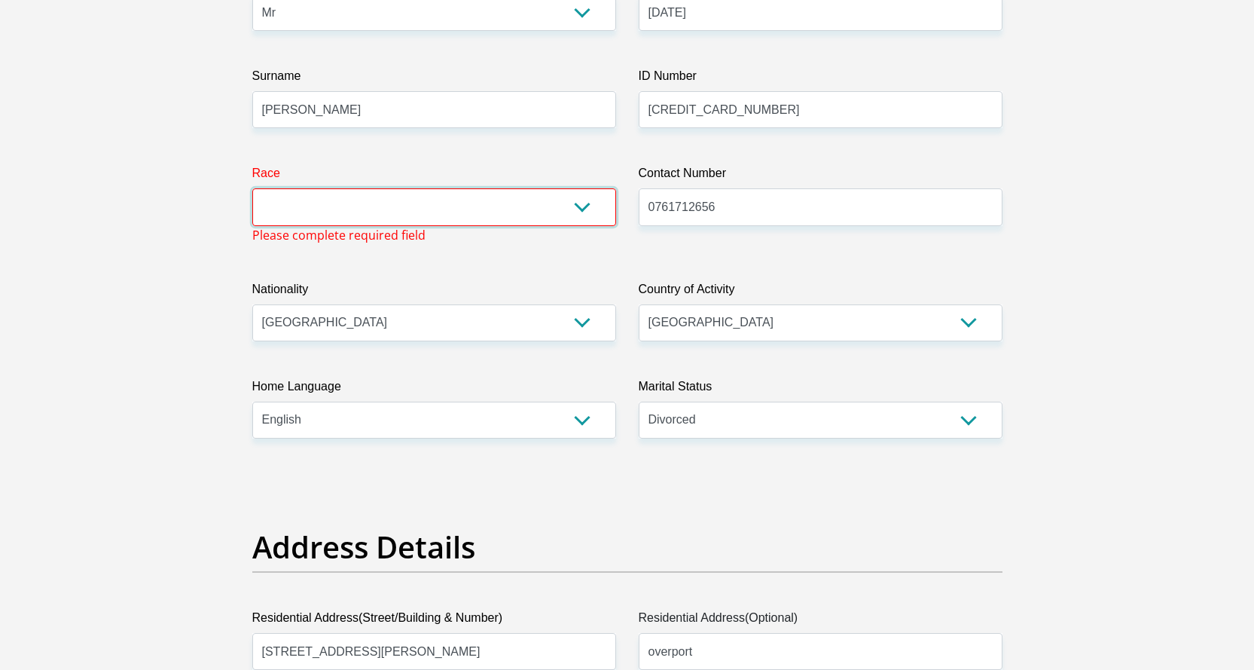
click at [573, 200] on select "Black Coloured Indian White Other" at bounding box center [434, 206] width 364 height 37
select select "2"
click at [252, 188] on select "Black Coloured Indian White Other" at bounding box center [434, 206] width 364 height 37
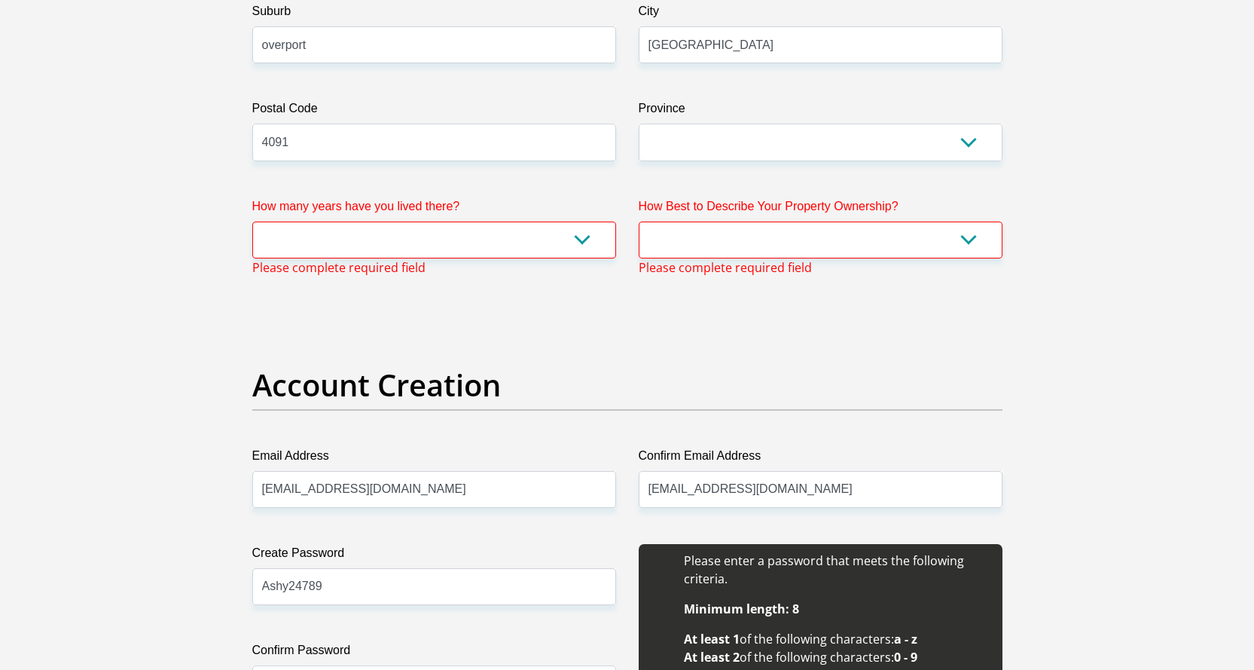
scroll to position [979, 0]
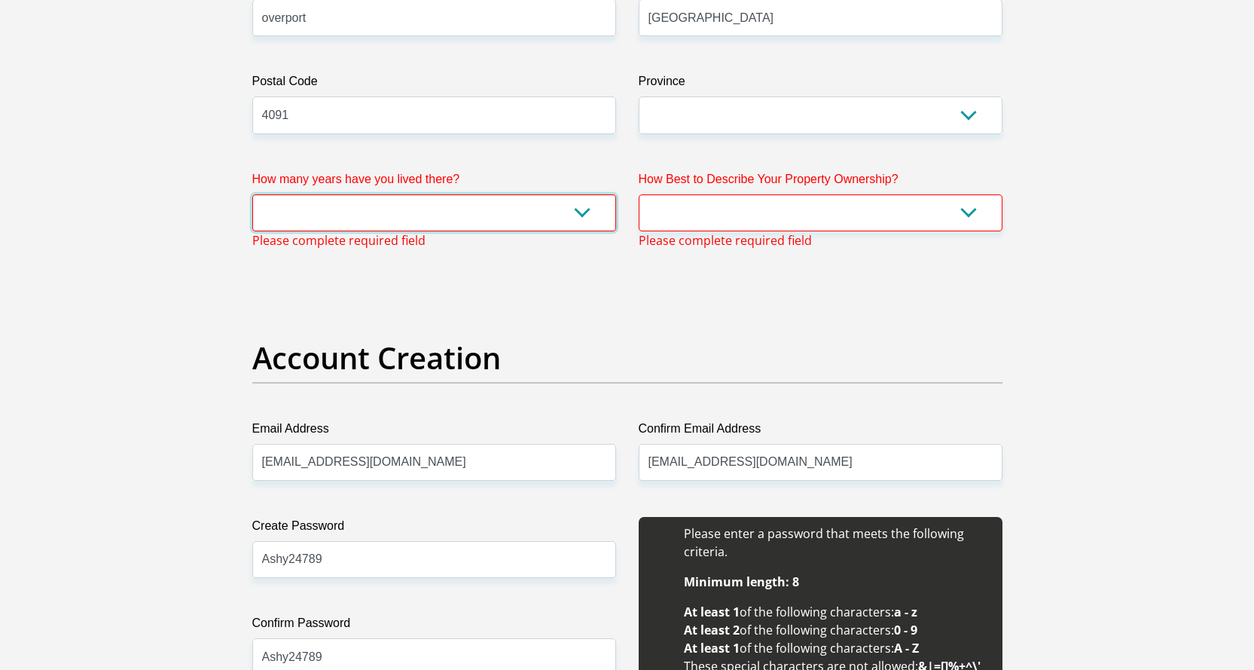
click at [478, 211] on select "less than 1 year 1-3 years 3-5 years 5+ years" at bounding box center [434, 212] width 364 height 37
select select "5"
click at [252, 194] on select "less than 1 year 1-3 years 3-5 years 5+ years" at bounding box center [434, 212] width 364 height 37
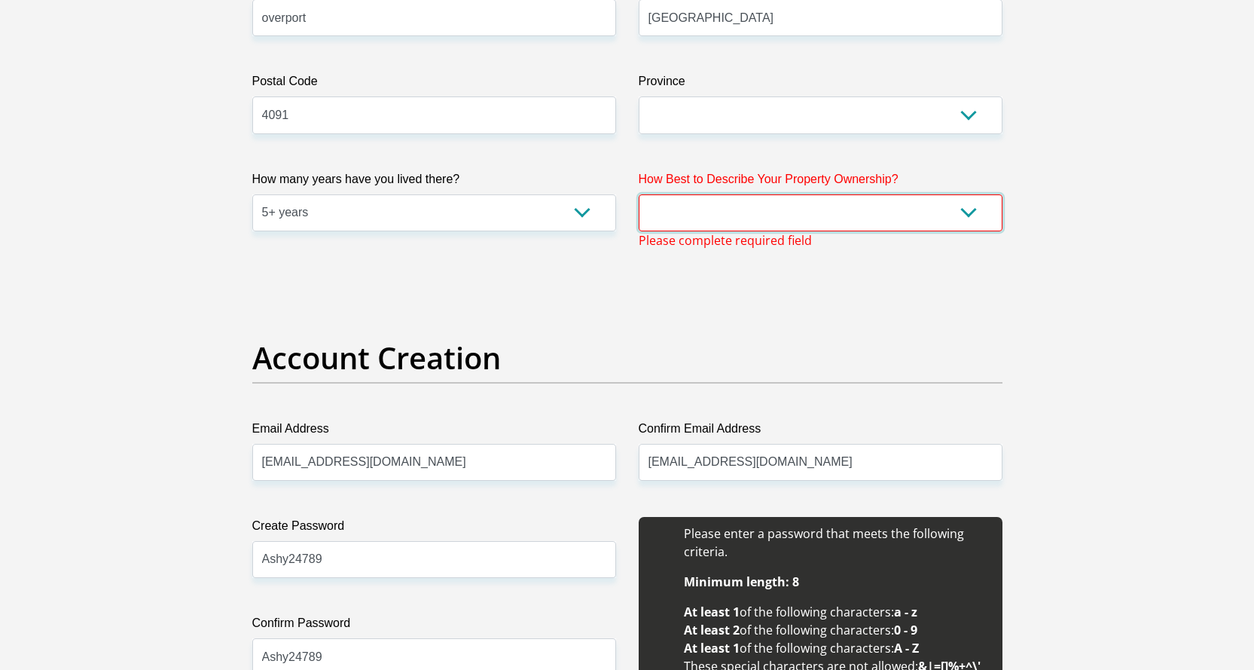
click at [967, 215] on select "Owned Rented Family Owned Company Dwelling" at bounding box center [821, 212] width 364 height 37
select select "Owned"
click at [639, 194] on select "Owned Rented Family Owned Company Dwelling" at bounding box center [821, 212] width 364 height 37
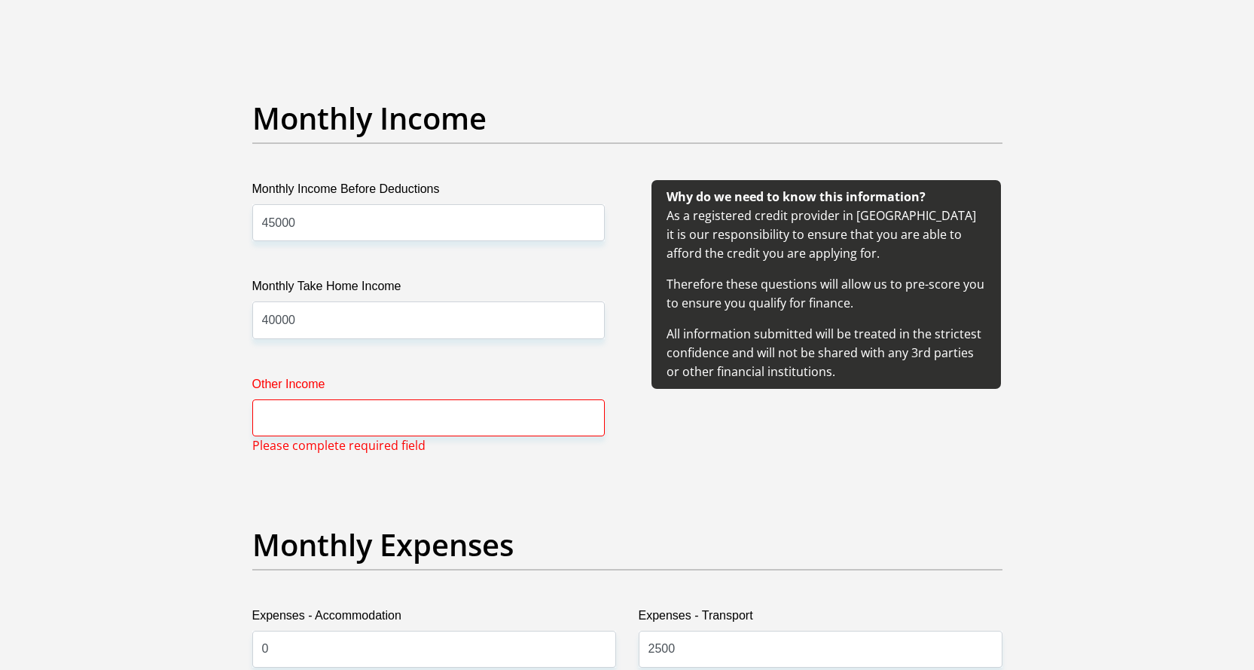
scroll to position [1657, 0]
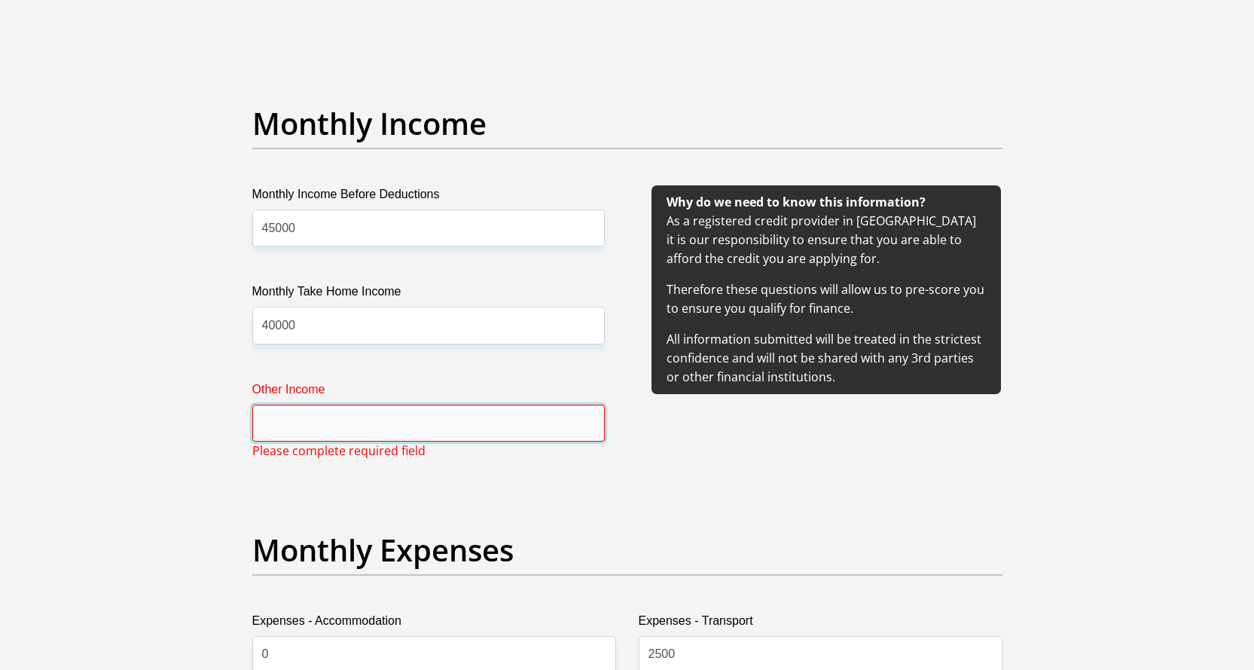
click at [379, 432] on input "Other Income" at bounding box center [428, 423] width 353 height 37
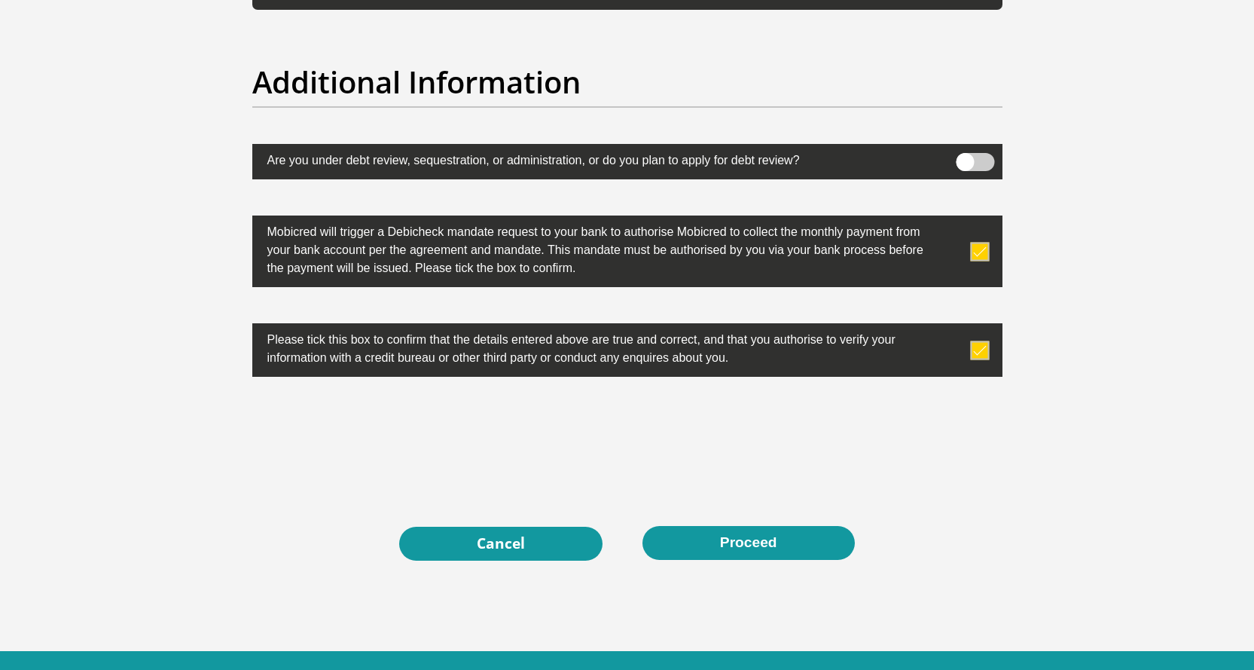
scroll to position [4736, 0]
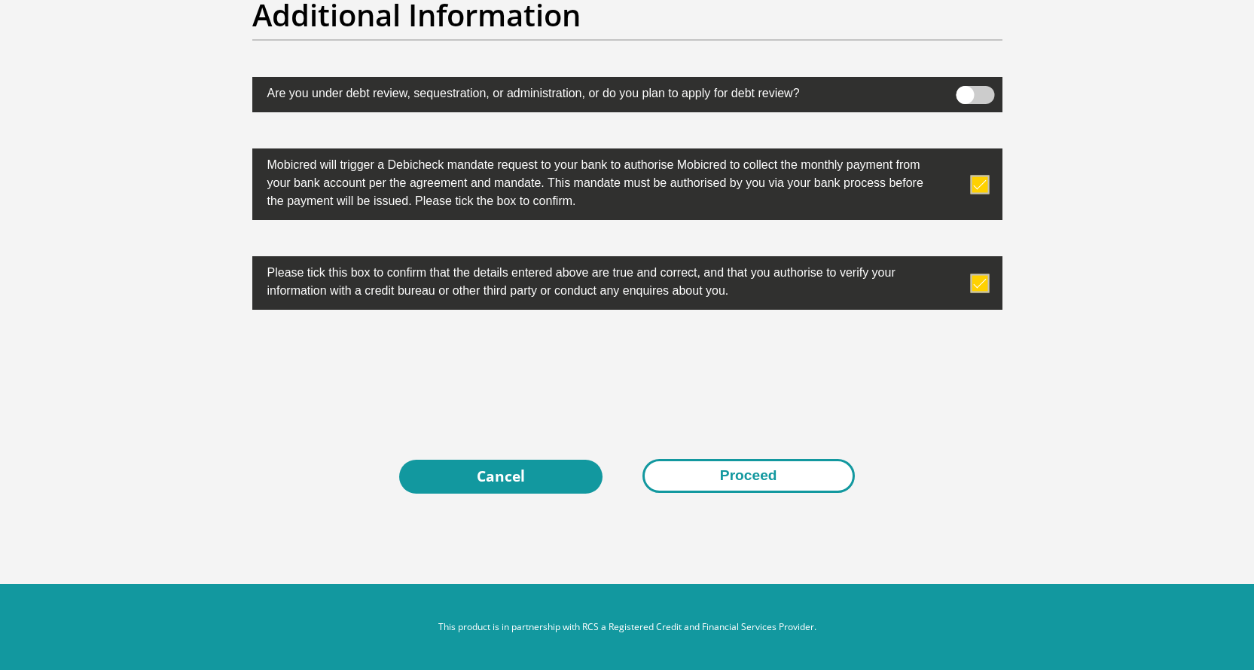
type input "10000"
click at [734, 476] on button "Proceed" at bounding box center [749, 476] width 212 height 34
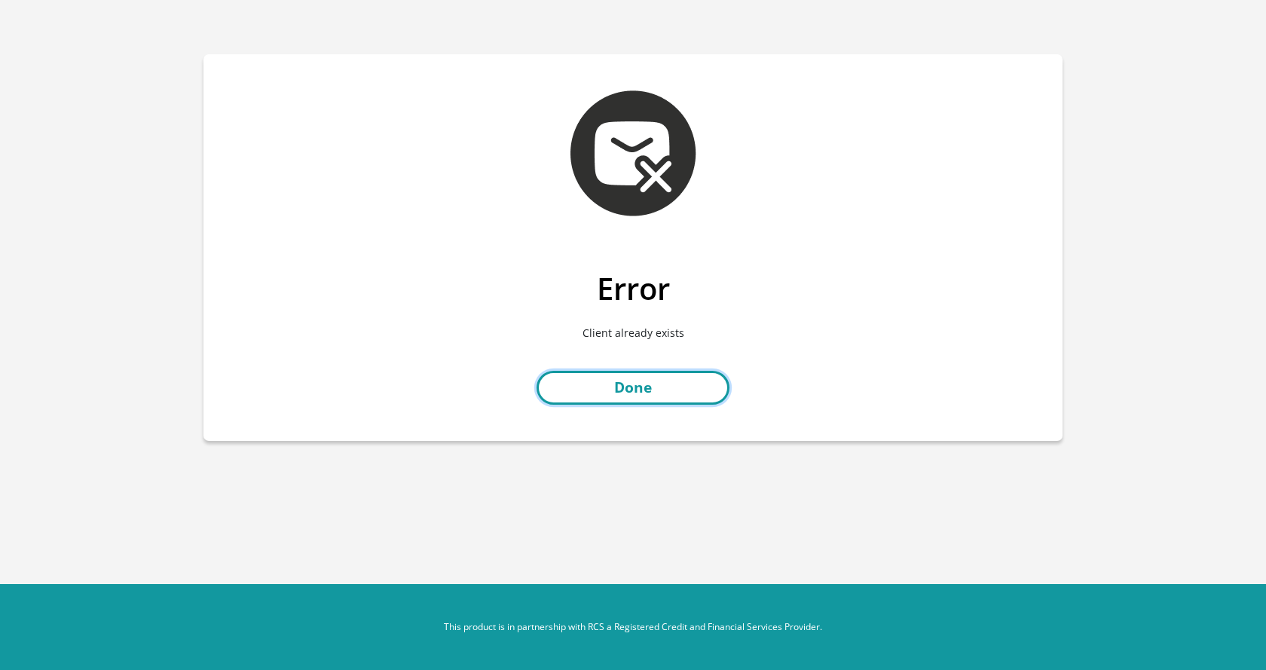
click at [628, 398] on link "Done" at bounding box center [632, 388] width 193 height 34
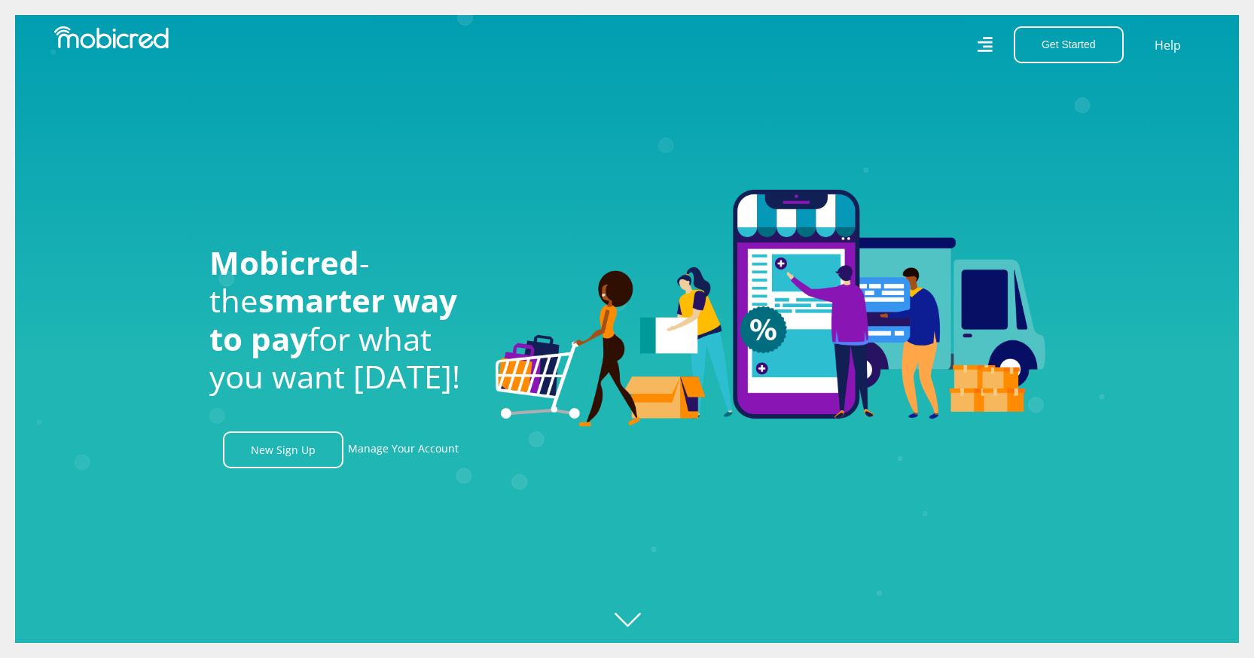
scroll to position [0, 2791]
click at [374, 452] on link "Manage Your Account" at bounding box center [403, 450] width 111 height 37
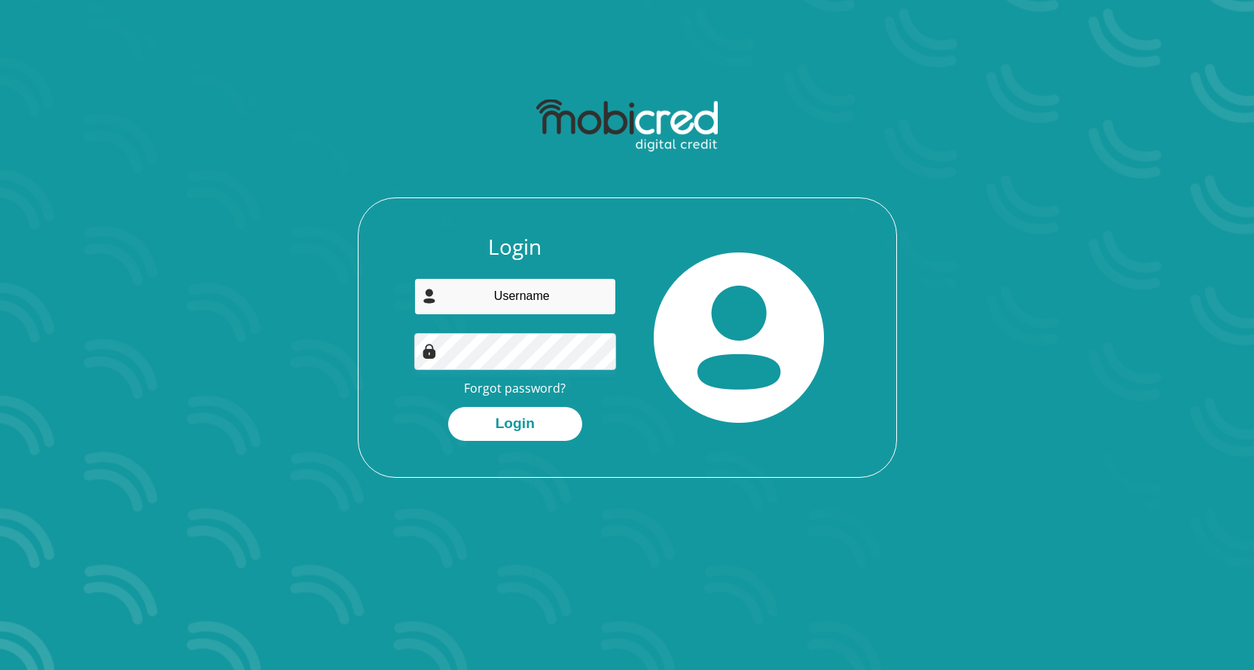
click at [514, 283] on input "email" at bounding box center [515, 296] width 202 height 37
type input "[EMAIL_ADDRESS][DOMAIN_NAME]"
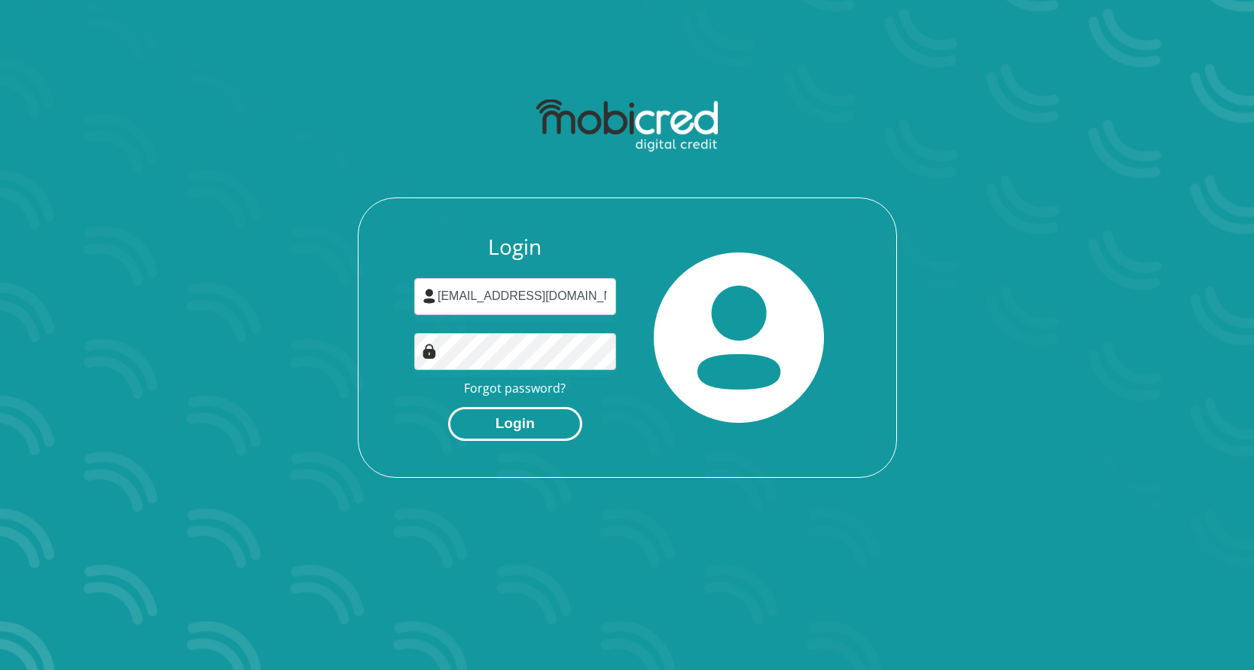
click at [514, 417] on button "Login" at bounding box center [515, 424] width 134 height 34
